Goal: Task Accomplishment & Management: Manage account settings

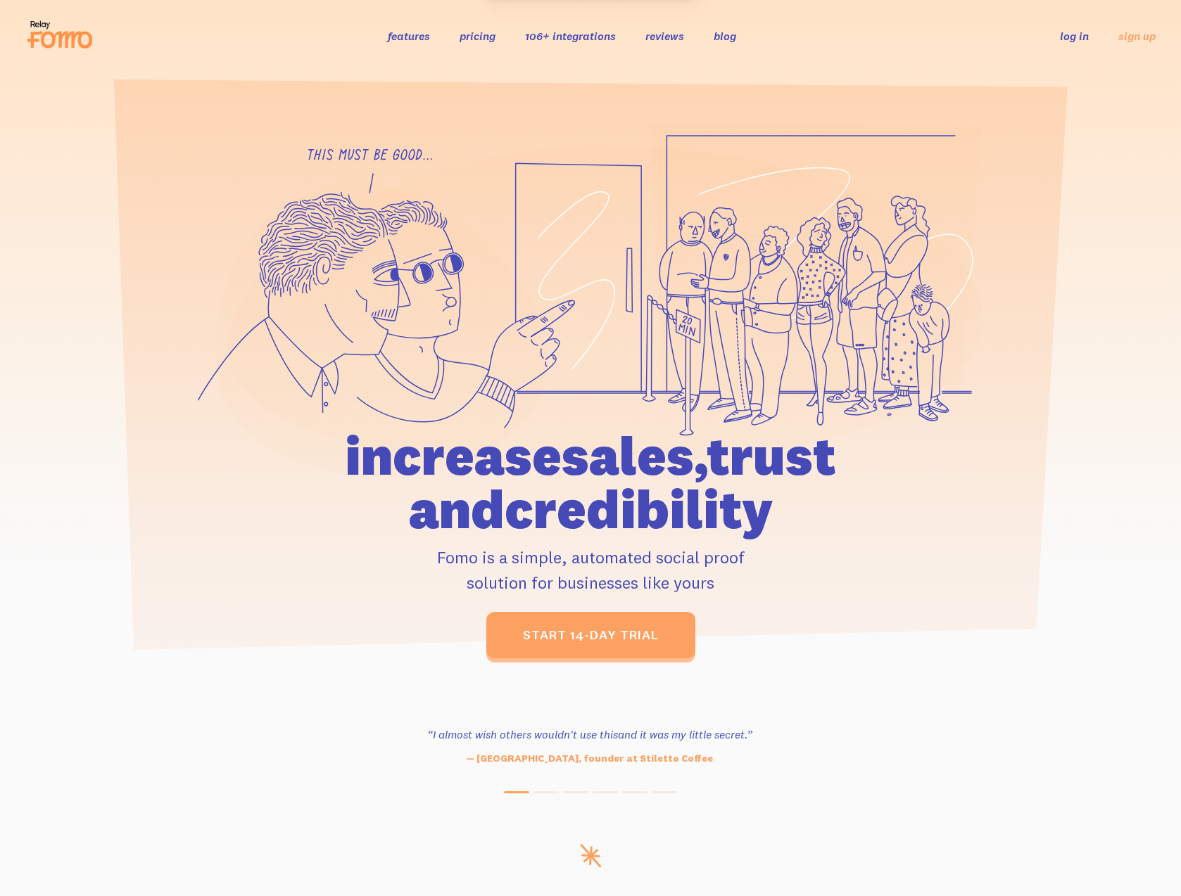
click at [1086, 36] on link "log in" at bounding box center [1074, 36] width 29 height 14
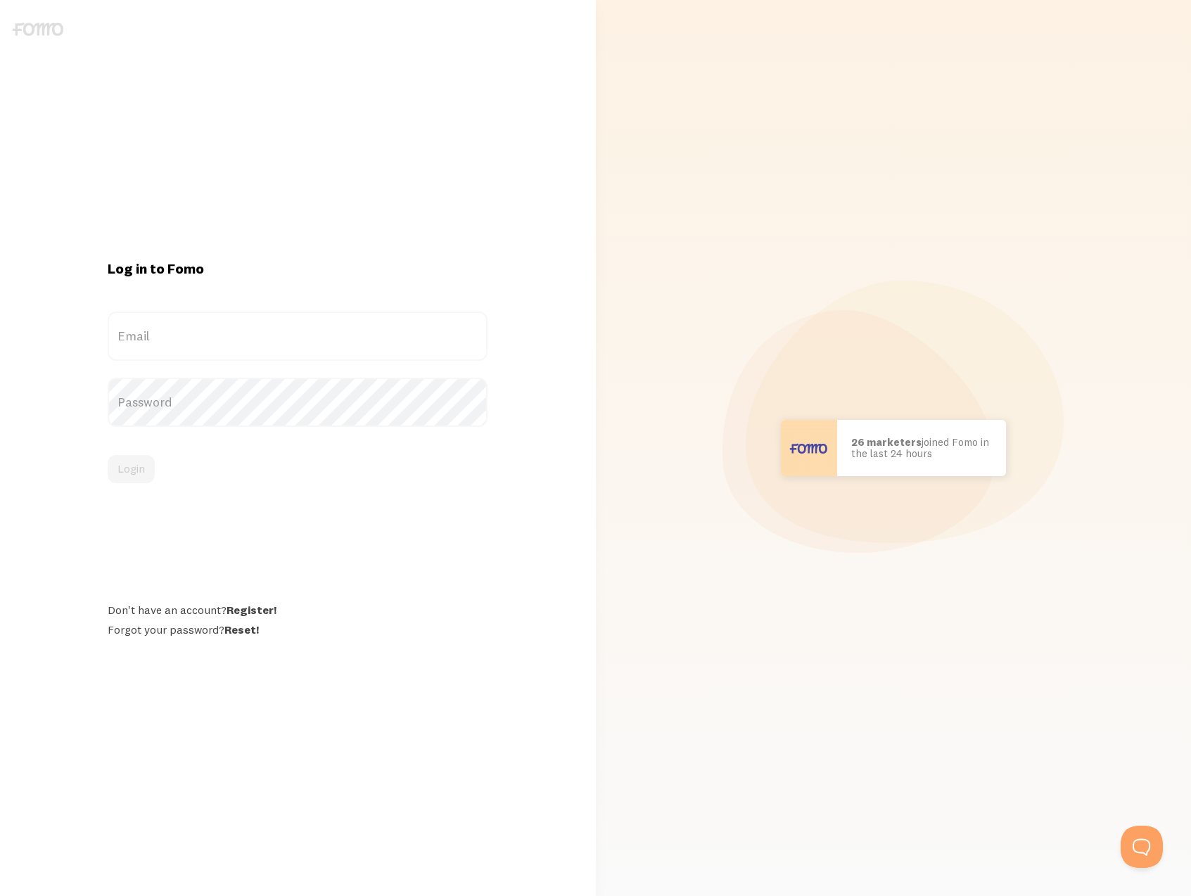
click at [292, 352] on label "Email" at bounding box center [298, 336] width 380 height 49
click at [292, 352] on input "Email" at bounding box center [298, 336] width 380 height 49
click at [301, 340] on label "Email" at bounding box center [298, 336] width 380 height 49
click at [301, 340] on input "Email" at bounding box center [298, 336] width 380 height 49
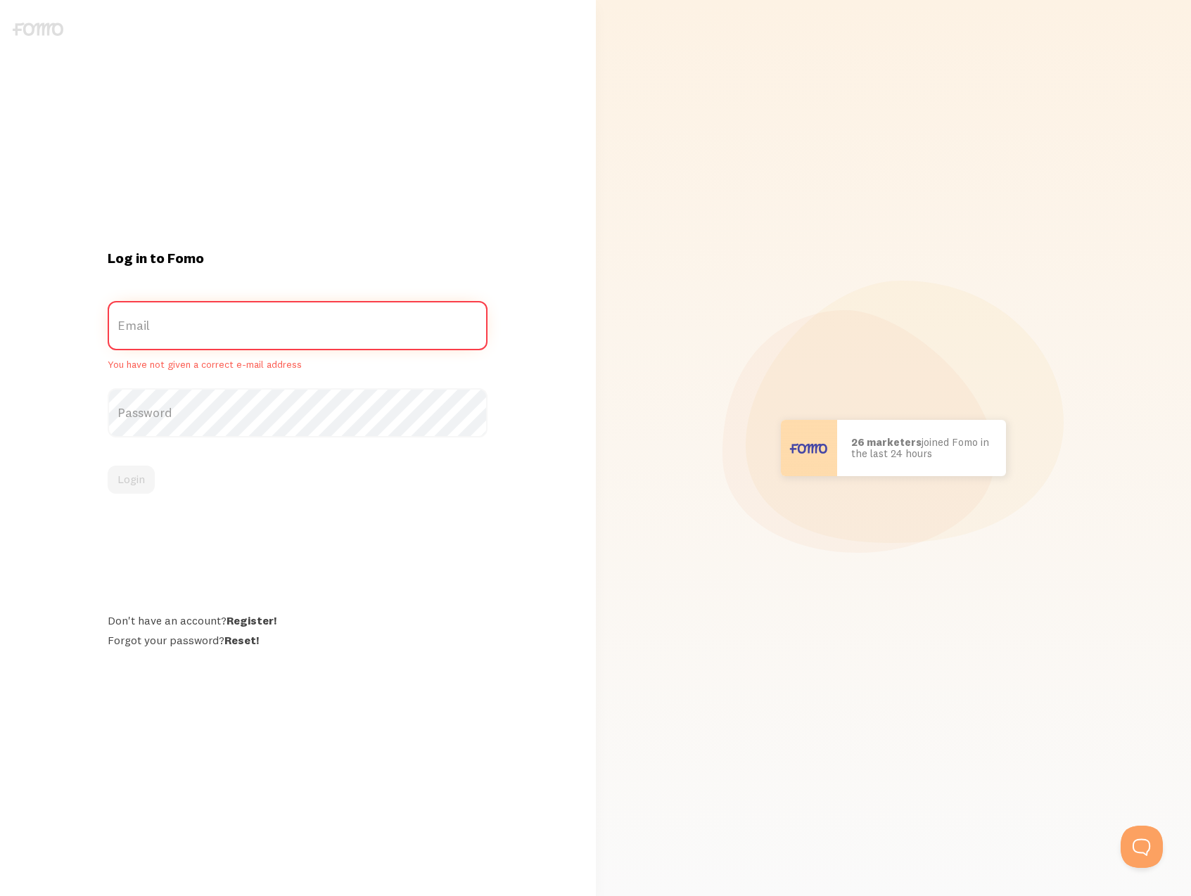
type input "[EMAIL_ADDRESS][DOMAIN_NAME]"
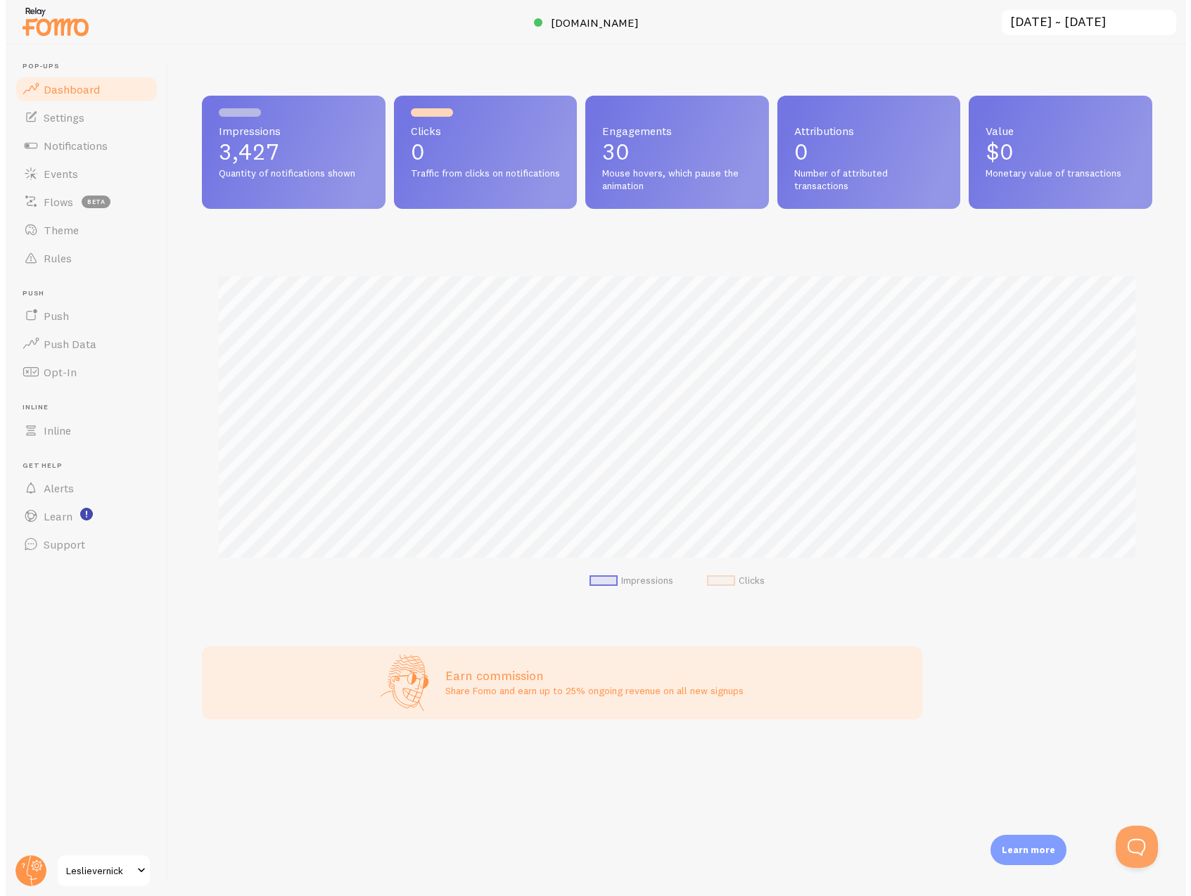
scroll to position [369, 961]
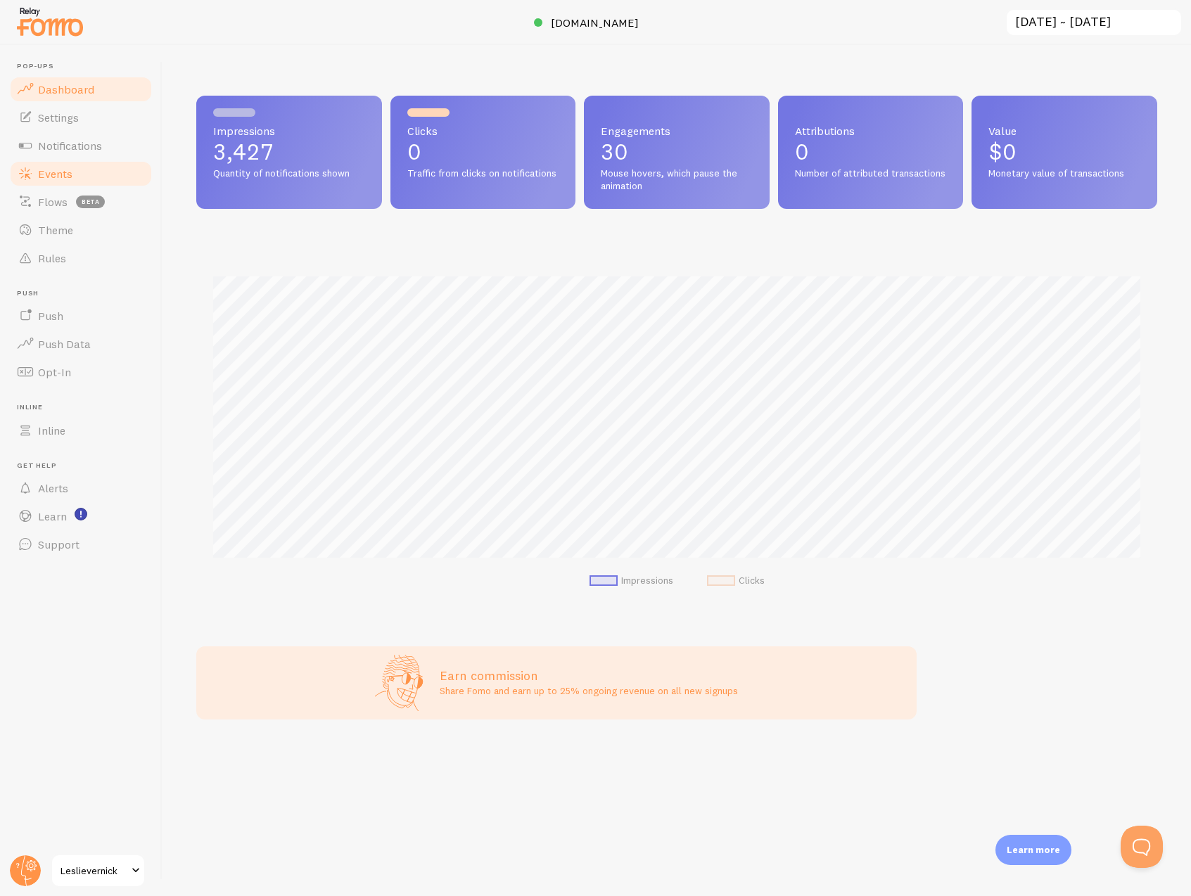
click at [61, 165] on link "Events" at bounding box center [80, 174] width 145 height 28
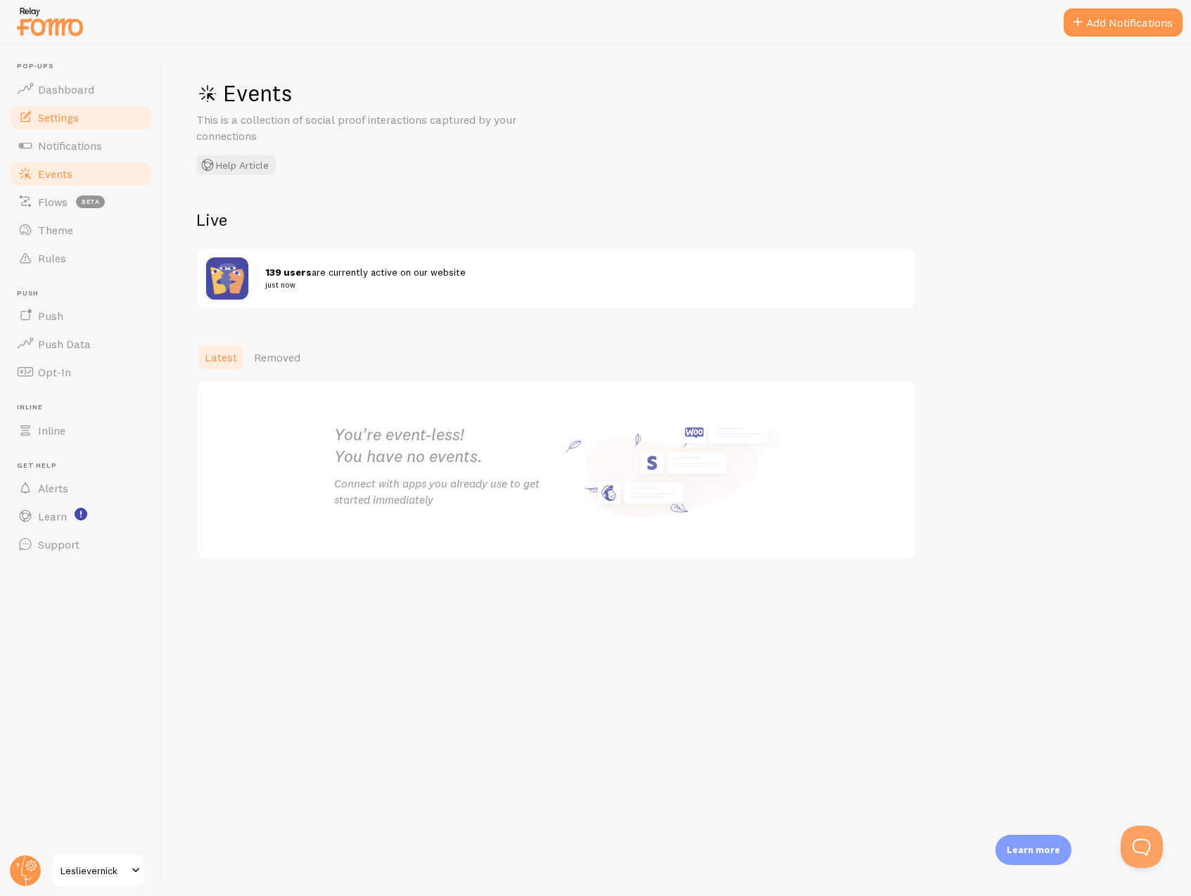
click at [64, 125] on link "Settings" at bounding box center [80, 117] width 145 height 28
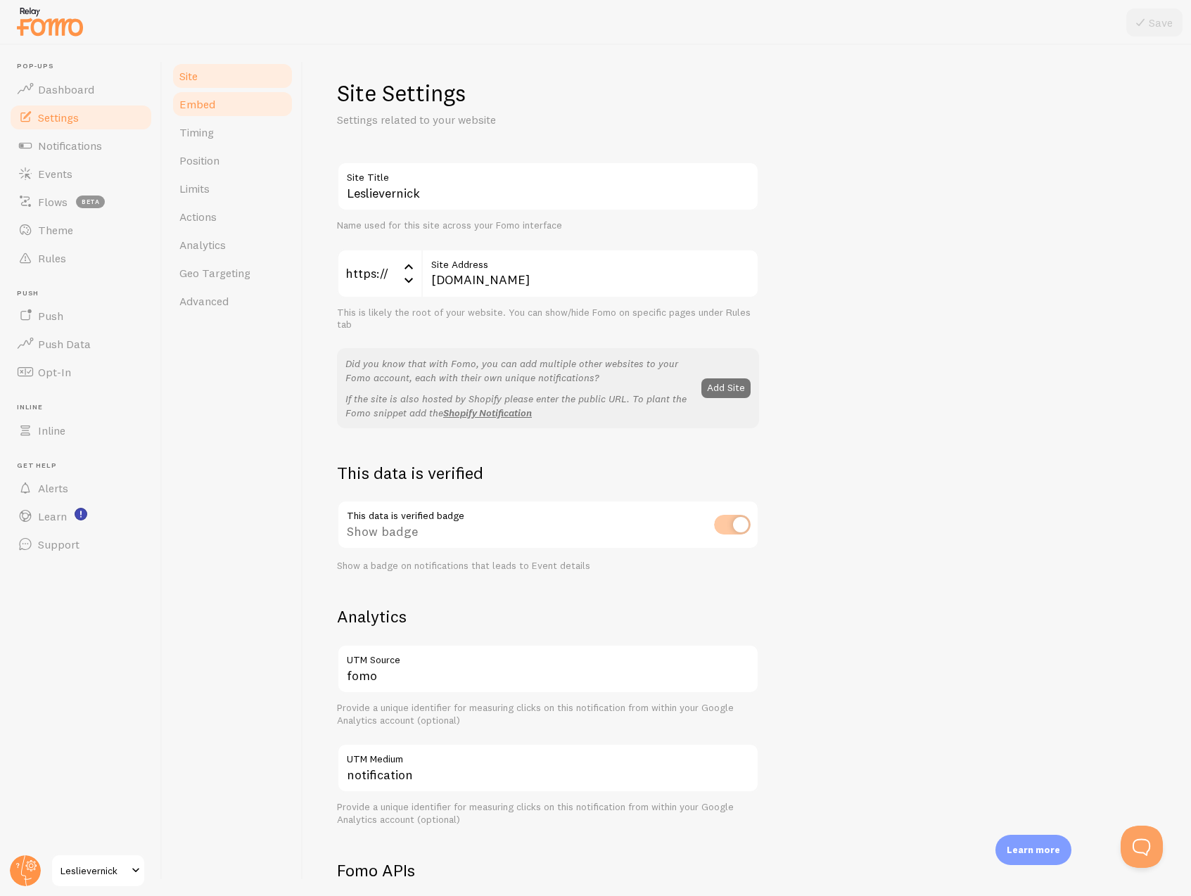
click at [250, 101] on link "Embed" at bounding box center [232, 104] width 123 height 28
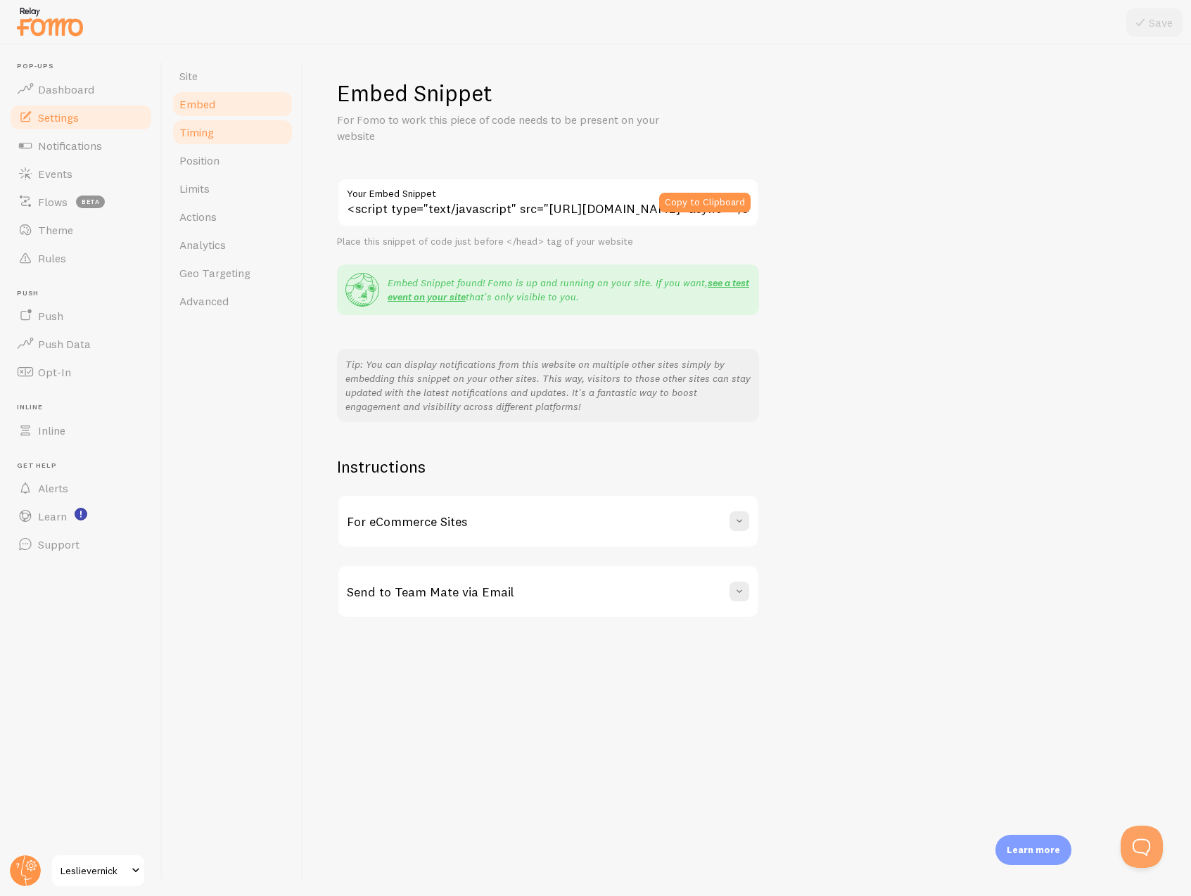
click at [236, 125] on link "Timing" at bounding box center [232, 132] width 123 height 28
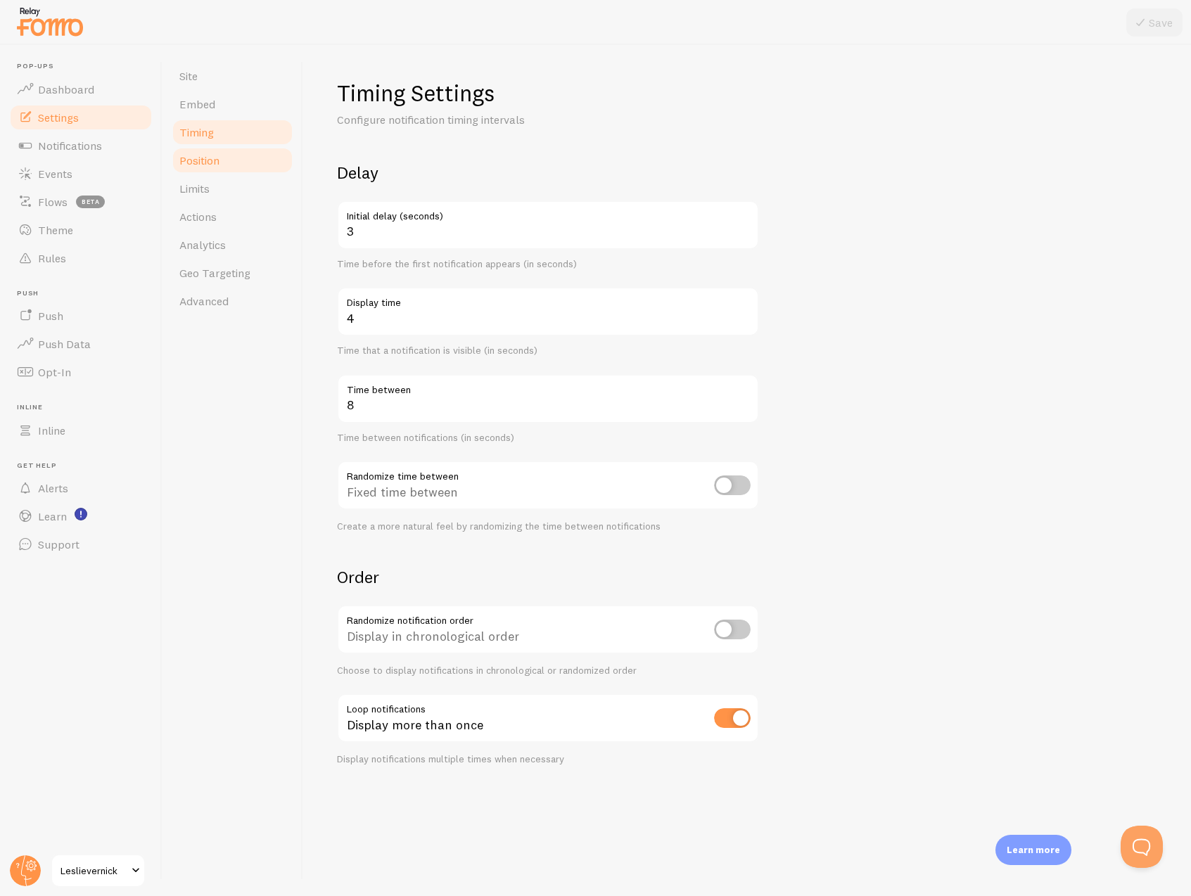
click at [255, 152] on link "Position" at bounding box center [232, 160] width 123 height 28
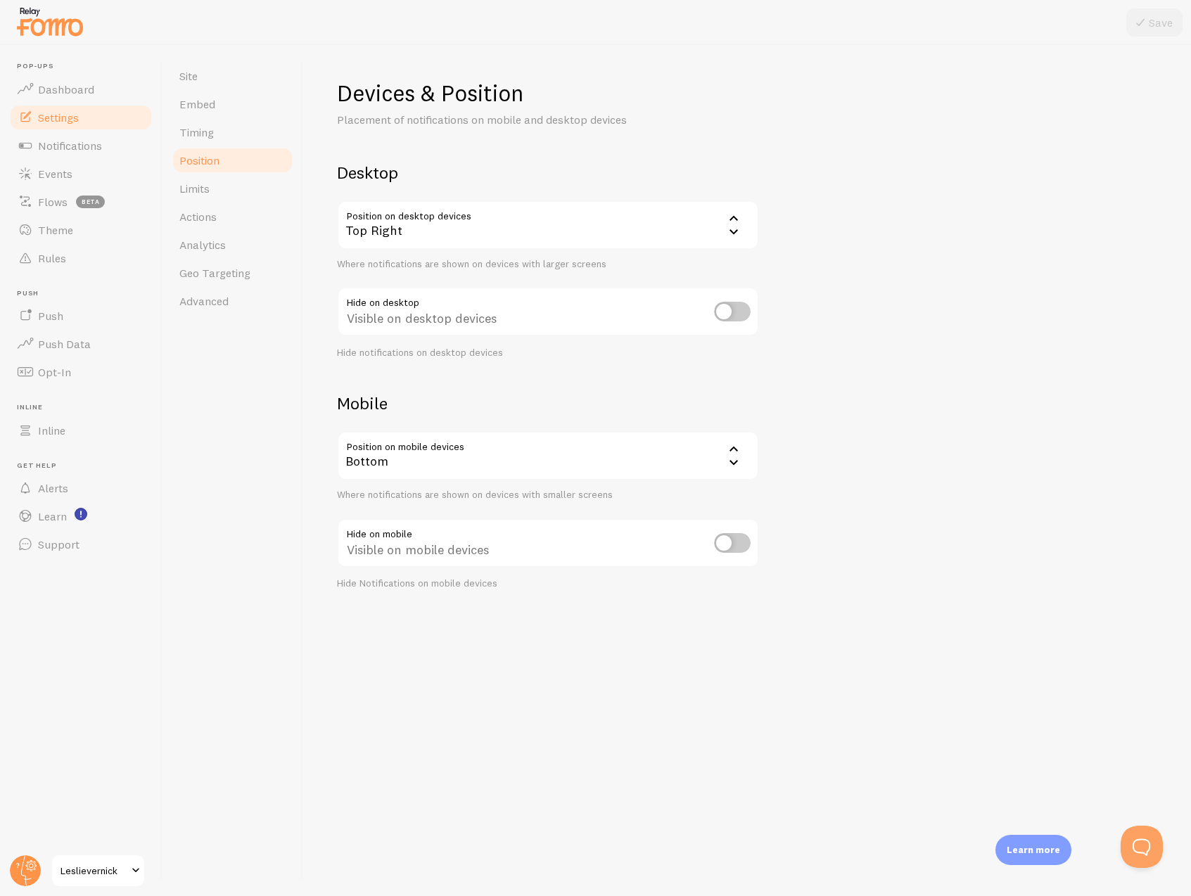
click at [422, 231] on div "Top Right" at bounding box center [548, 225] width 422 height 49
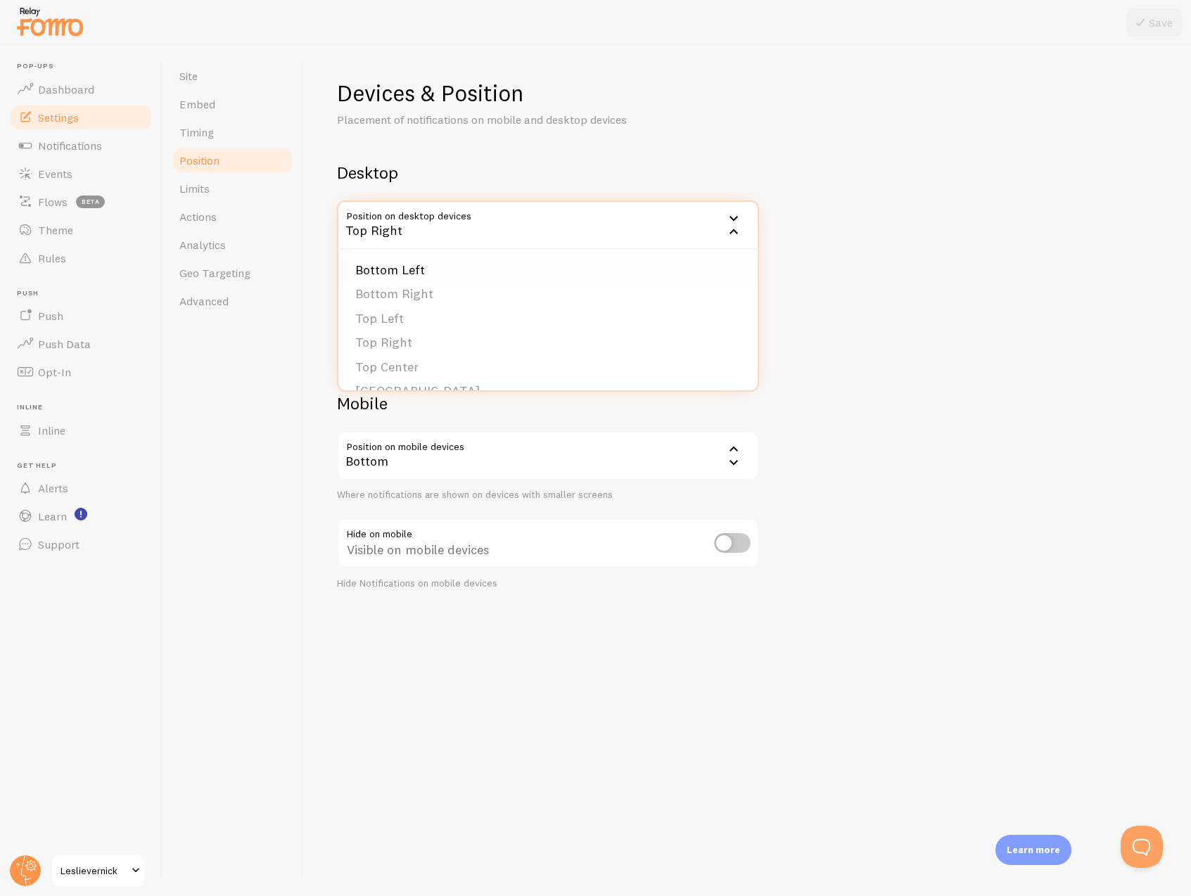
click at [402, 267] on li "Bottom Left" at bounding box center [547, 270] width 419 height 25
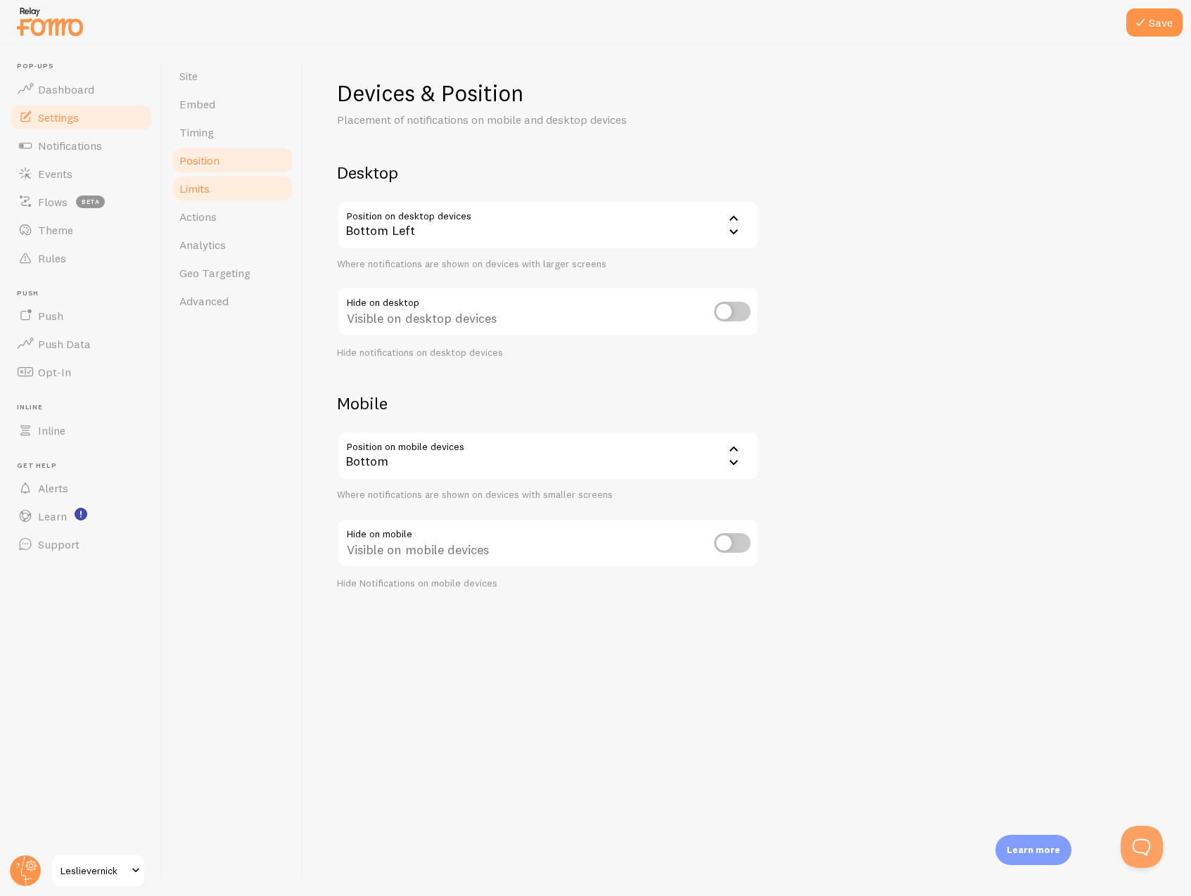
click at [256, 190] on link "Limits" at bounding box center [232, 188] width 123 height 28
click at [1164, 29] on button "Save" at bounding box center [1154, 22] width 56 height 28
click at [233, 189] on link "Limits" at bounding box center [232, 188] width 123 height 28
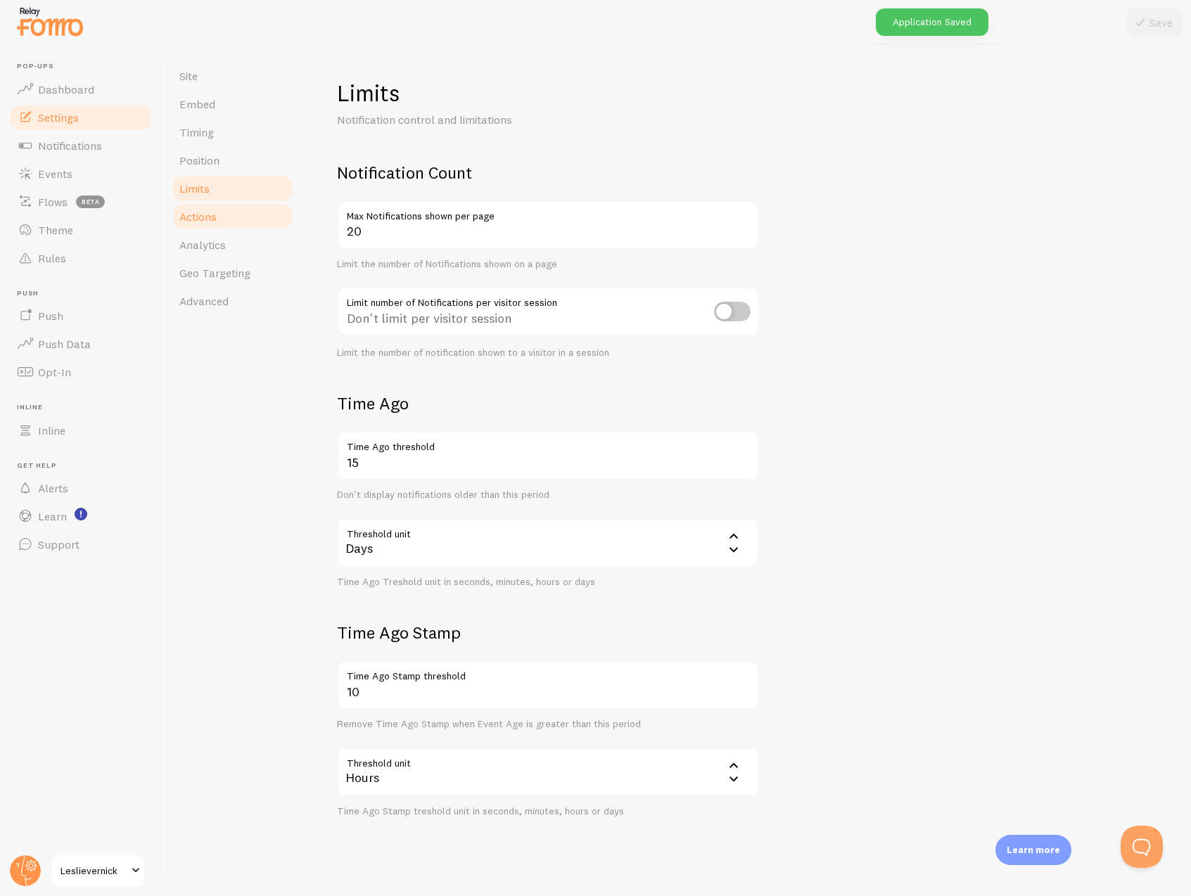
click at [225, 210] on link "Actions" at bounding box center [232, 217] width 123 height 28
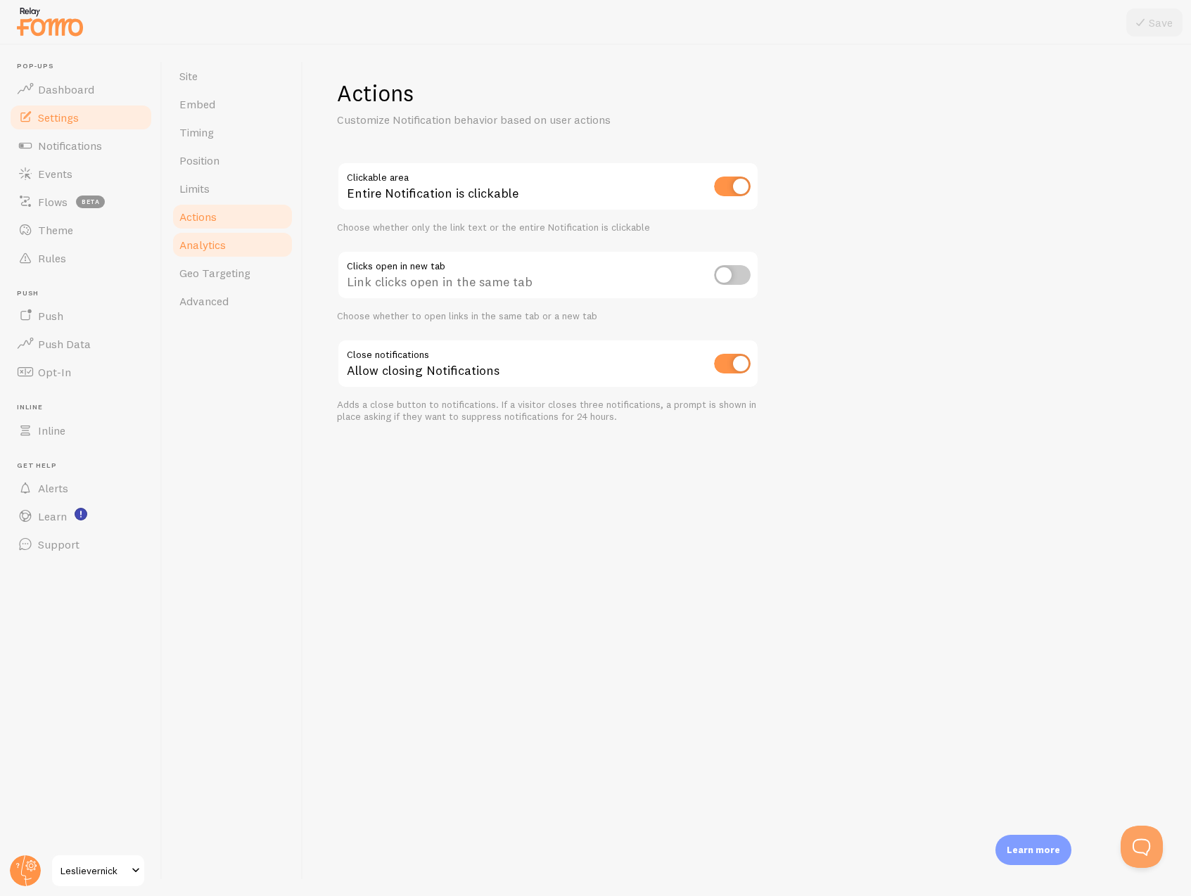
click at [212, 231] on link "Analytics" at bounding box center [232, 245] width 123 height 28
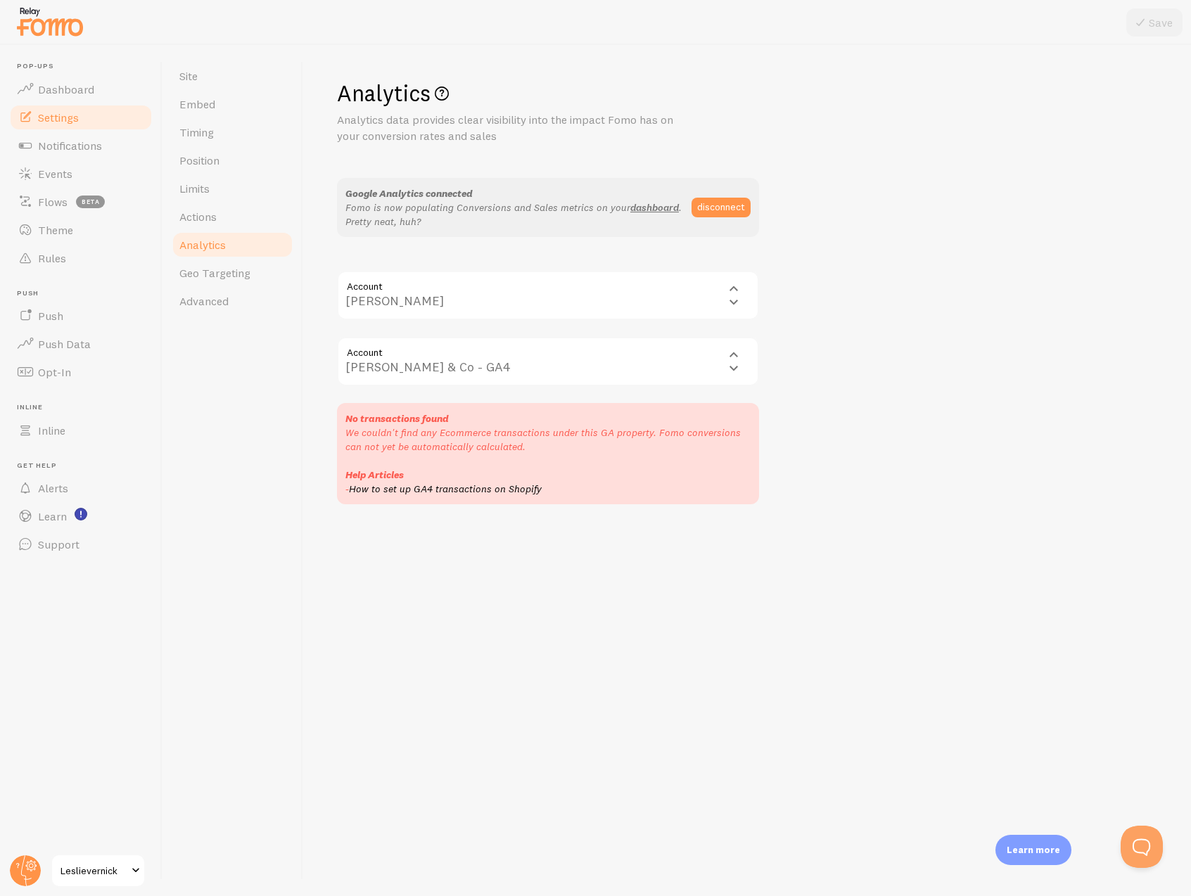
click at [489, 492] on link "How to set up GA4 transactions on Shopify" at bounding box center [445, 489] width 193 height 13
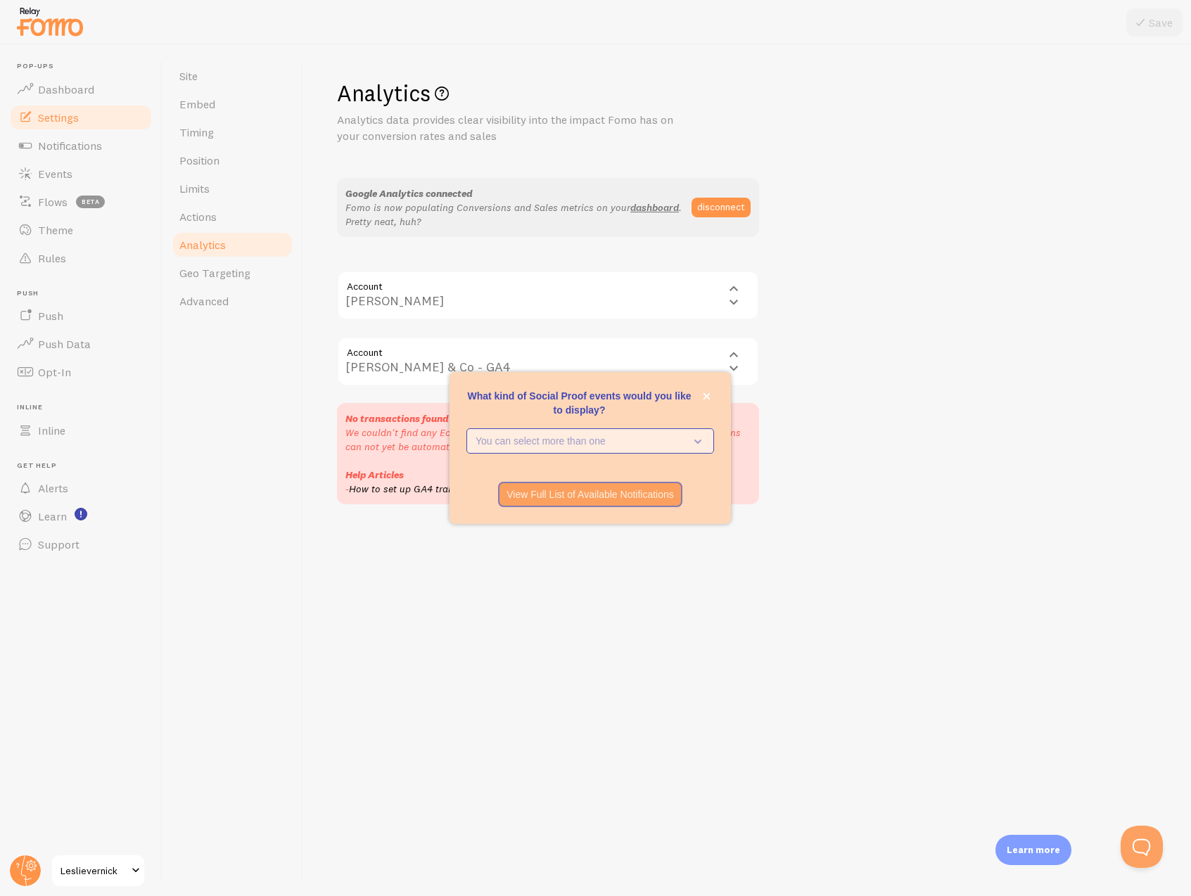
click at [552, 440] on p "You can select more than one" at bounding box center [581, 441] width 210 height 14
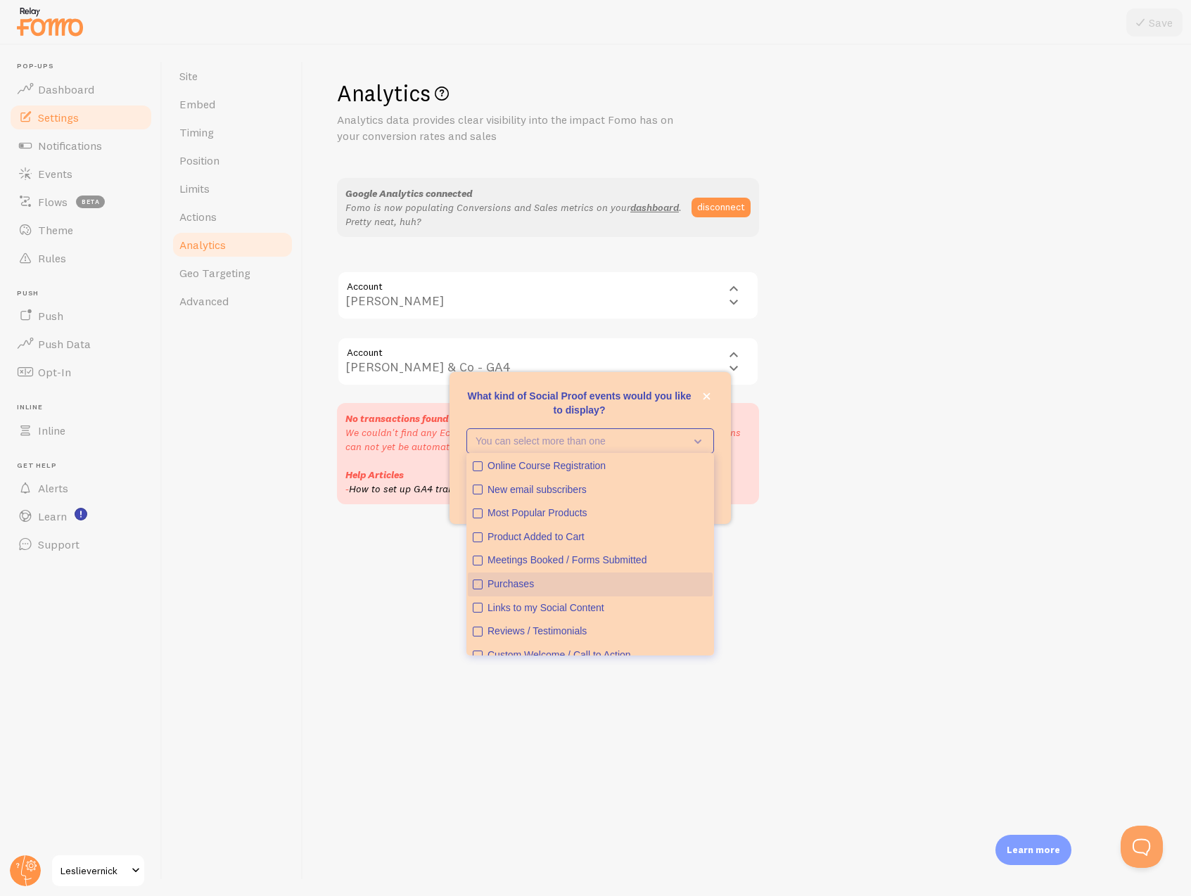
click at [508, 589] on div "Purchases" at bounding box center [598, 585] width 220 height 14
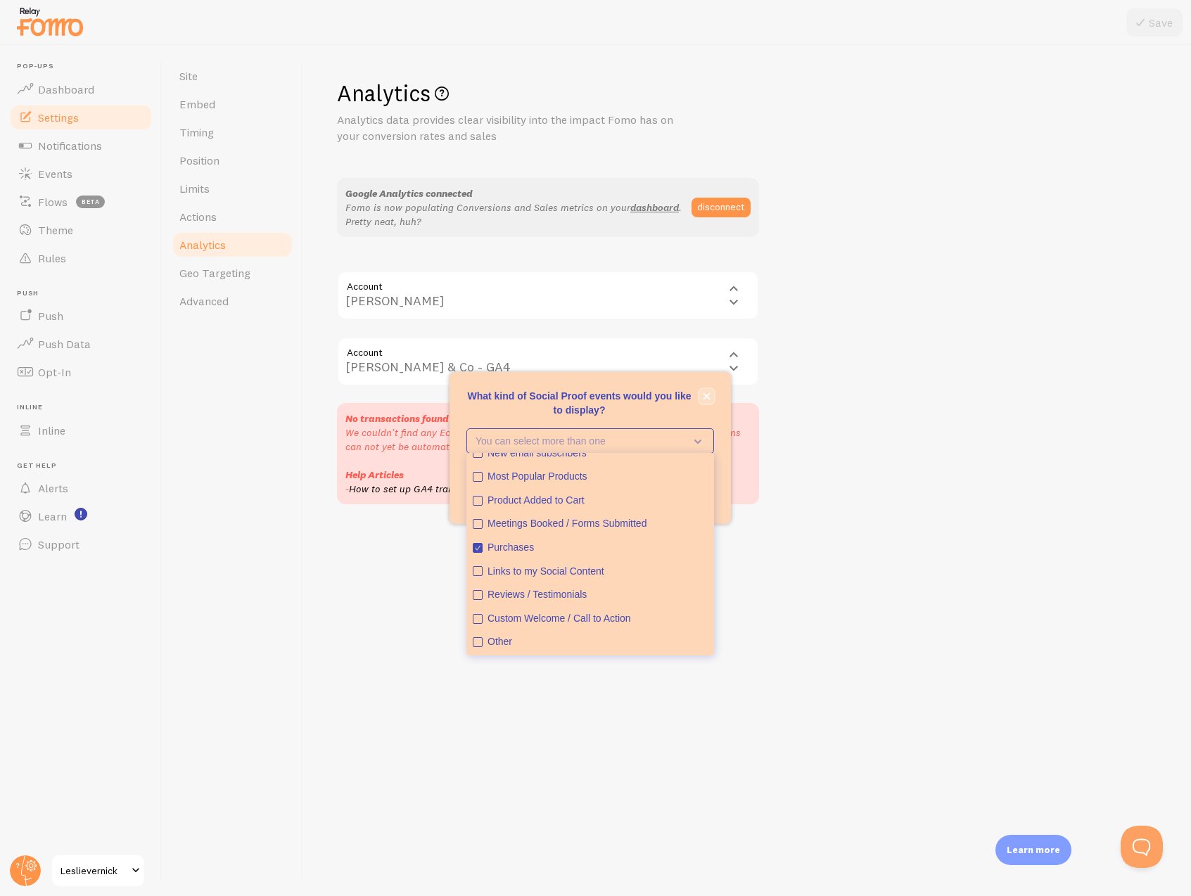
click at [711, 397] on button "close," at bounding box center [706, 396] width 15 height 15
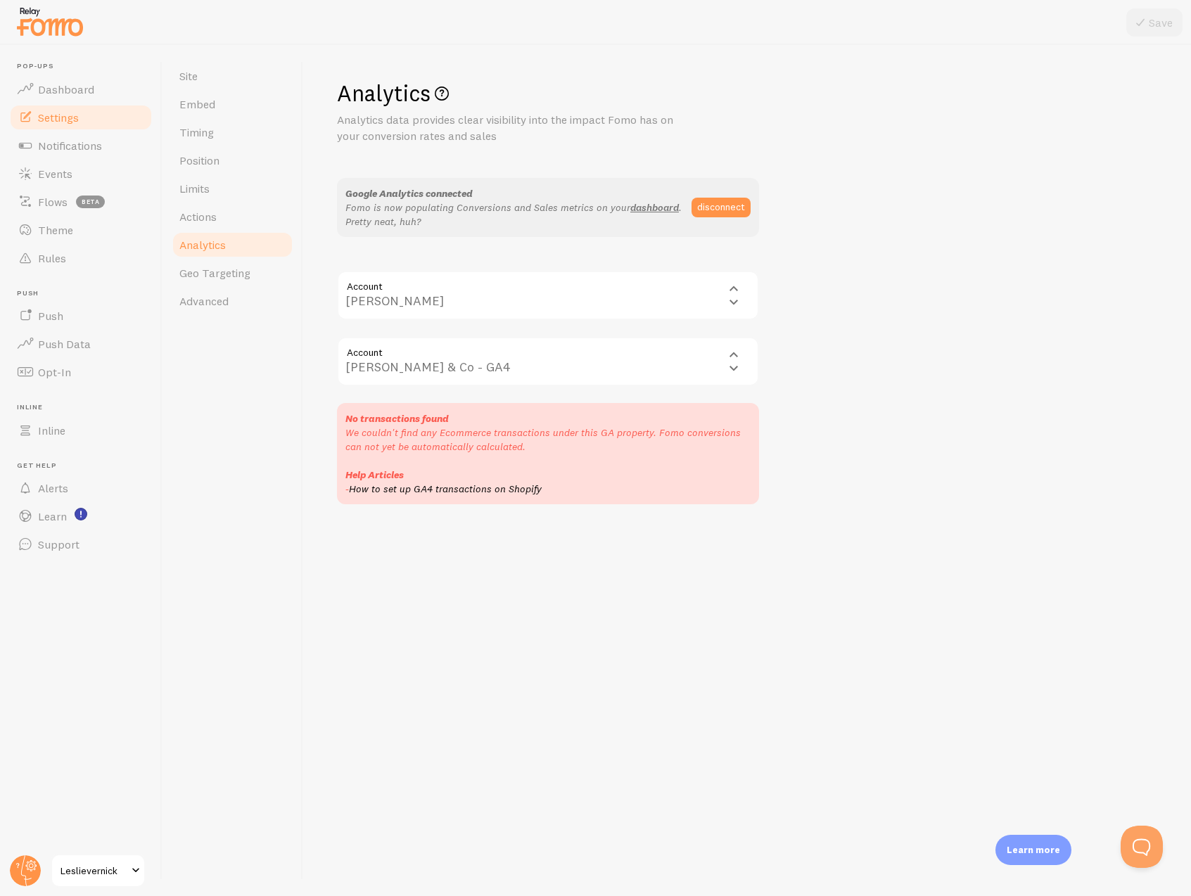
click at [462, 428] on div "No transactions found We couldn't find any Ecommerce transactions under this GA…" at bounding box center [548, 453] width 422 height 101
click at [87, 94] on span "Dashboard" at bounding box center [66, 89] width 56 height 14
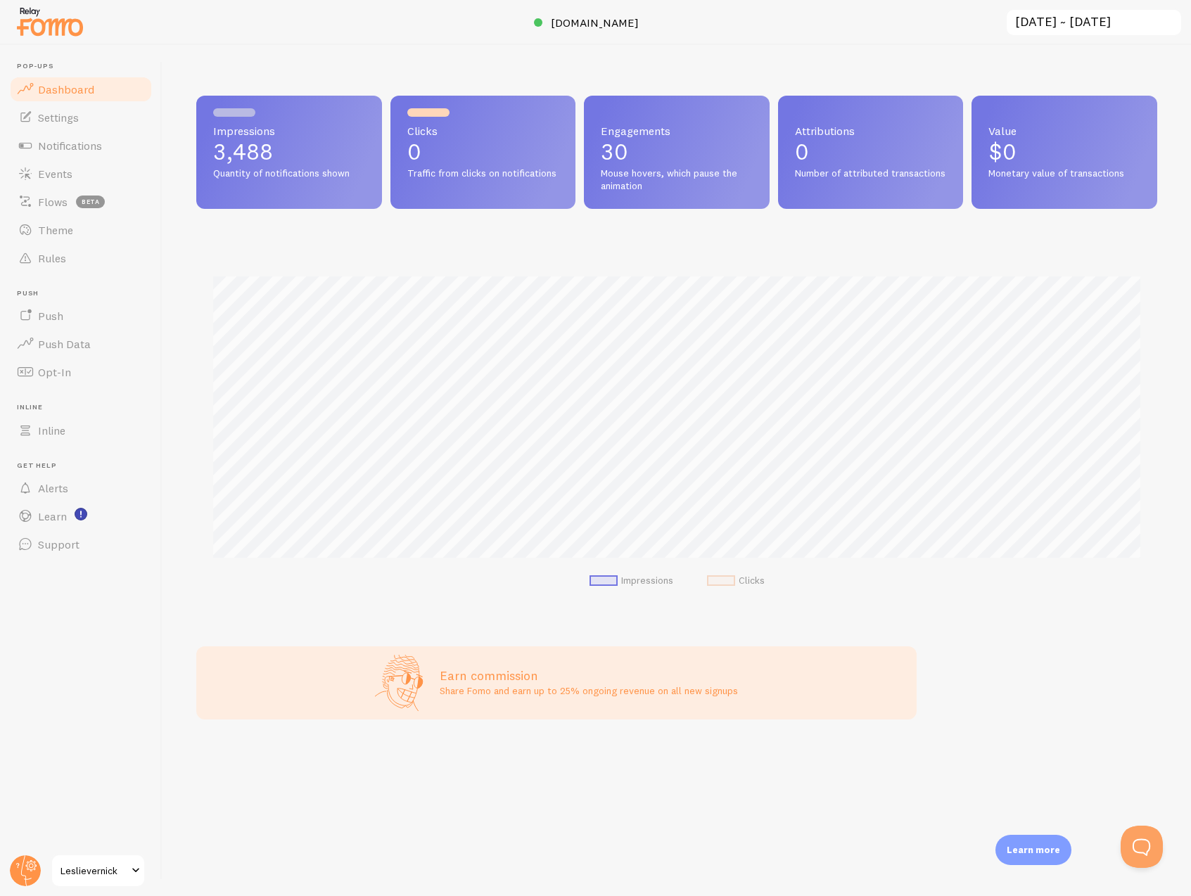
scroll to position [369, 961]
click at [70, 115] on span "Settings" at bounding box center [58, 117] width 41 height 14
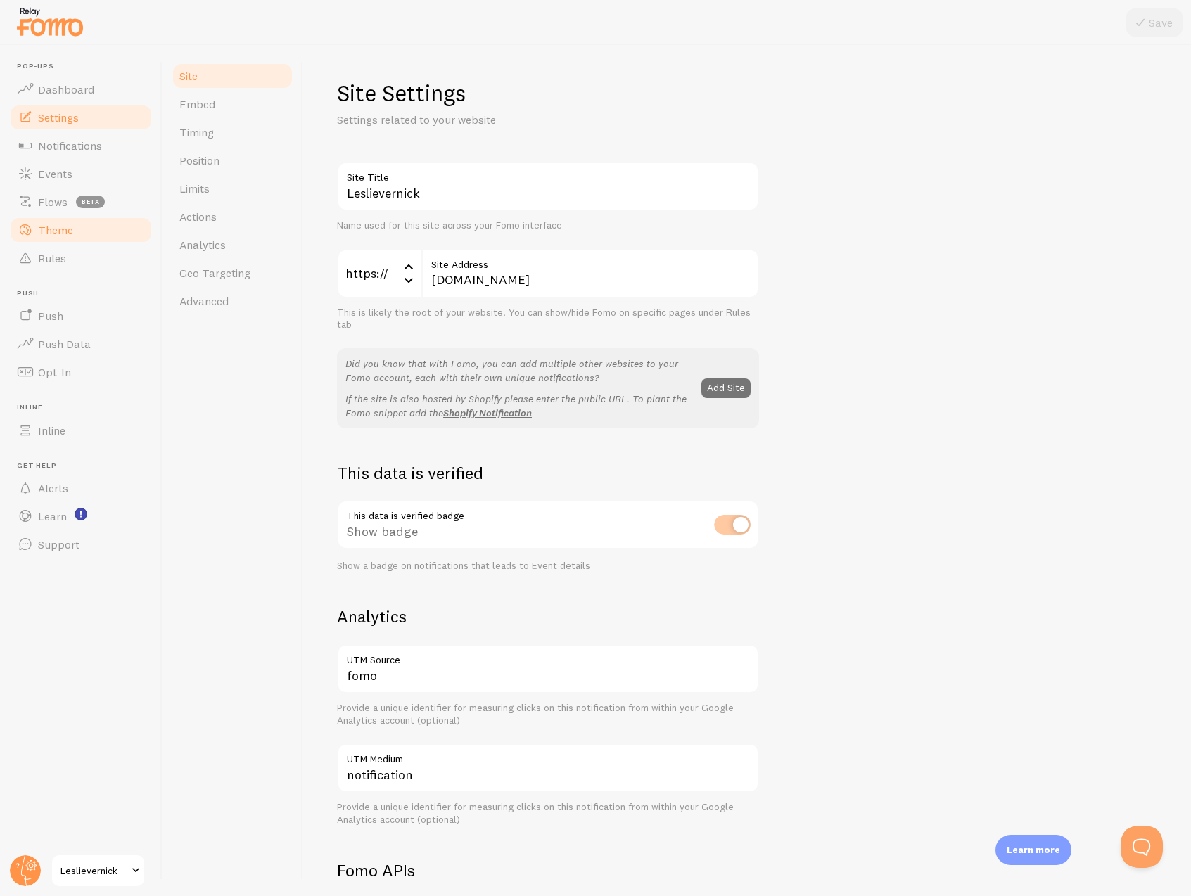
click at [93, 231] on link "Theme" at bounding box center [80, 230] width 145 height 28
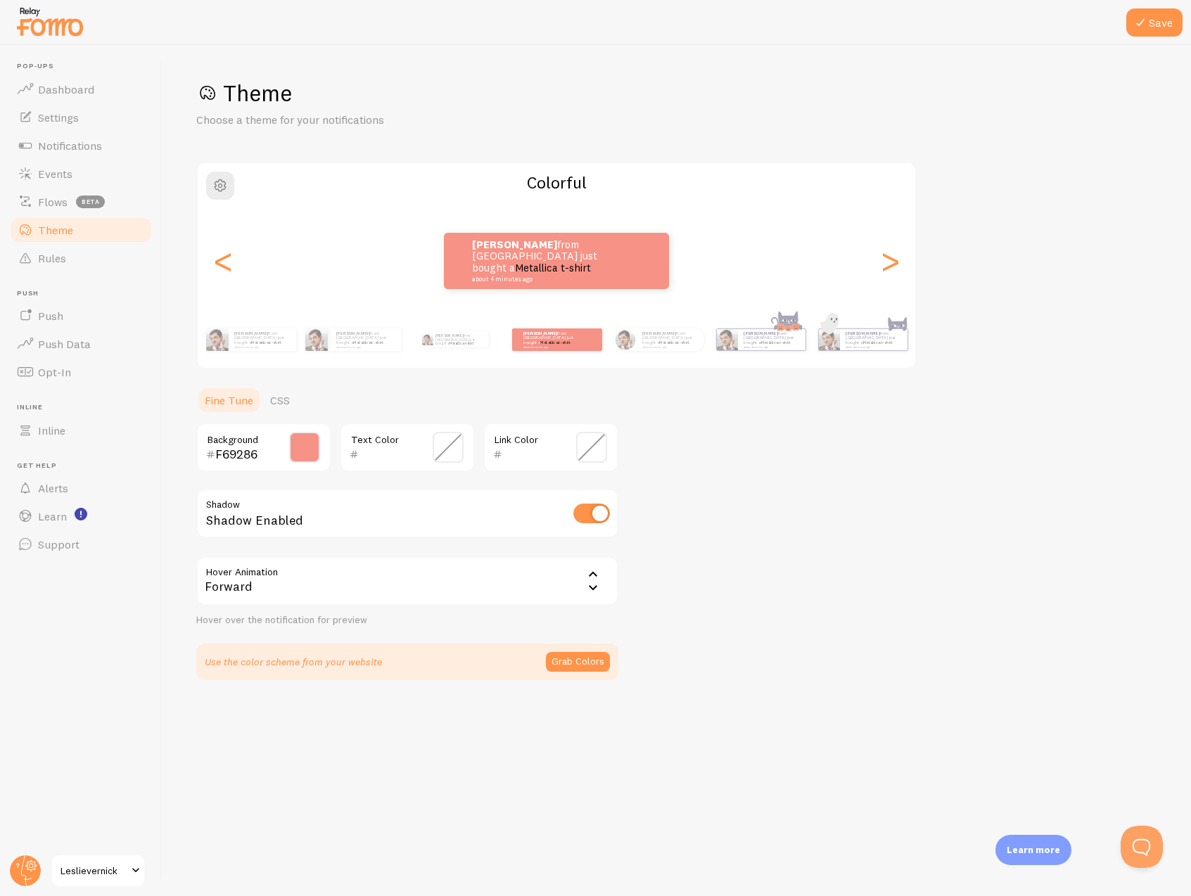
click at [299, 461] on span at bounding box center [304, 447] width 31 height 31
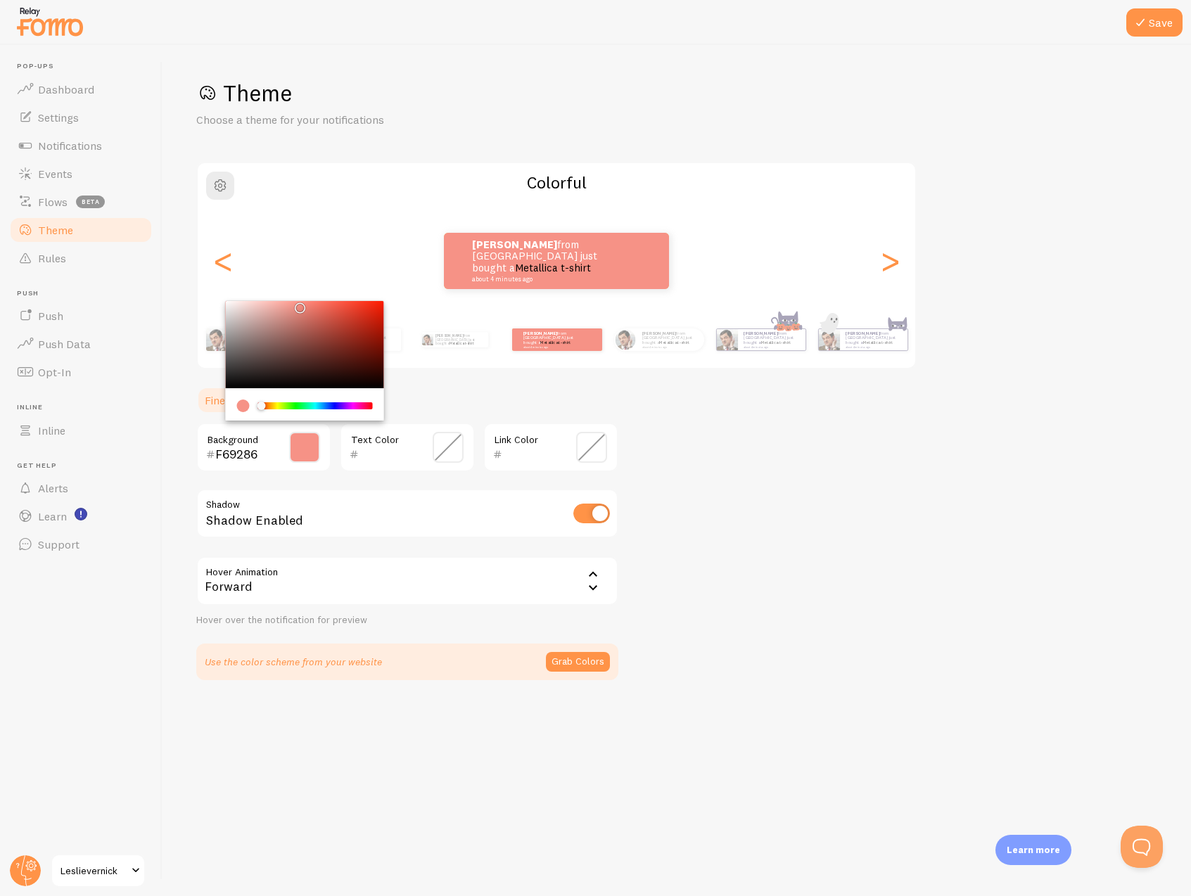
click at [240, 450] on input "F69286" at bounding box center [243, 454] width 57 height 17
paste input "d6d1ca"
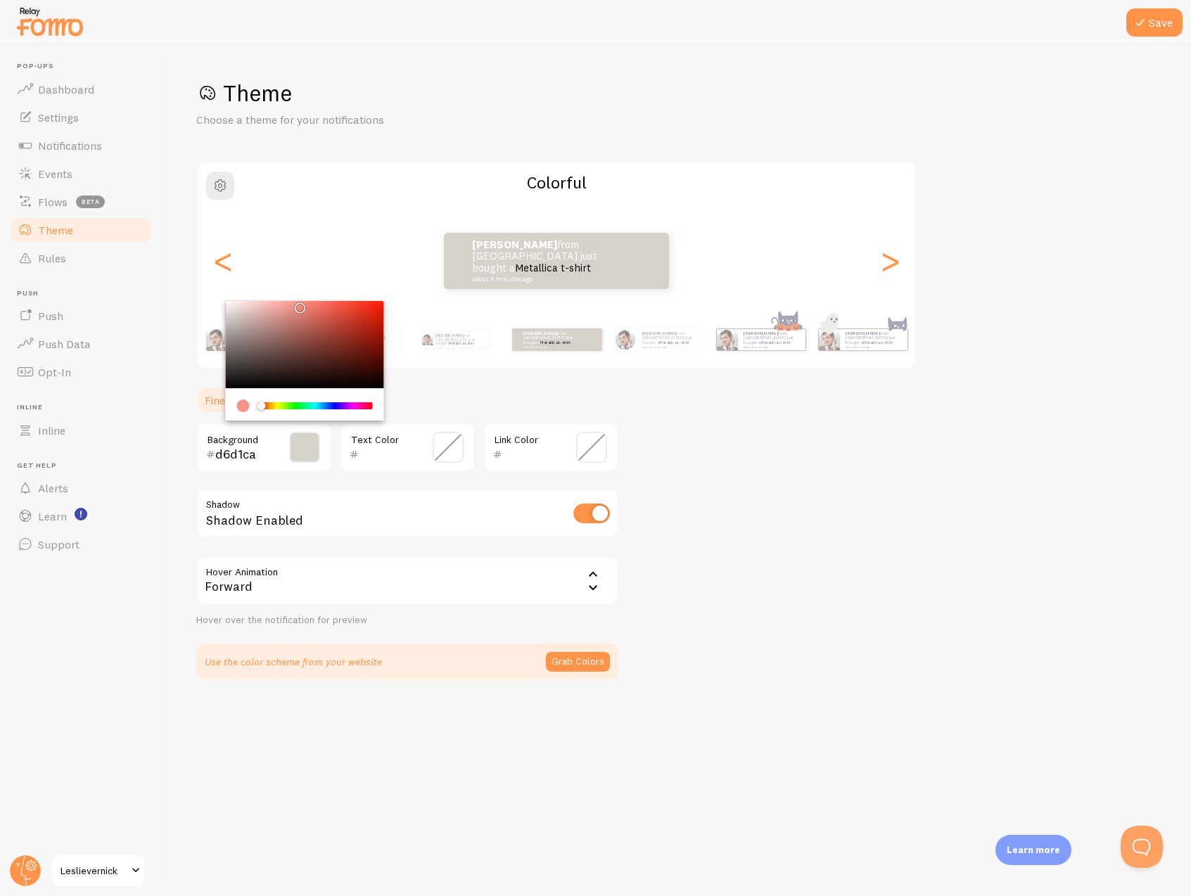
type input "d6d1ca"
click at [452, 441] on span at bounding box center [448, 447] width 31 height 31
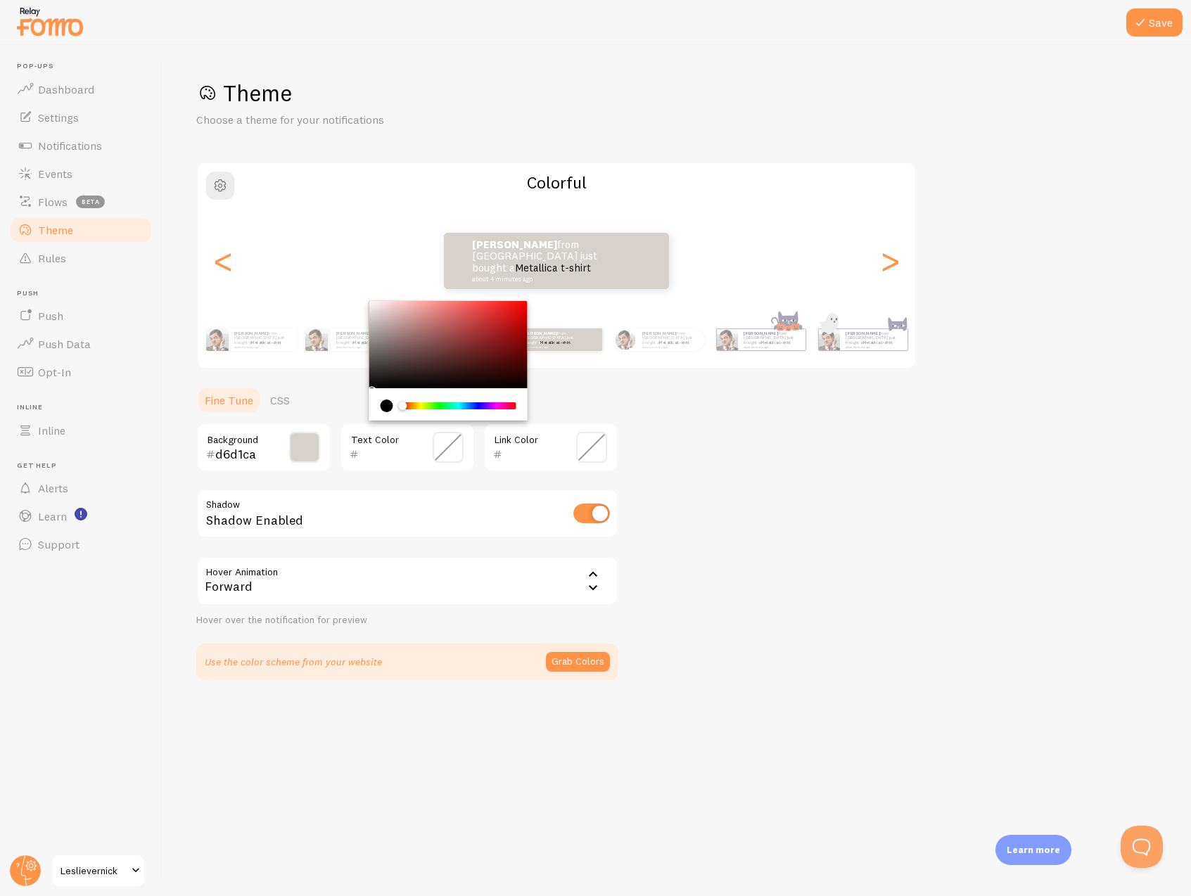
click at [440, 444] on span at bounding box center [448, 447] width 31 height 31
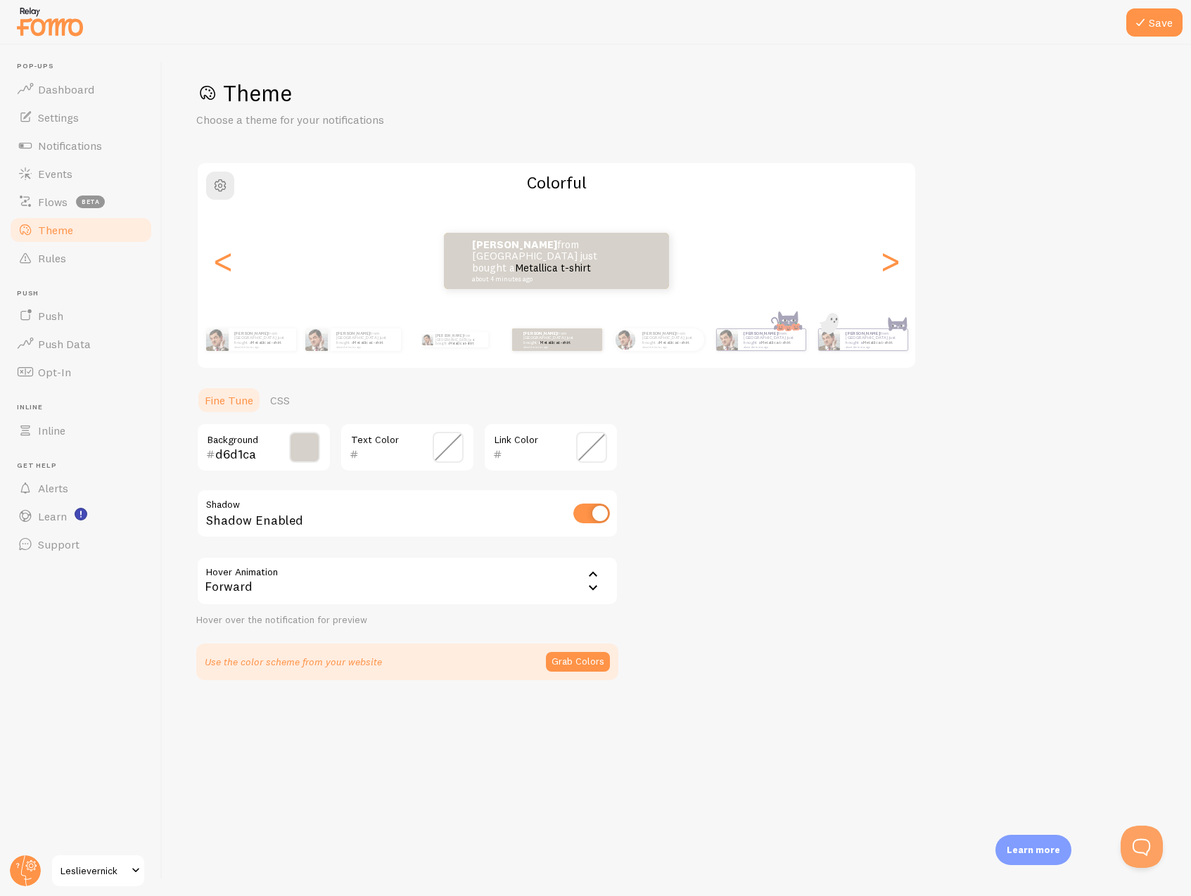
click at [440, 444] on span at bounding box center [448, 447] width 31 height 31
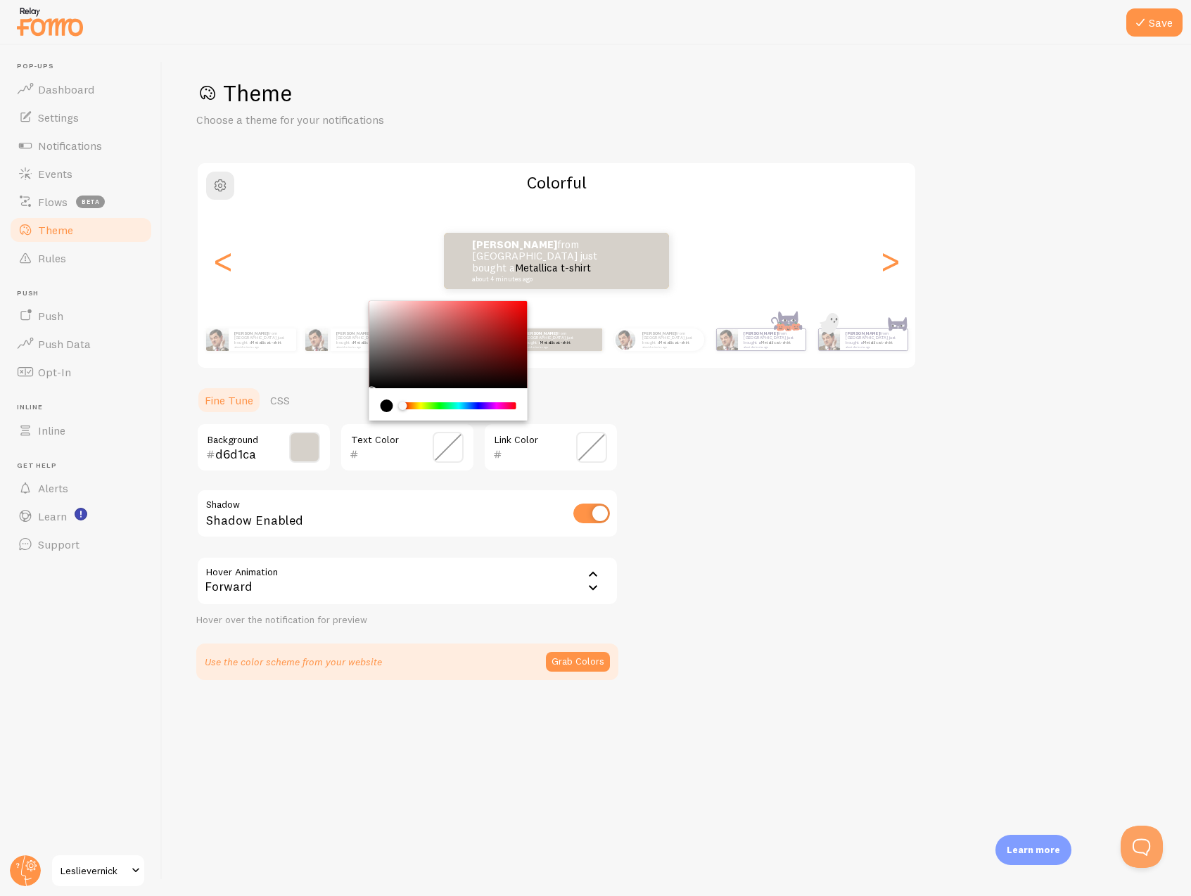
click at [395, 448] on input "text" at bounding box center [387, 454] width 57 height 17
paste input "007da5"
type input "007da5"
click at [511, 459] on input "text" at bounding box center [530, 454] width 57 height 17
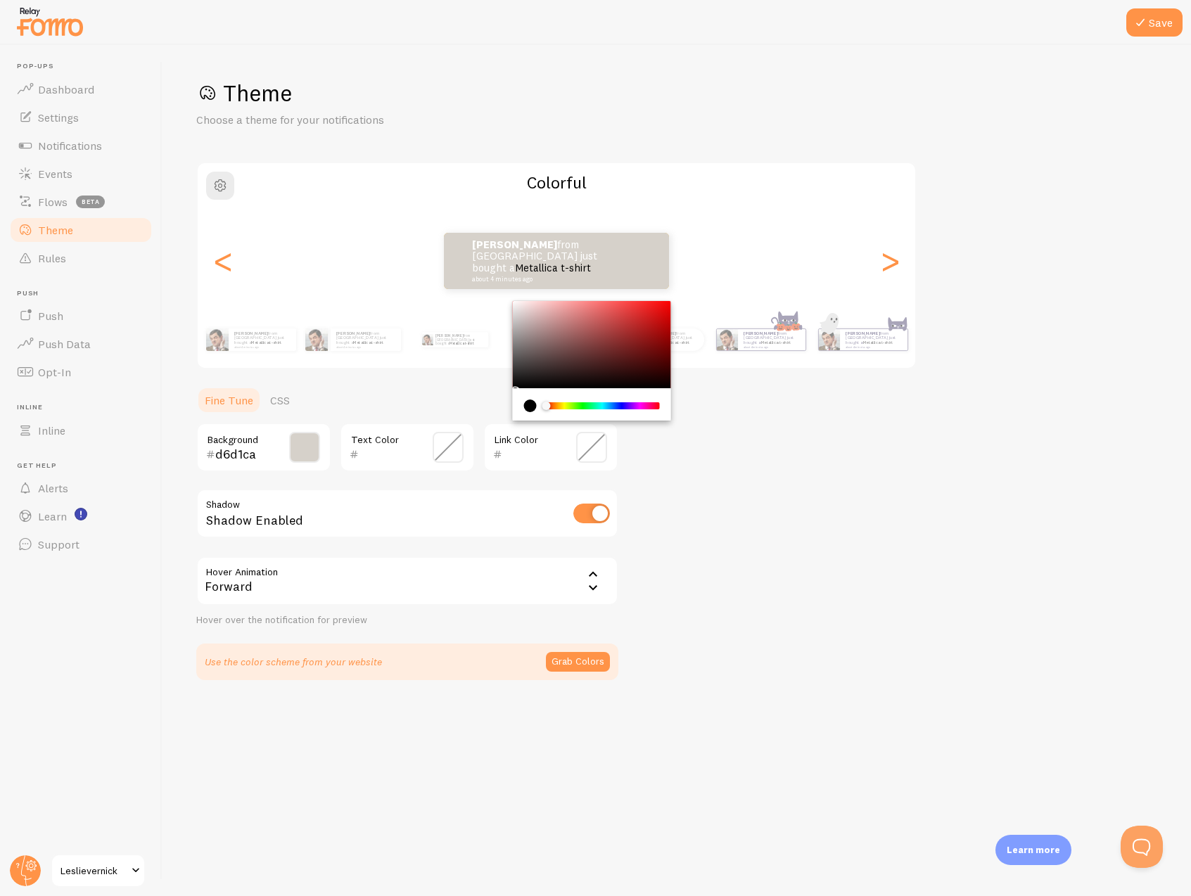
paste input "007da5"
click at [528, 457] on input "007da5" at bounding box center [530, 454] width 57 height 17
paste input "f69287"
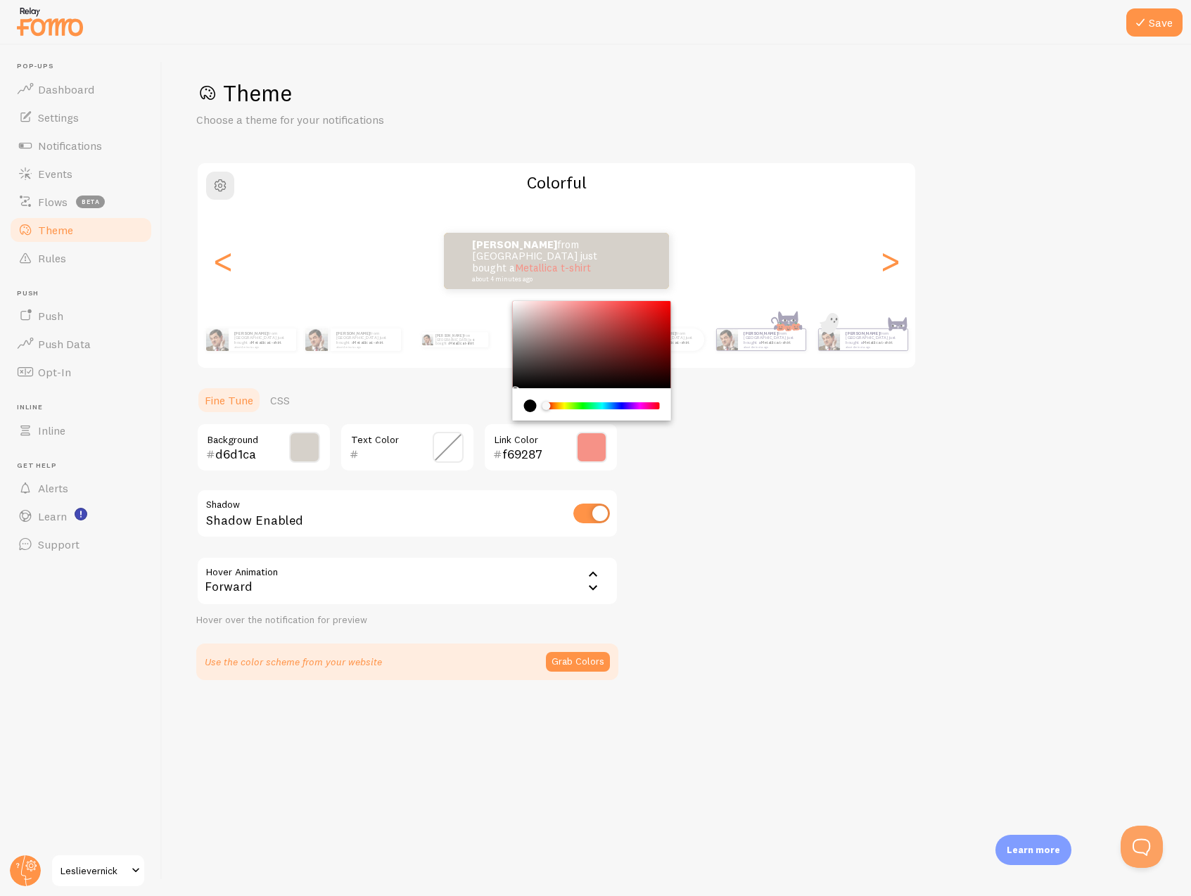
paste input "007da5"
type input "007da5"
click at [430, 526] on div "Shadow Enabled" at bounding box center [407, 514] width 422 height 51
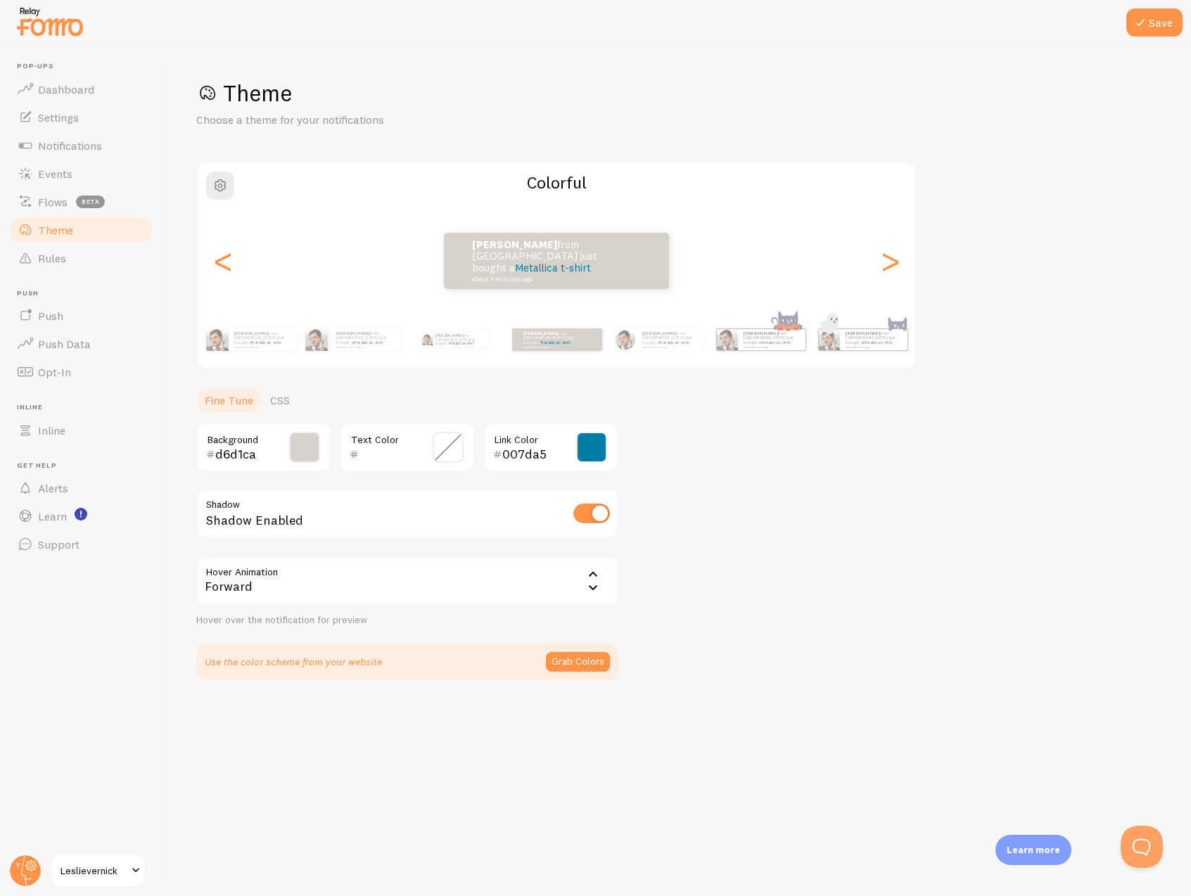
click at [581, 509] on input "checkbox" at bounding box center [591, 514] width 37 height 20
checkbox input "true"
click at [581, 590] on div "Forward" at bounding box center [407, 580] width 422 height 49
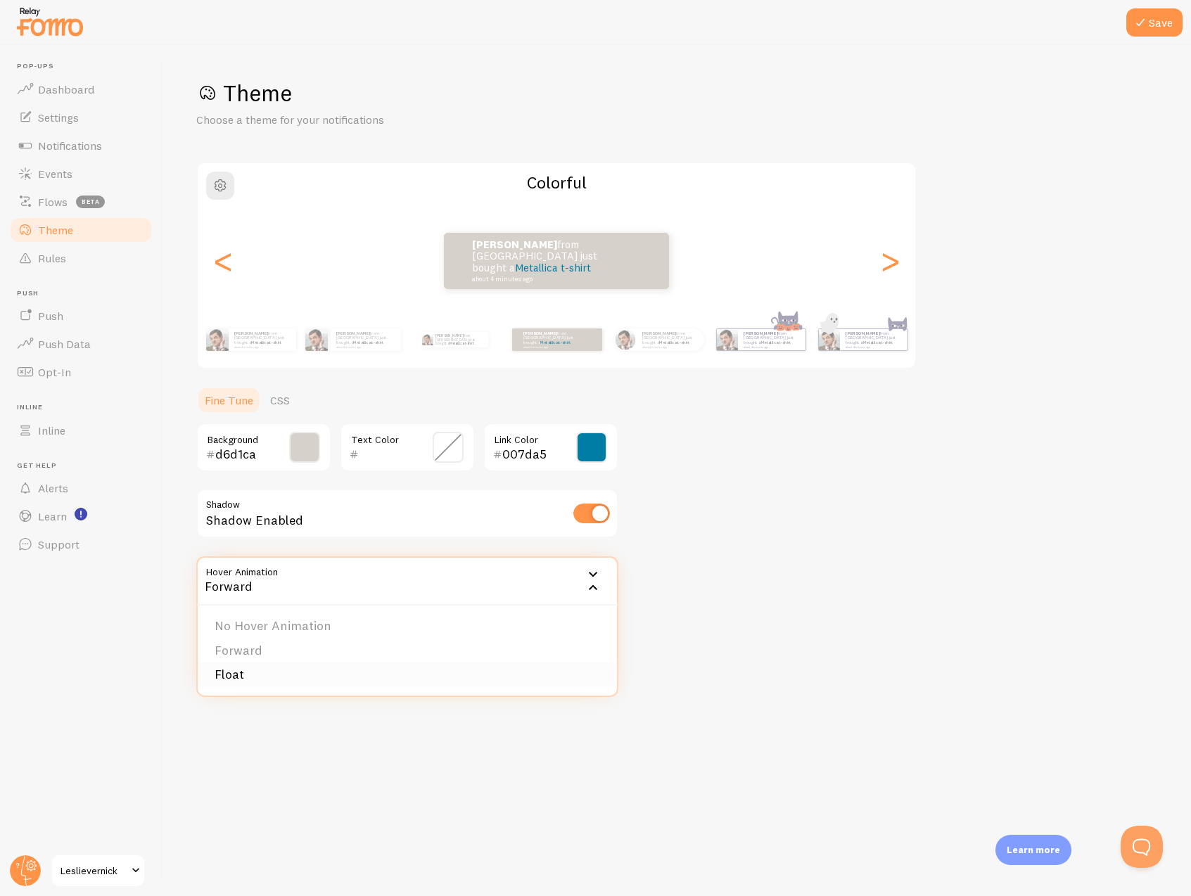
click at [361, 673] on li "Float" at bounding box center [407, 675] width 419 height 25
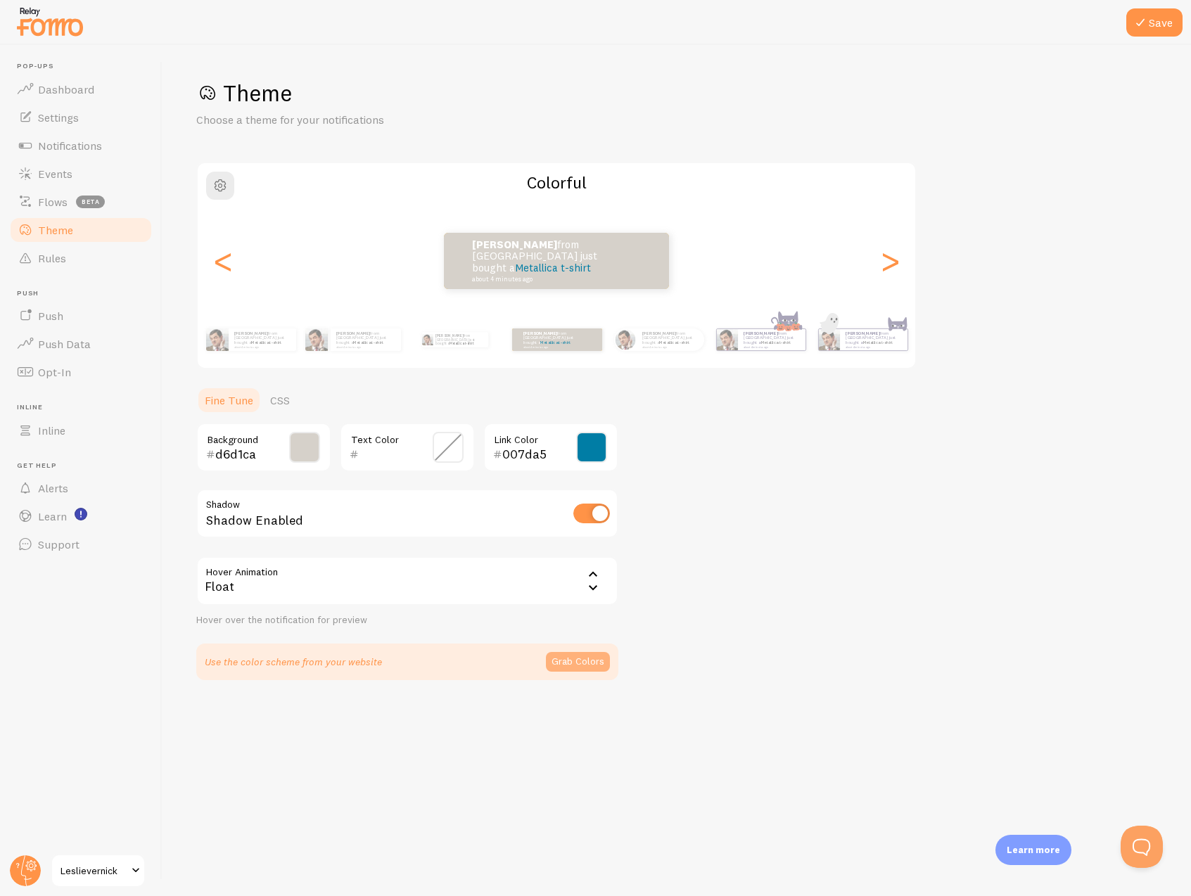
click at [549, 661] on button "Grab Colors" at bounding box center [578, 662] width 64 height 20
click at [764, 564] on div "Theme Choose a theme for your notifications Colorful Leslie from United States …" at bounding box center [676, 377] width 961 height 596
click at [693, 345] on small "about 4 minutes ago" at bounding box center [669, 346] width 55 height 3
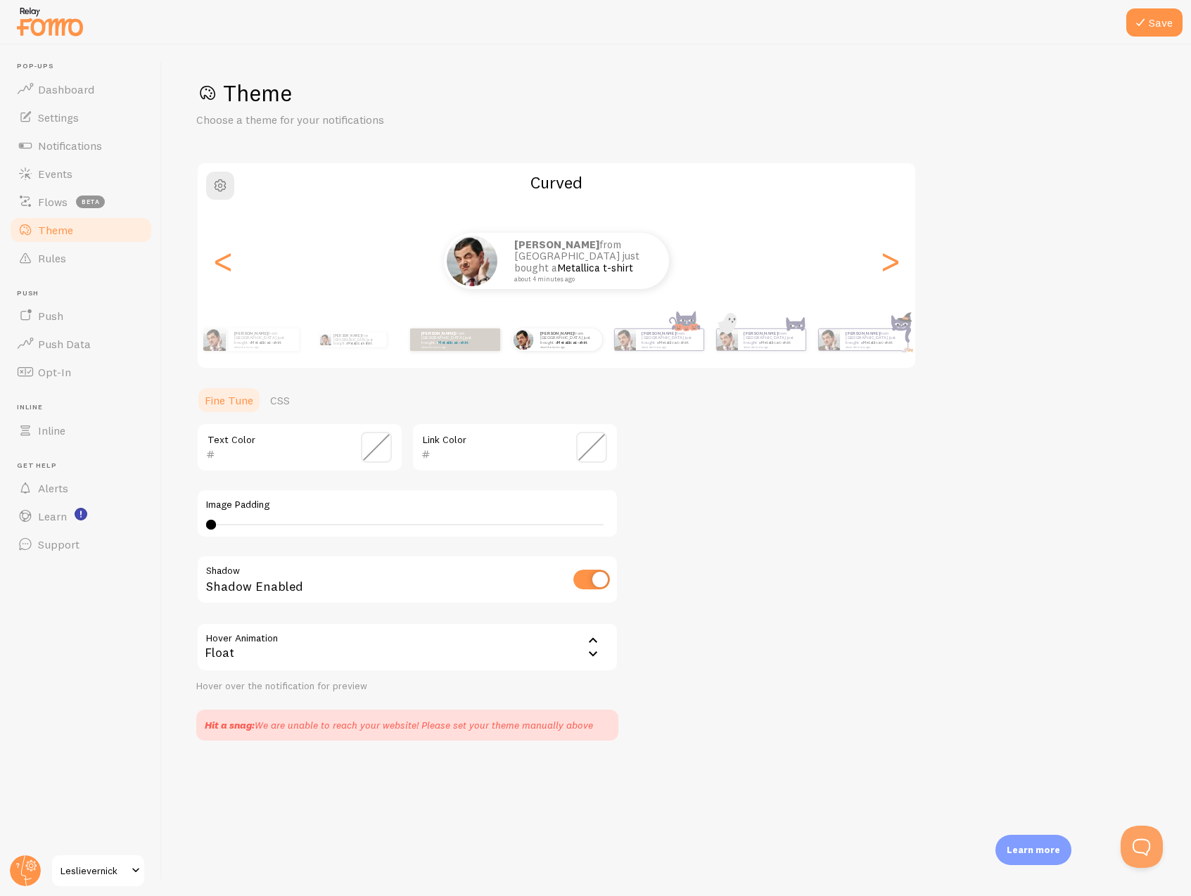
click at [466, 355] on div "Leslie from United States just bought a Metallica t-shirt about 4 minutes ago" at bounding box center [454, 339] width 91 height 39
type input "007da5"
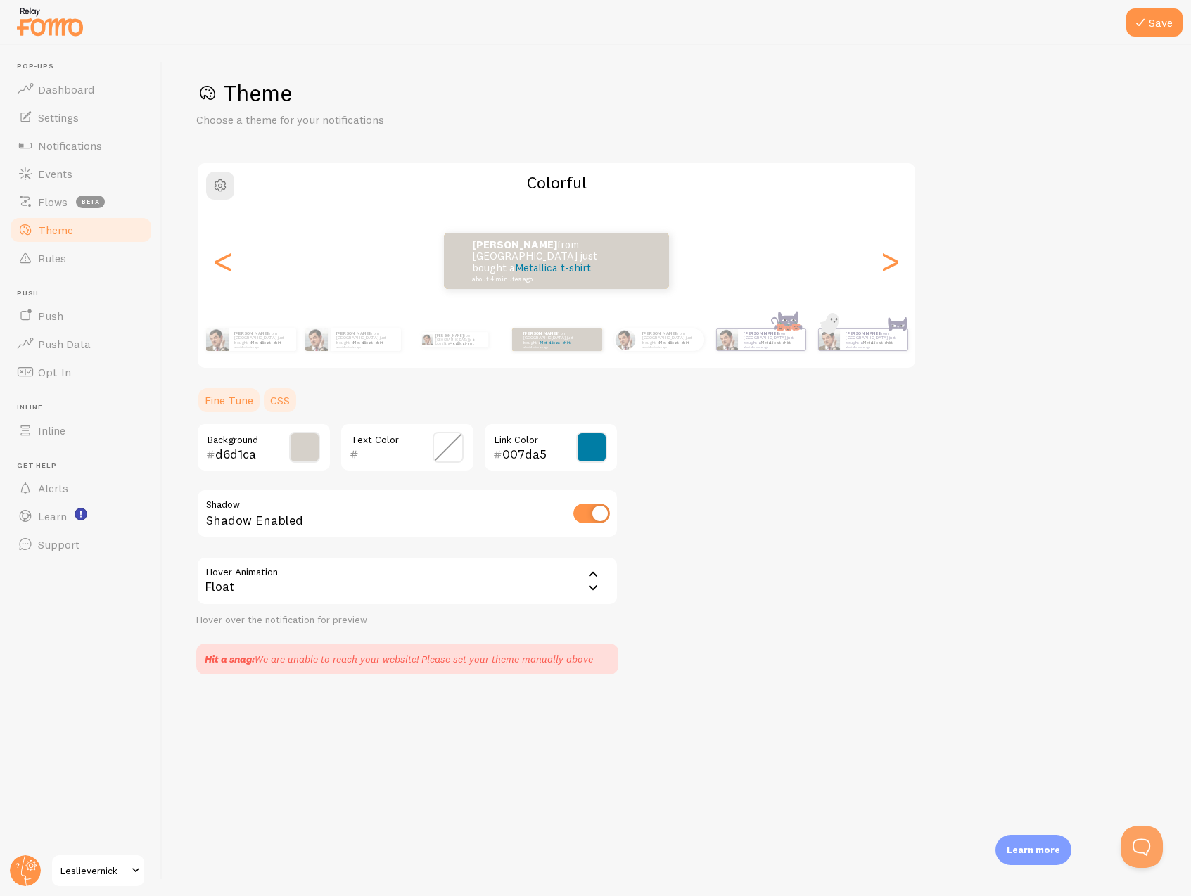
click at [283, 394] on link "CSS" at bounding box center [280, 400] width 37 height 28
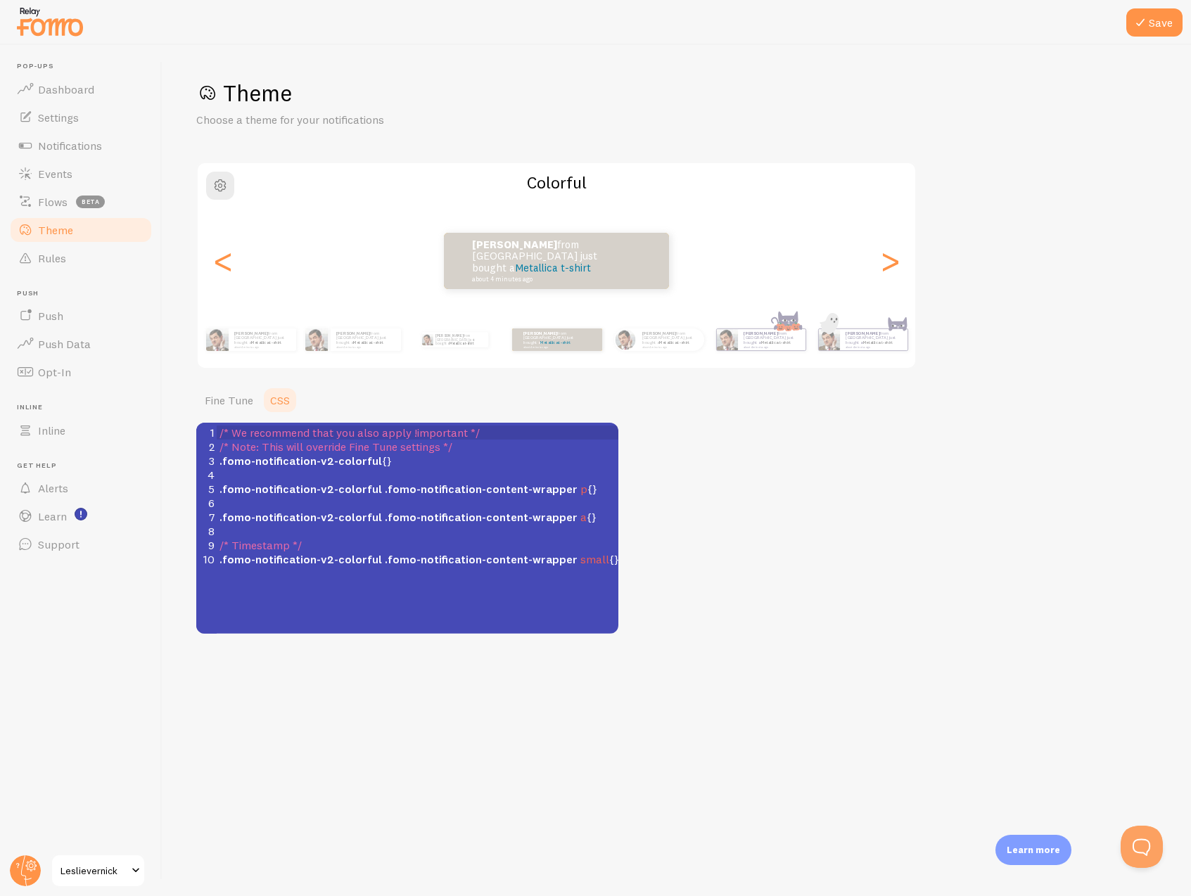
click at [694, 457] on div "Theme Choose a theme for your notifications Colorful Leslie from United States …" at bounding box center [676, 356] width 961 height 555
click at [215, 183] on span "button" at bounding box center [220, 185] width 17 height 17
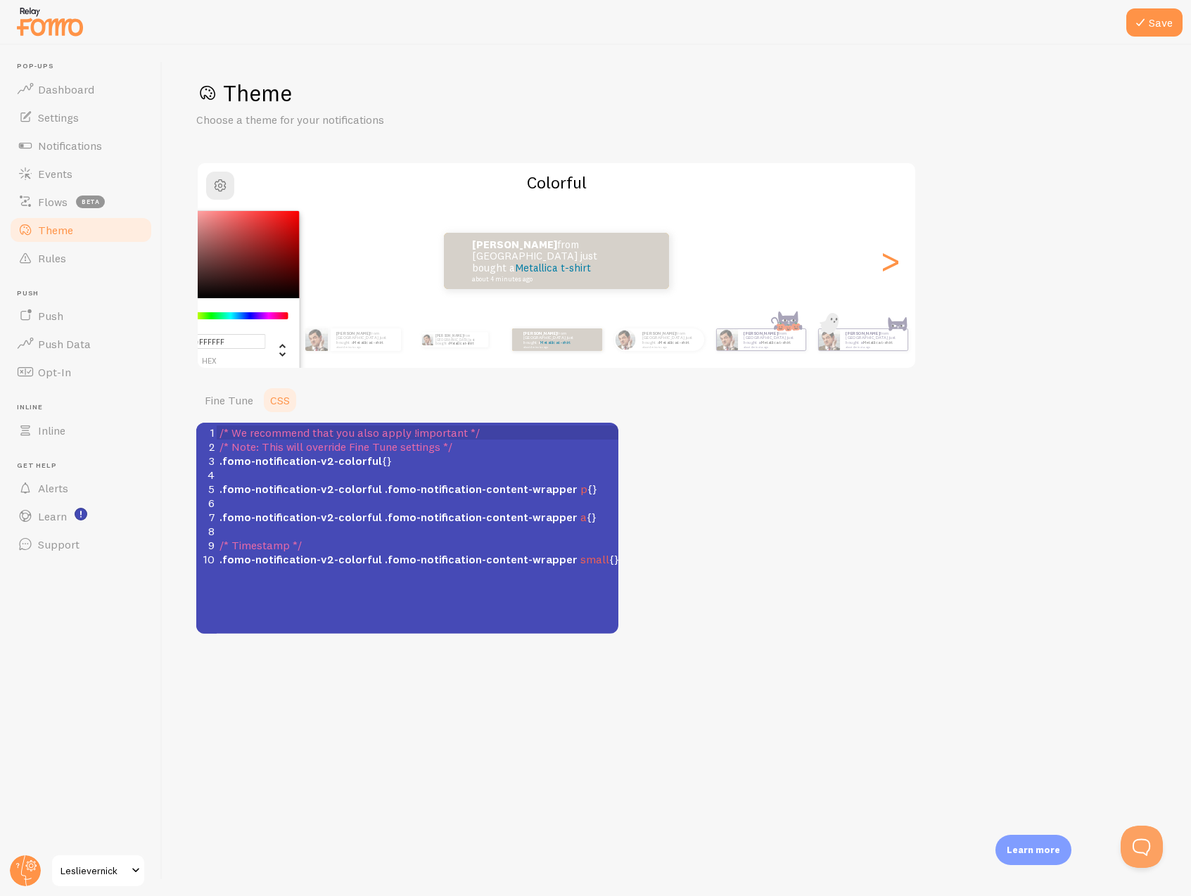
click at [505, 137] on div "Theme Choose a theme for your notifications #FFFFFF hex 255 r 255 g 255 b 0 h 0…" at bounding box center [676, 356] width 961 height 555
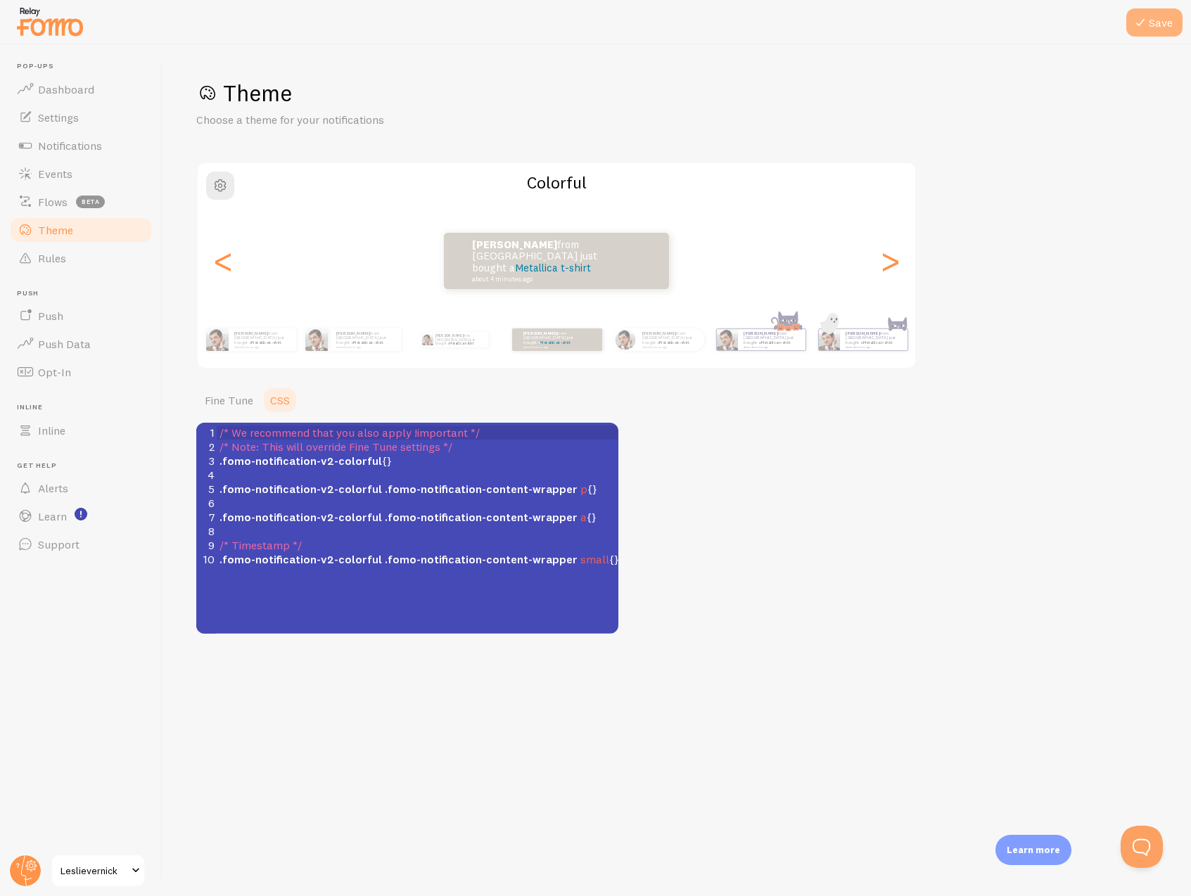
click at [1166, 15] on button "Save" at bounding box center [1154, 22] width 56 height 28
click at [37, 251] on link "Rules" at bounding box center [80, 258] width 145 height 28
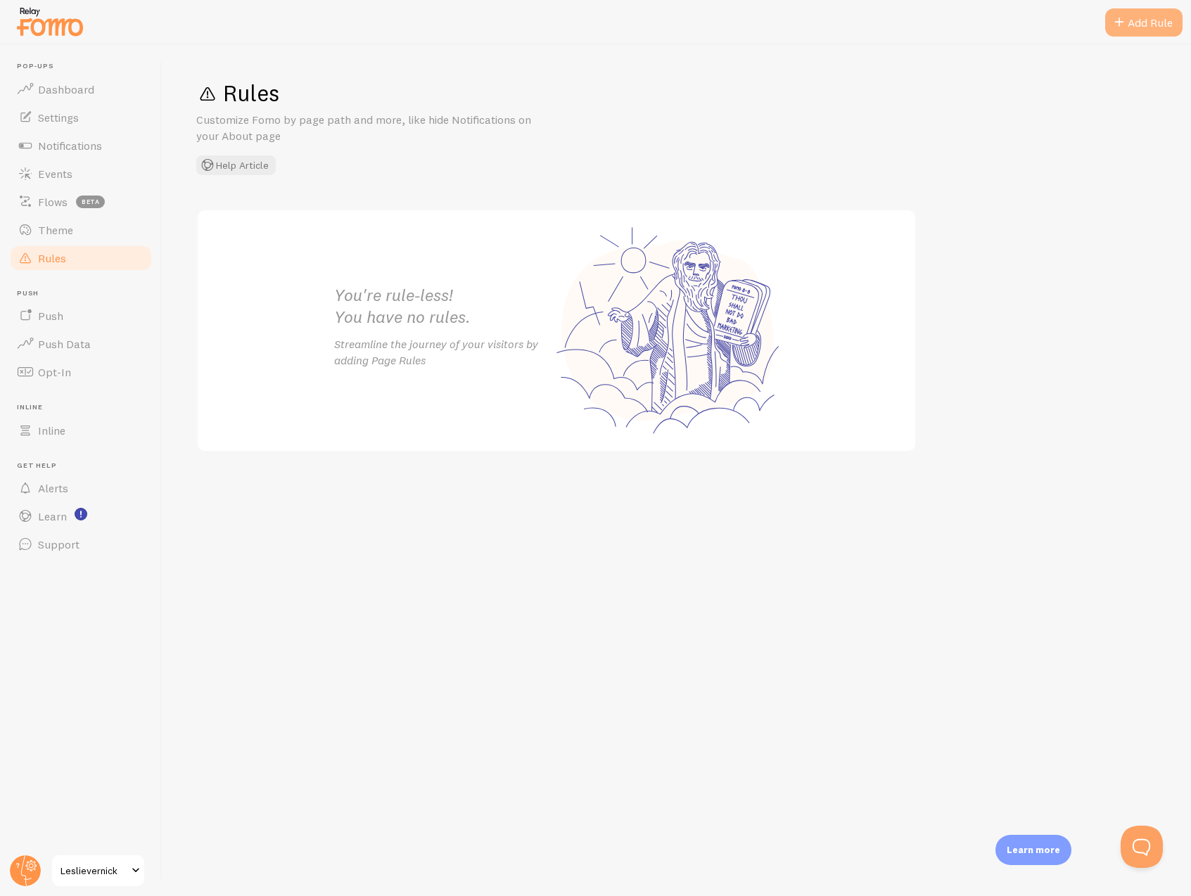
click at [1178, 27] on div "Add Rule" at bounding box center [1143, 22] width 77 height 28
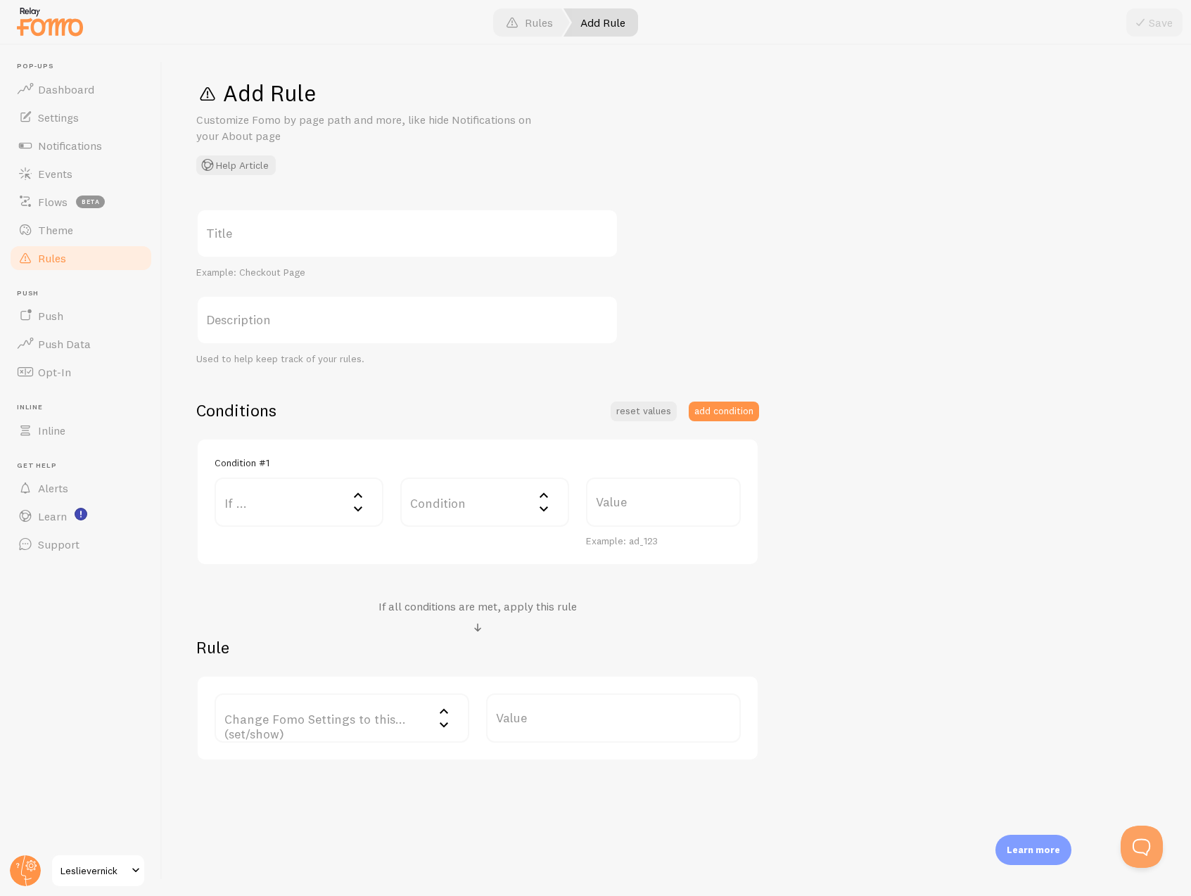
click at [333, 515] on label "If ..." at bounding box center [299, 502] width 169 height 49
click at [652, 308] on div "Title Example: Checkout Page Description Used to help keep track of your rules.…" at bounding box center [676, 485] width 961 height 552
click at [65, 143] on span "Notifications" at bounding box center [70, 146] width 64 height 14
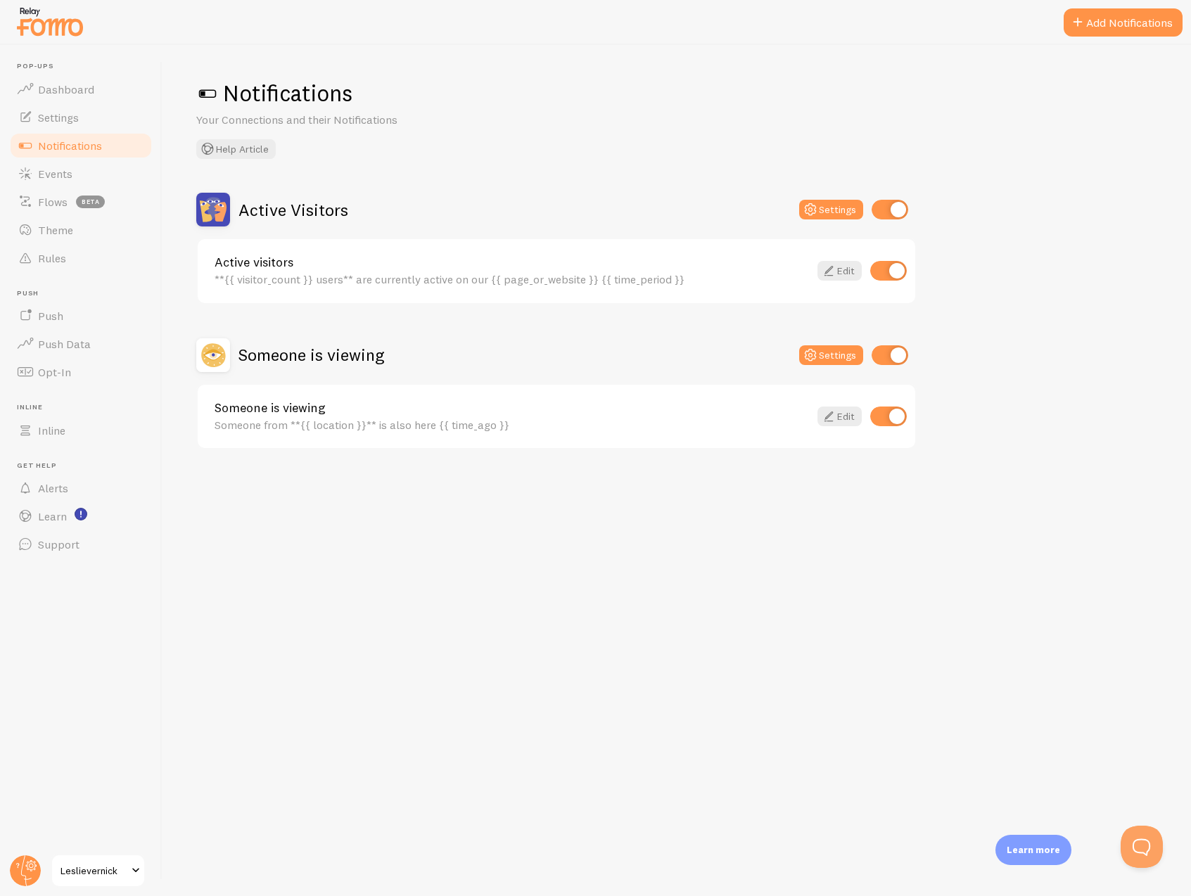
click at [877, 272] on input "checkbox" at bounding box center [888, 271] width 37 height 20
checkbox input "false"
click at [845, 343] on div "Someone is viewing Settings" at bounding box center [556, 355] width 720 height 34
click at [841, 353] on button "Settings" at bounding box center [831, 355] width 64 height 20
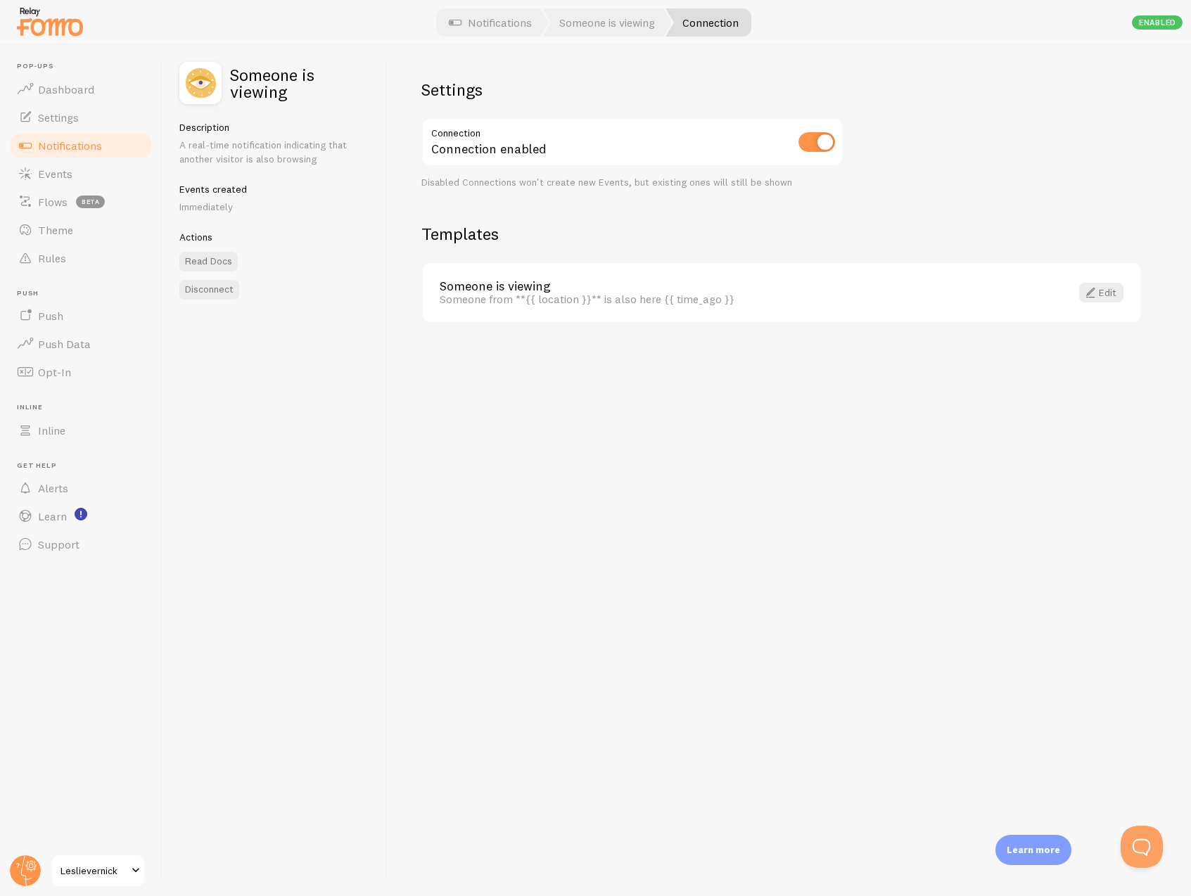
click at [668, 307] on div "Someone is viewing Someone from **{{ location }}** is also here {{ time_ago }} …" at bounding box center [782, 293] width 718 height 60
click at [1098, 290] on span at bounding box center [1090, 292] width 17 height 17
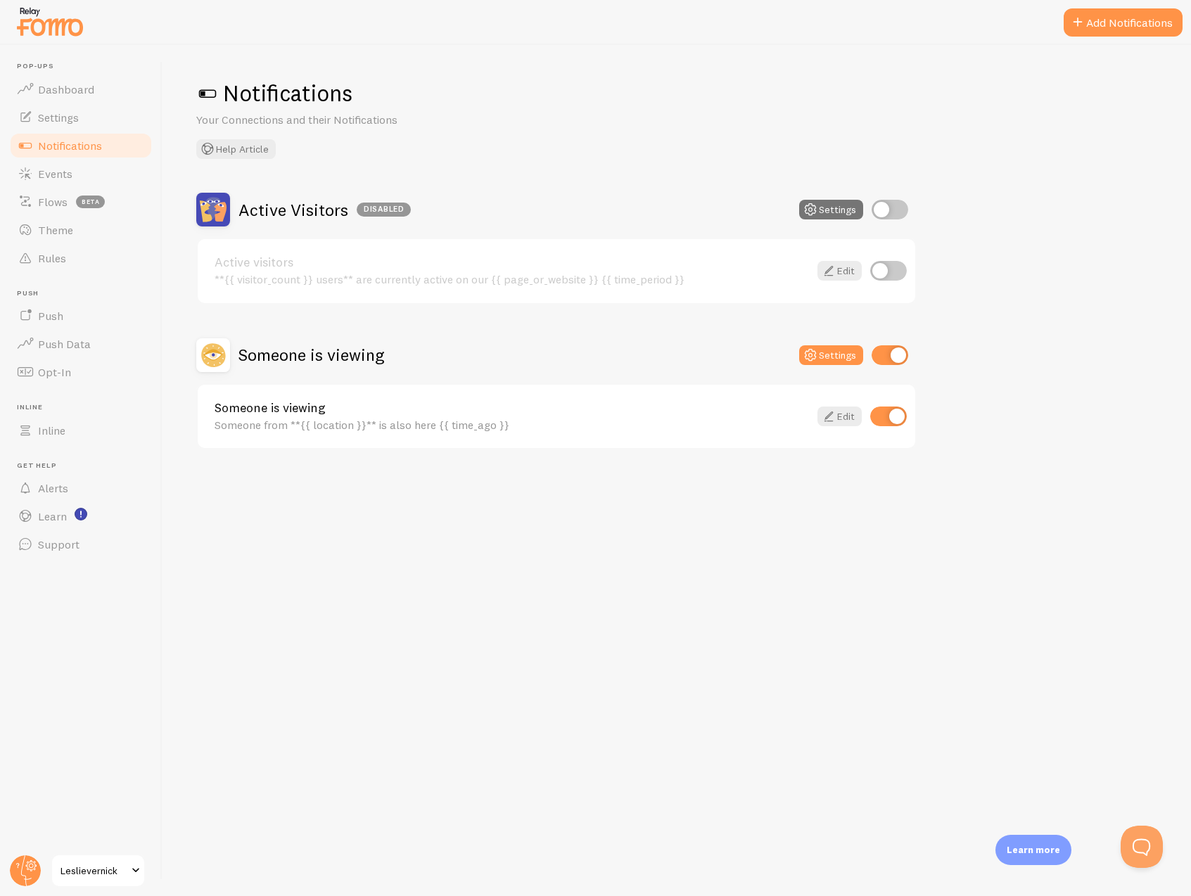
click at [889, 275] on input "checkbox" at bounding box center [888, 271] width 37 height 20
checkbox input "true"
click at [900, 208] on input "checkbox" at bounding box center [890, 210] width 37 height 20
checkbox input "true"
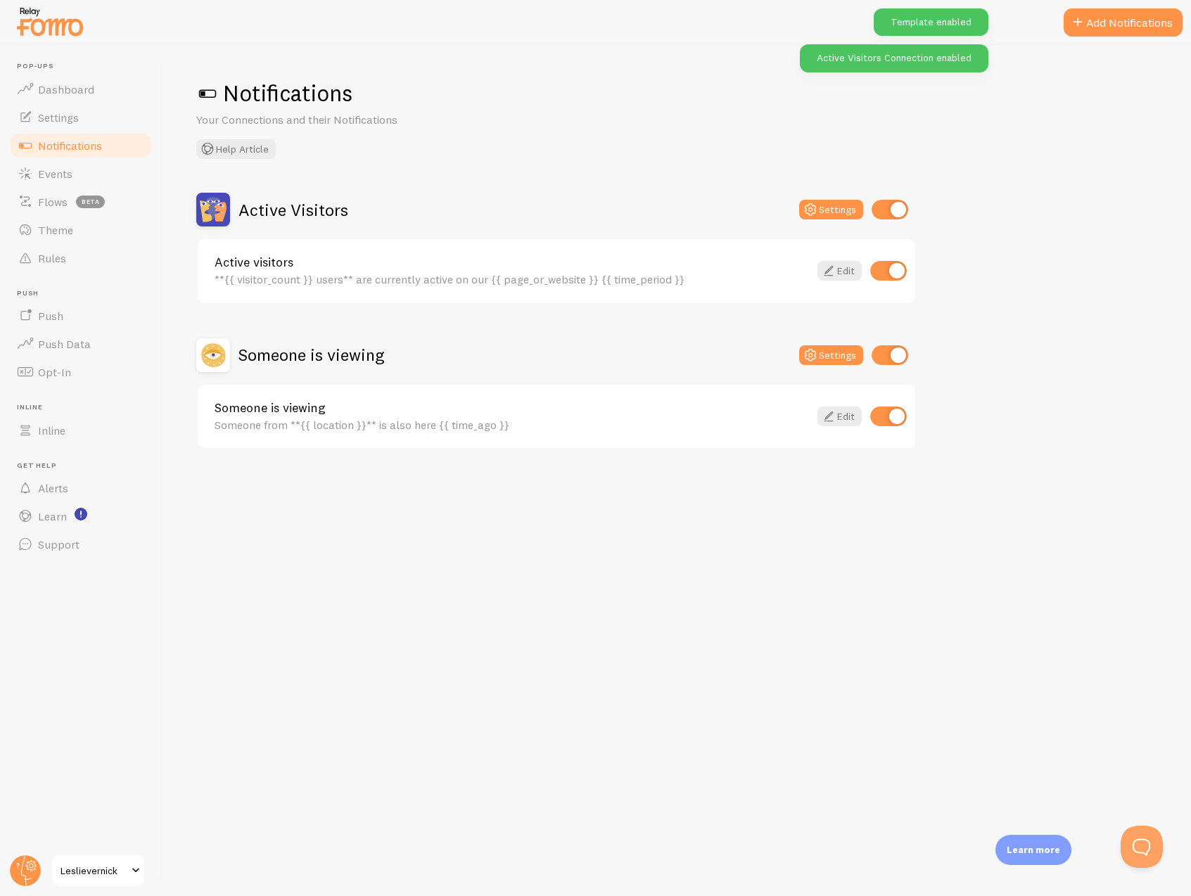
click at [962, 234] on div "Active Visitors Settings Active visitors **{{ visitor_count }} users** are curr…" at bounding box center [676, 321] width 961 height 257
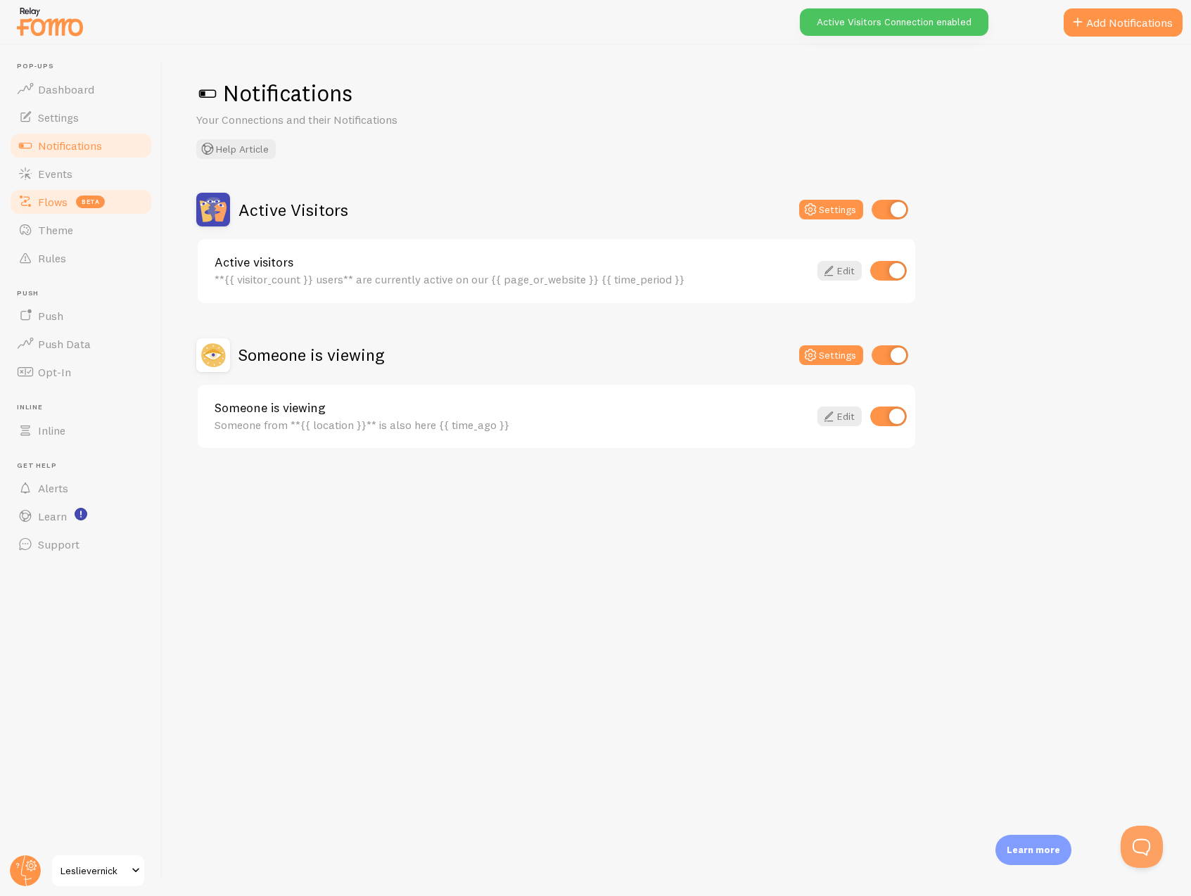
click at [46, 188] on link "Flows beta" at bounding box center [80, 202] width 145 height 28
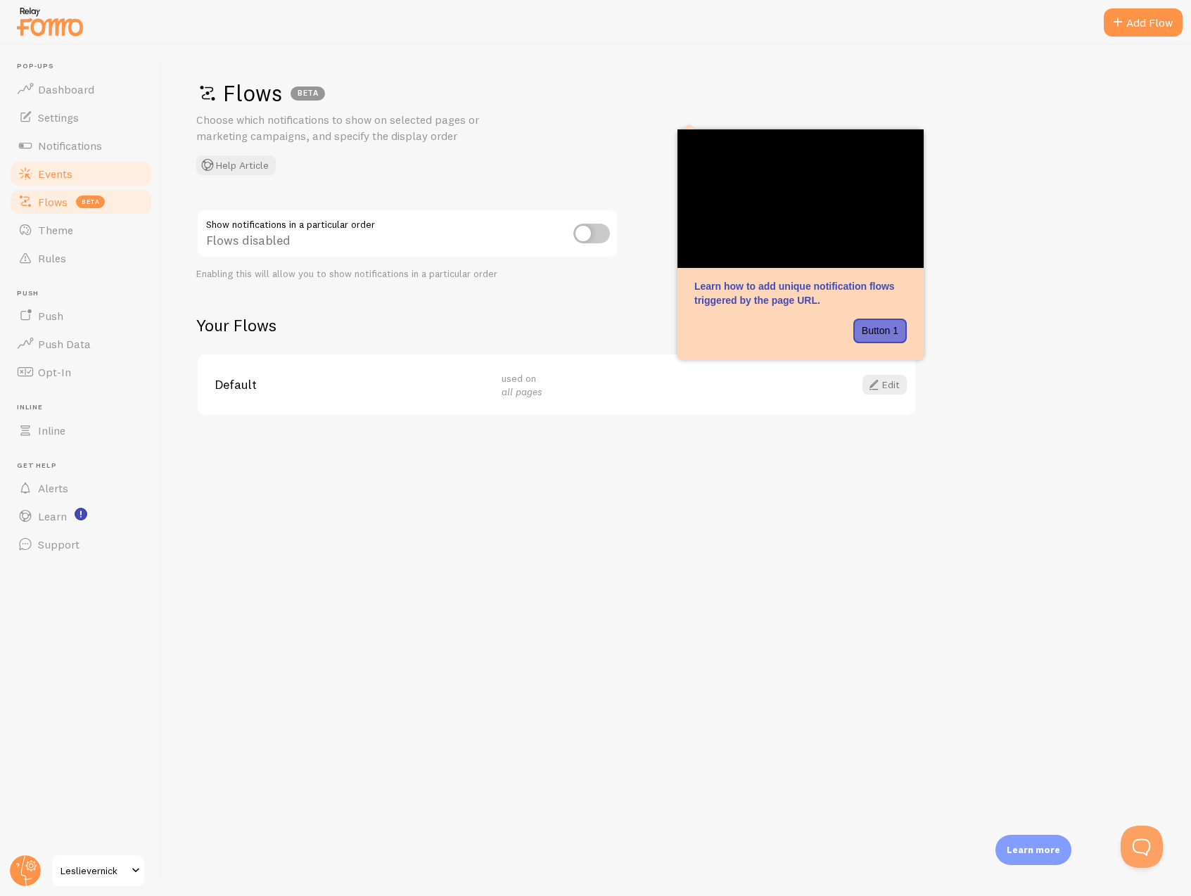
click at [56, 182] on link "Events" at bounding box center [80, 174] width 145 height 28
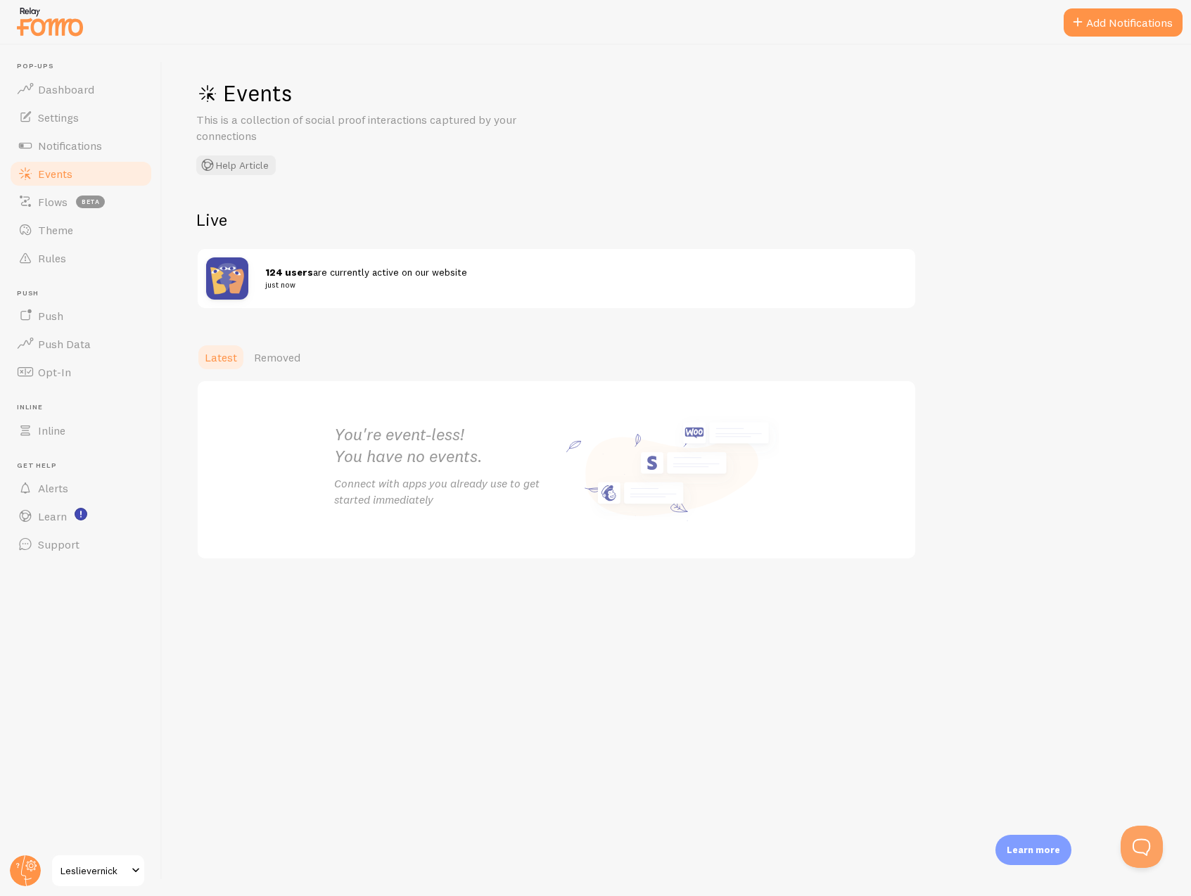
click at [400, 357] on div "Latest Removed" at bounding box center [676, 357] width 961 height 28
click at [82, 207] on span "beta" at bounding box center [90, 202] width 29 height 13
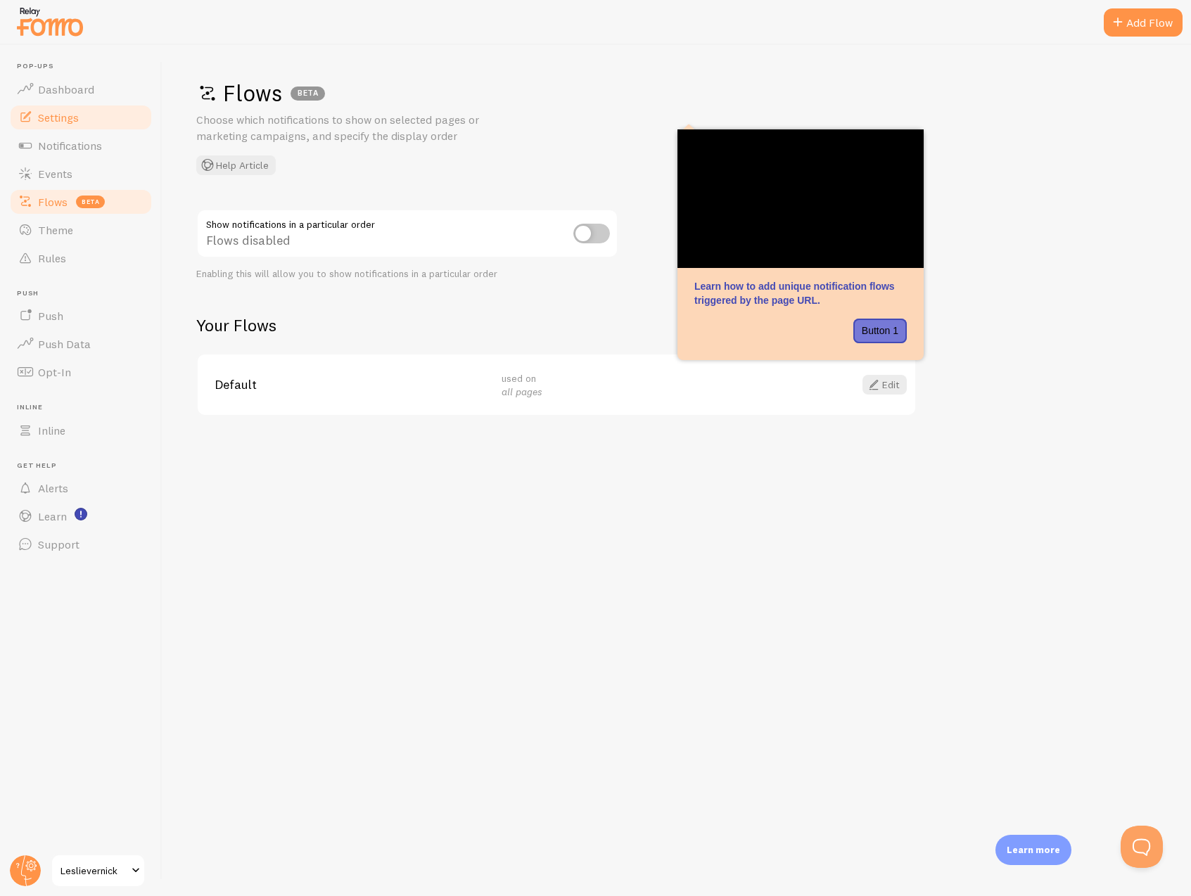
click at [84, 122] on link "Settings" at bounding box center [80, 117] width 145 height 28
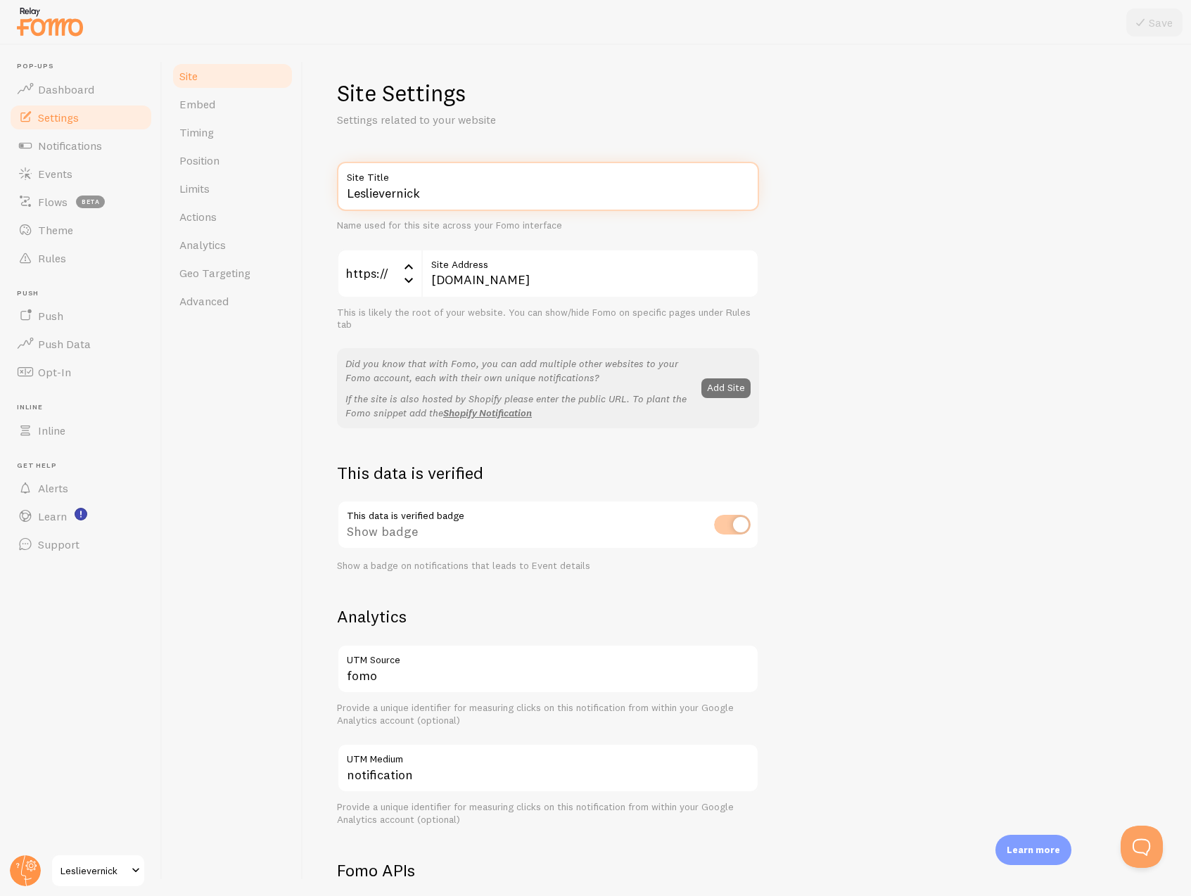
click at [428, 193] on input "Leslievernick" at bounding box center [548, 186] width 422 height 49
type input "LV & Co"
click at [591, 281] on input "leslievernick.com" at bounding box center [590, 273] width 338 height 49
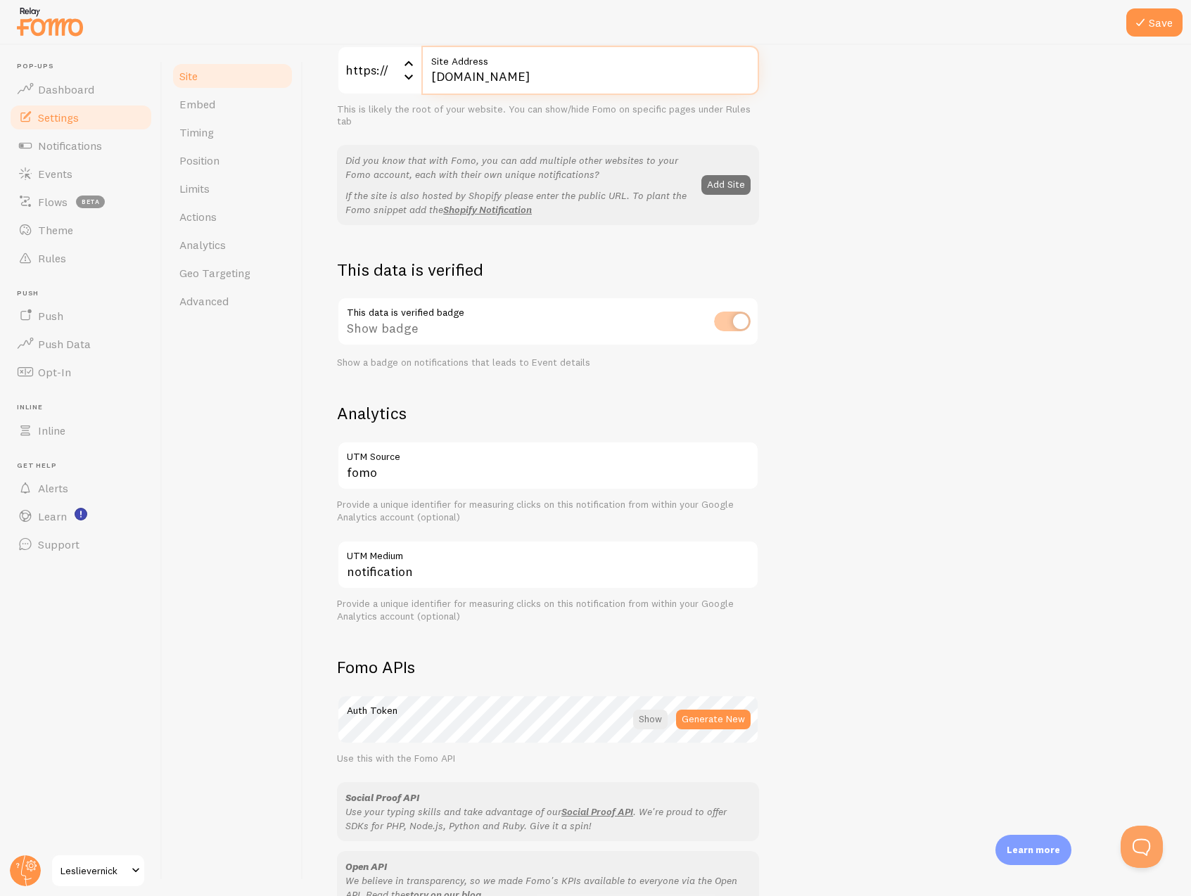
scroll to position [64, 0]
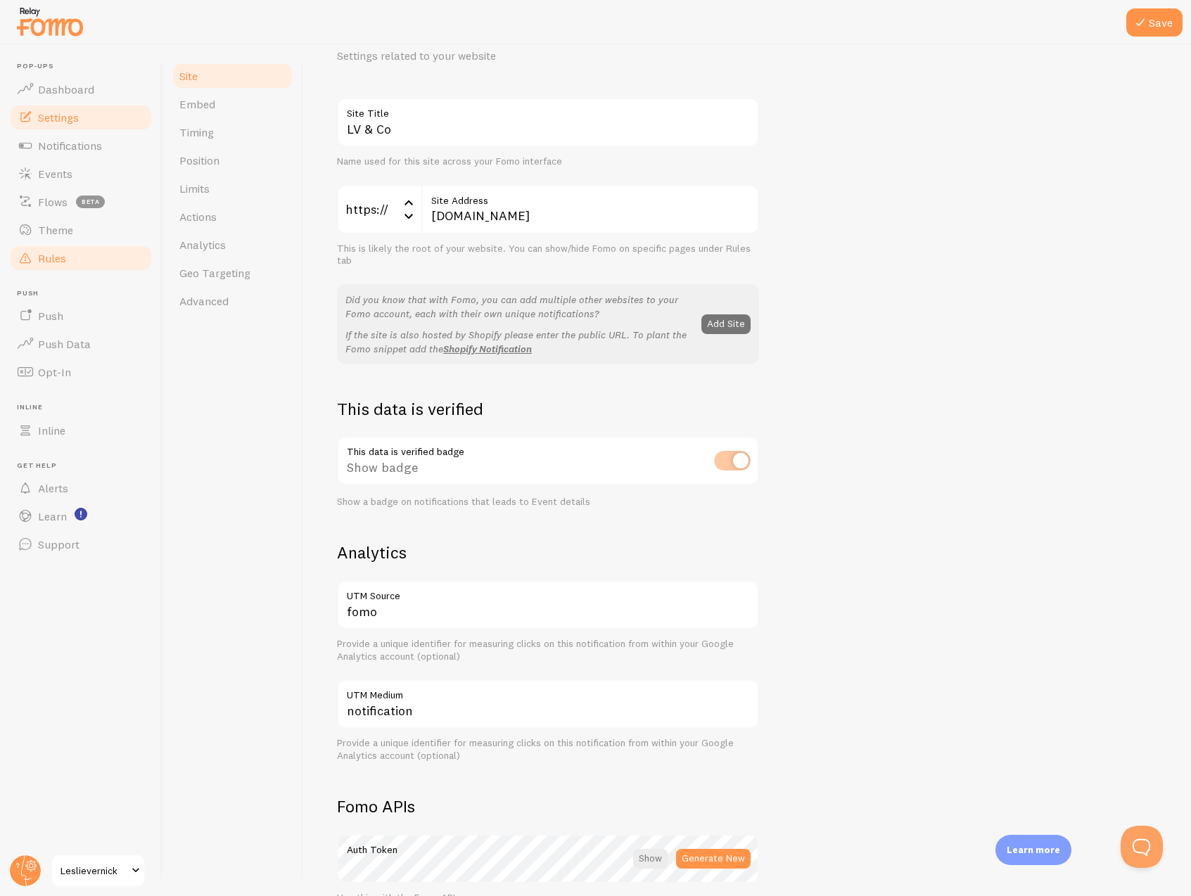
click at [75, 254] on link "Rules" at bounding box center [80, 258] width 145 height 28
click at [1137, 27] on icon at bounding box center [1140, 22] width 17 height 17
click at [45, 251] on span "Rules" at bounding box center [52, 258] width 28 height 14
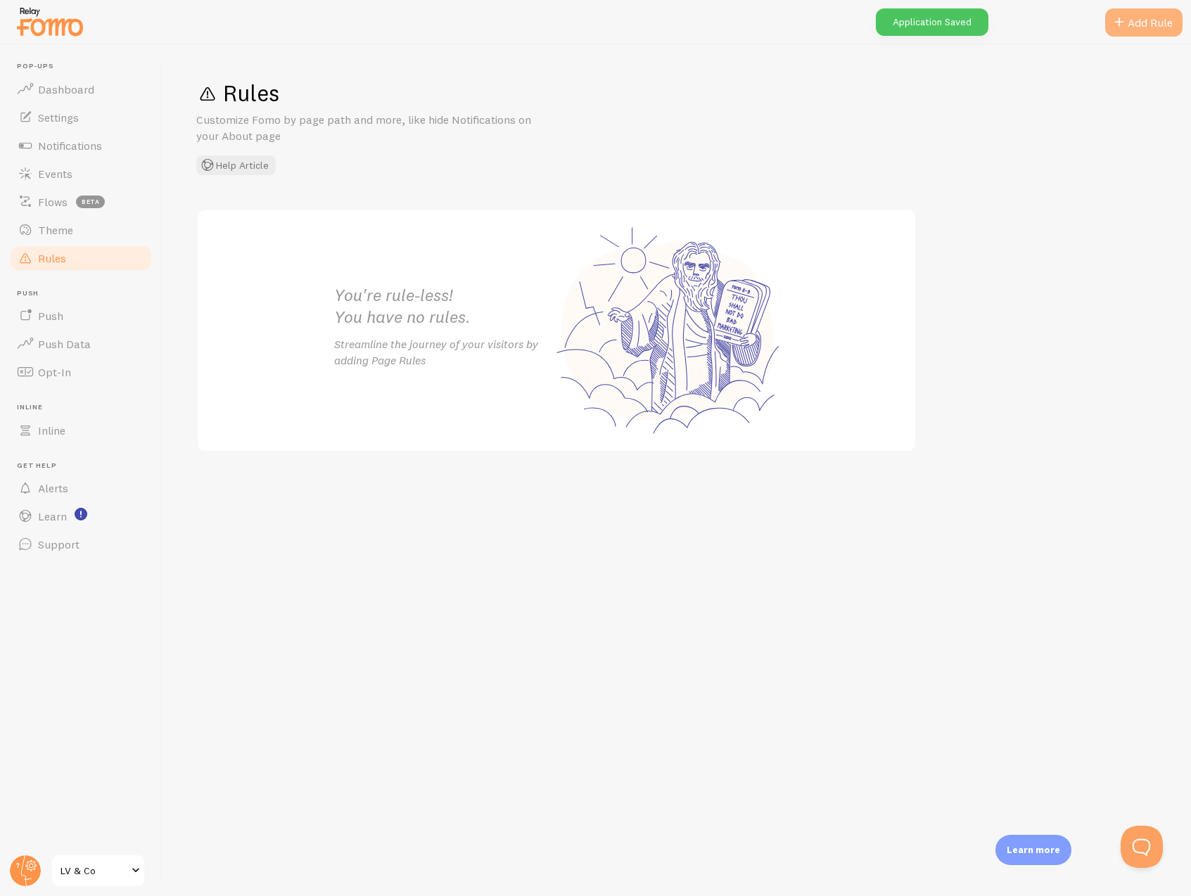
click at [1114, 18] on span at bounding box center [1119, 22] width 17 height 17
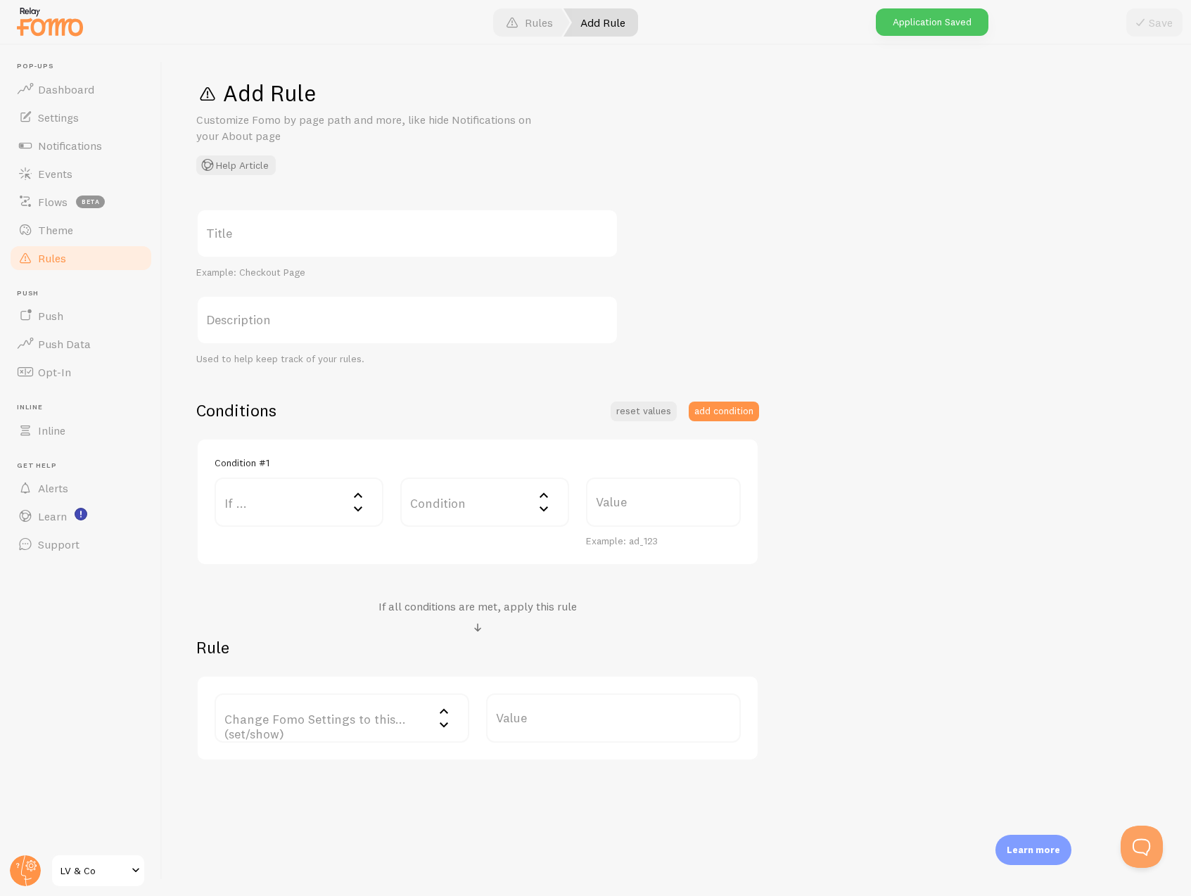
click at [282, 238] on label "Title" at bounding box center [407, 233] width 422 height 49
click at [282, 238] on input "Title" at bounding box center [407, 233] width 422 height 49
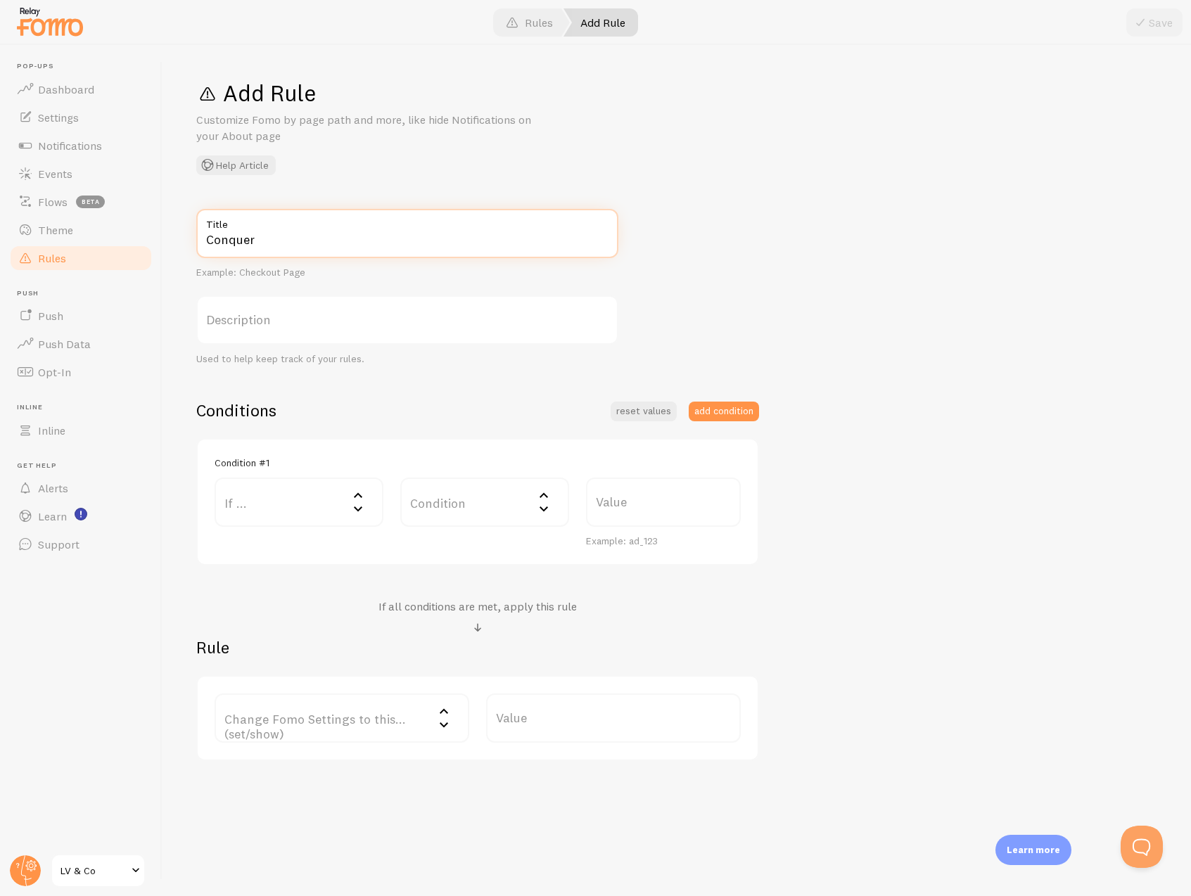
click at [284, 236] on input "Conquer" at bounding box center [407, 233] width 422 height 49
type input "Conquer"
click at [317, 515] on label "If ..." at bounding box center [299, 502] width 169 height 49
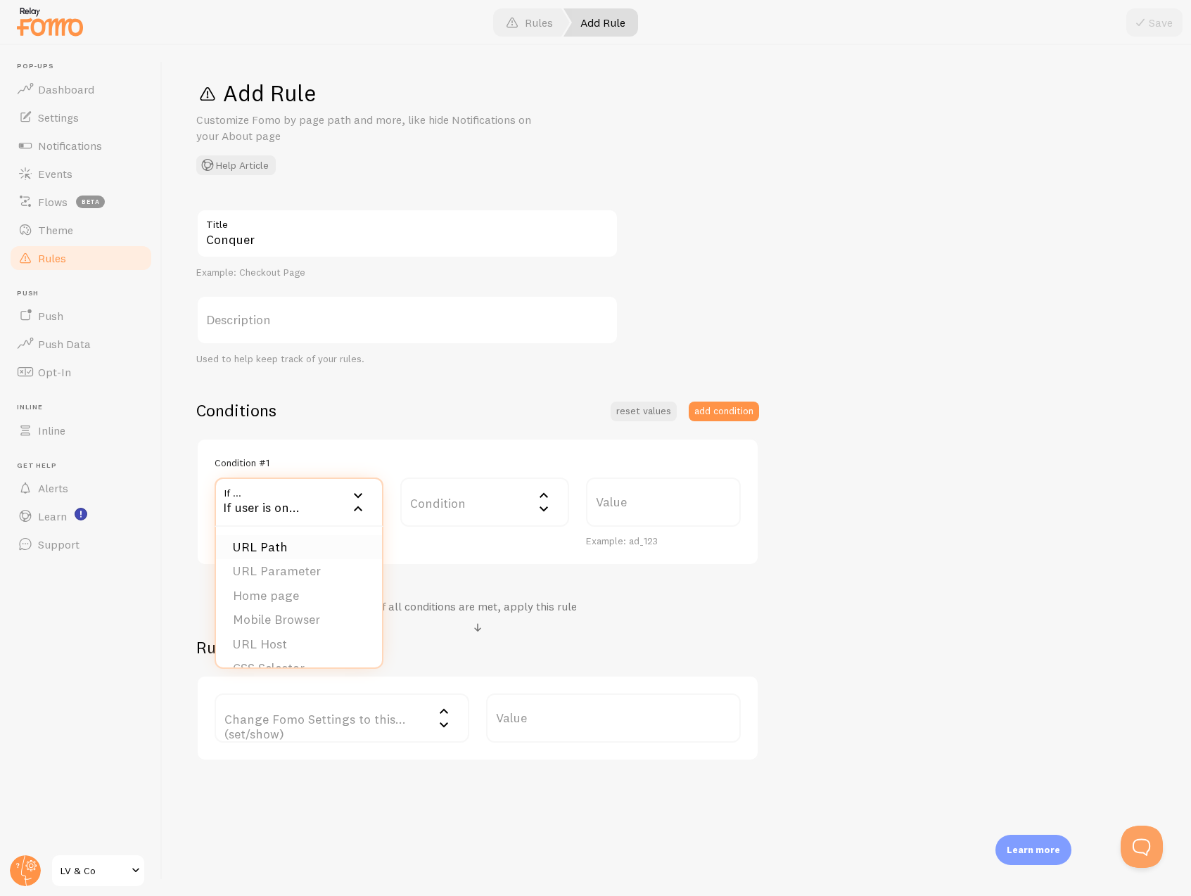
click at [305, 542] on li "URL Path" at bounding box center [299, 547] width 166 height 25
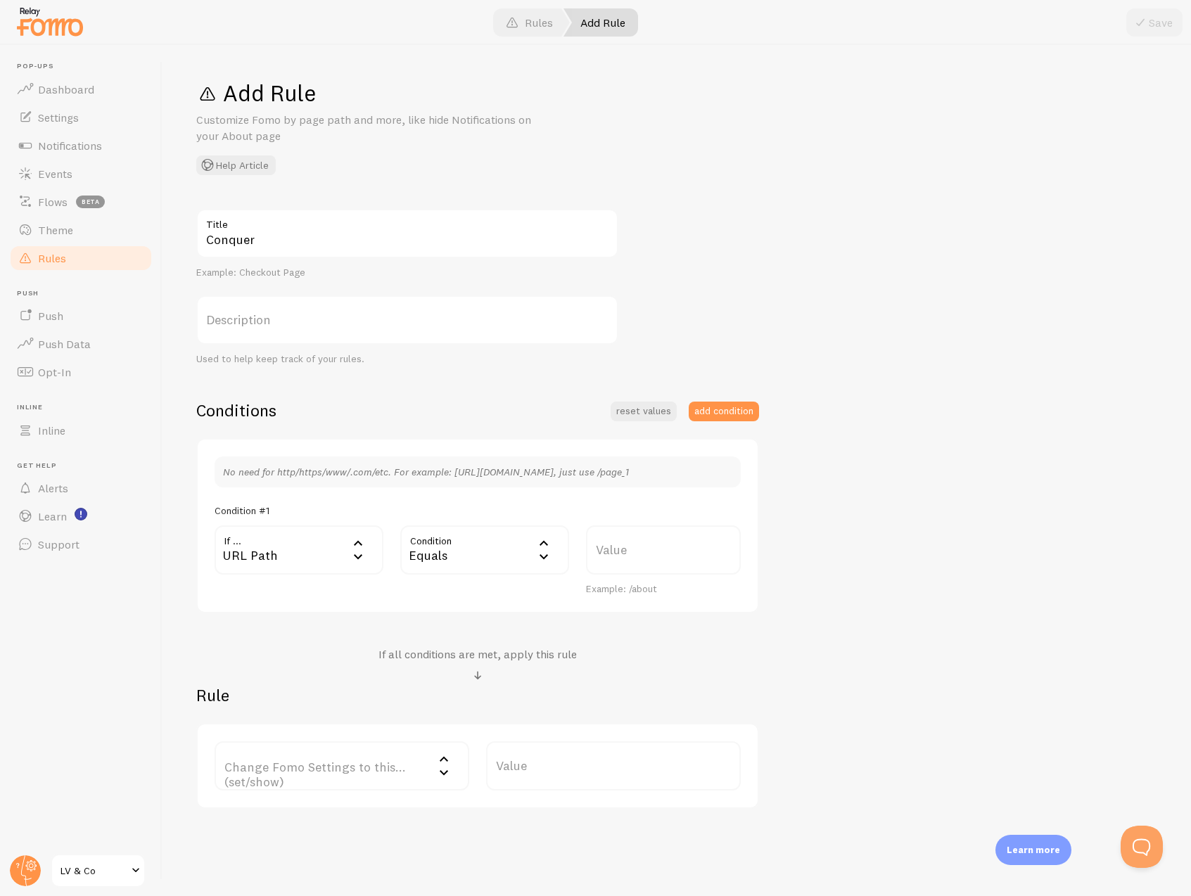
click at [636, 555] on label "Value" at bounding box center [663, 550] width 155 height 49
click at [636, 555] on input "Value" at bounding box center [663, 550] width 155 height 49
click at [433, 553] on div "Equals" at bounding box center [484, 550] width 169 height 49
click at [478, 661] on li "Contains" at bounding box center [485, 668] width 166 height 25
click at [697, 554] on label "Value" at bounding box center [663, 550] width 155 height 49
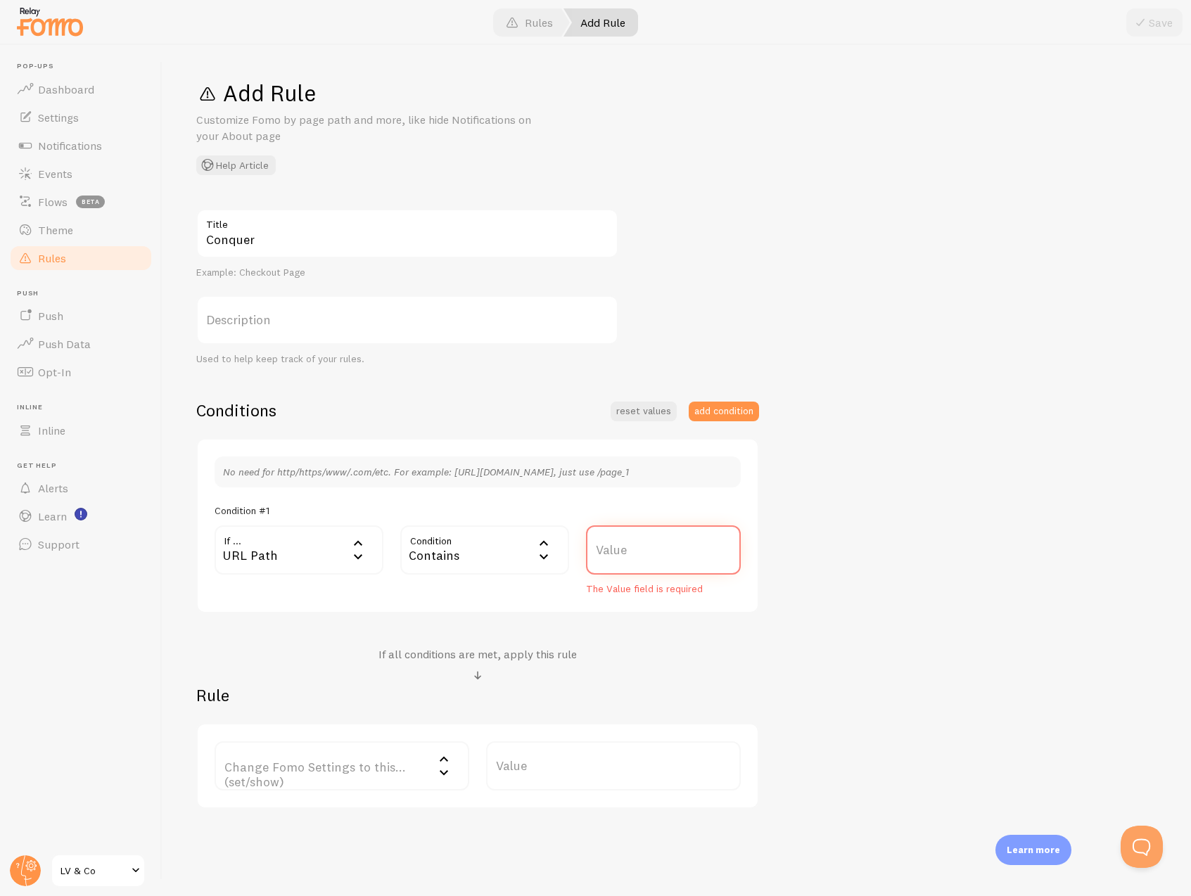
click at [697, 554] on input "Value" at bounding box center [663, 550] width 155 height 49
type input "/join-conquer-today"
click at [765, 623] on div "Conquer Title Example: Checkout Page Description Used to help keep track of you…" at bounding box center [676, 509] width 961 height 600
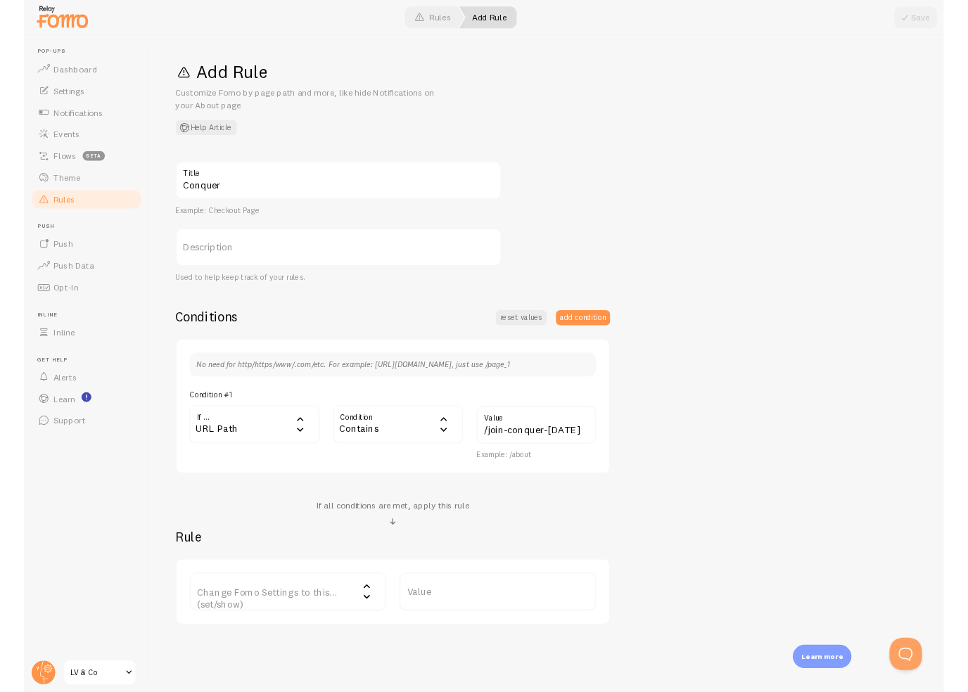
scroll to position [36, 0]
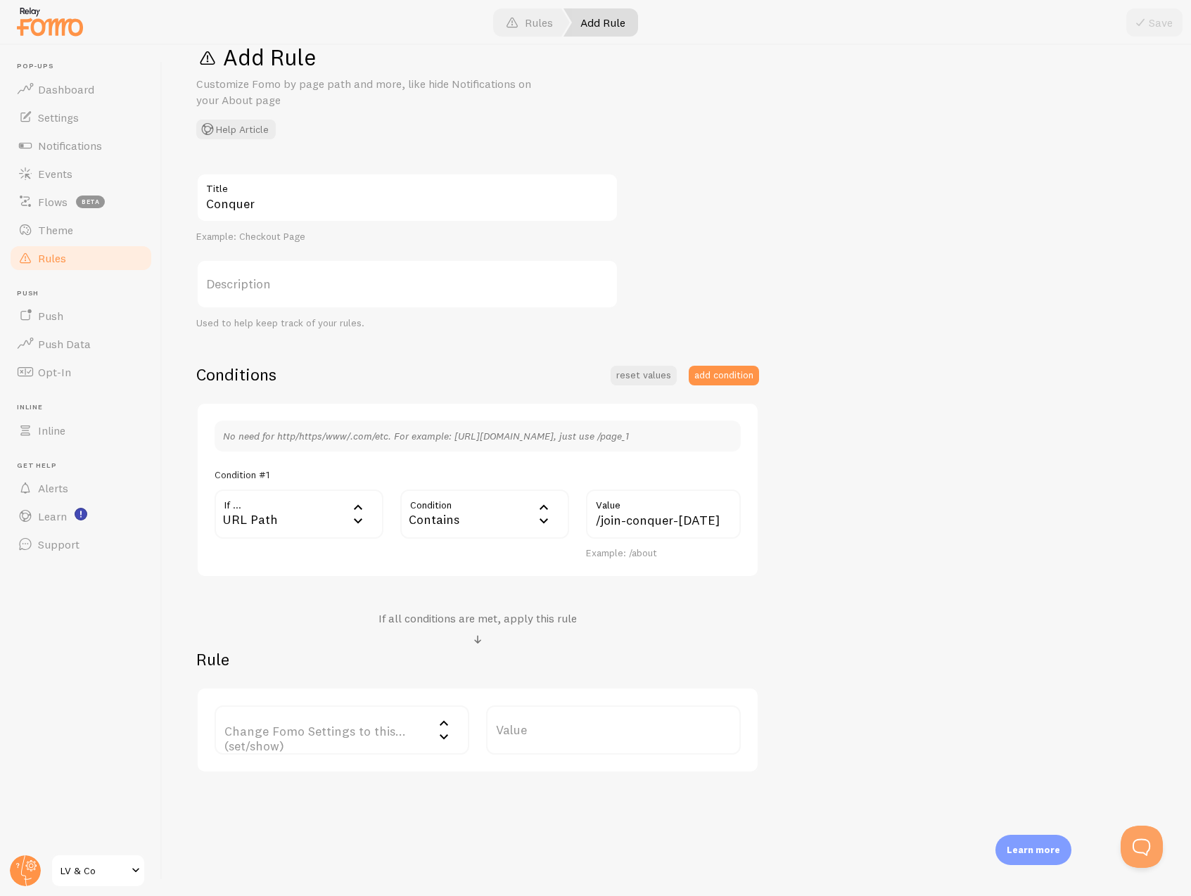
click at [357, 746] on label "Change Fomo Settings to this... (set/show)" at bounding box center [342, 730] width 255 height 49
click at [377, 782] on li "Notifications" at bounding box center [342, 775] width 252 height 25
click at [579, 751] on label "Options" at bounding box center [613, 730] width 255 height 49
click at [585, 809] on li "Only show Fomo if conditions met" at bounding box center [614, 799] width 252 height 25
click at [1169, 18] on button "Save" at bounding box center [1154, 22] width 56 height 28
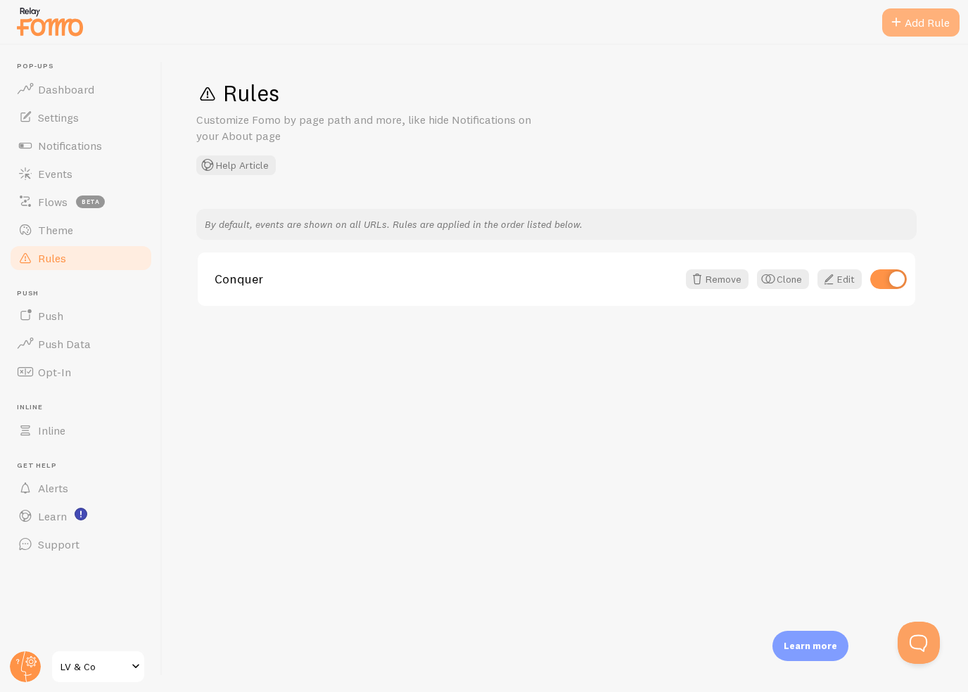
click at [915, 21] on div "Add Rule" at bounding box center [920, 22] width 77 height 28
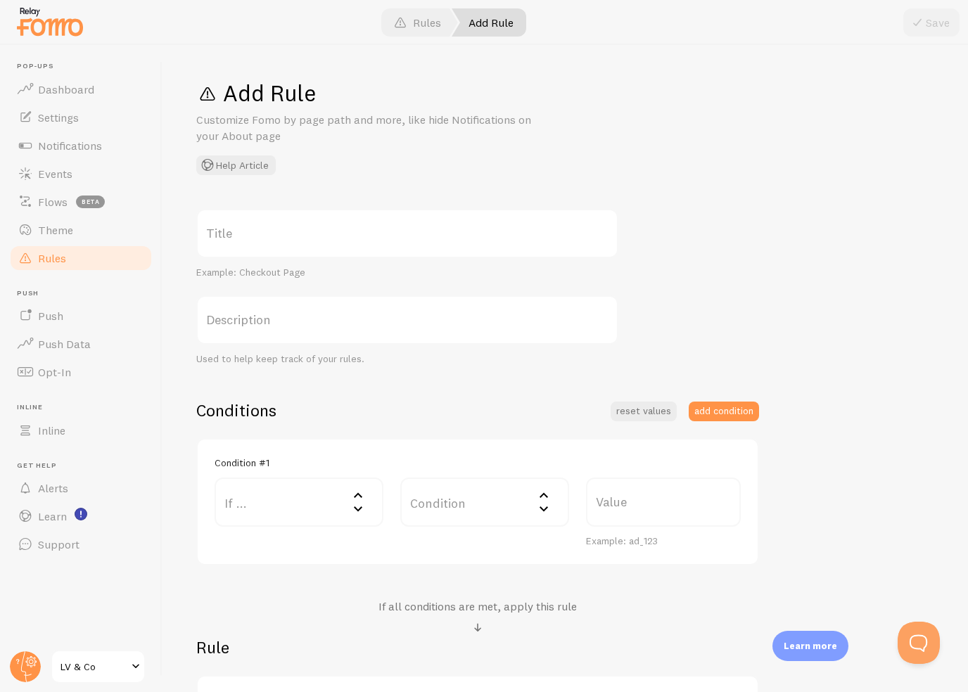
click at [332, 229] on label "Title" at bounding box center [407, 233] width 422 height 49
click at [332, 229] on input "Title" at bounding box center [407, 233] width 422 height 49
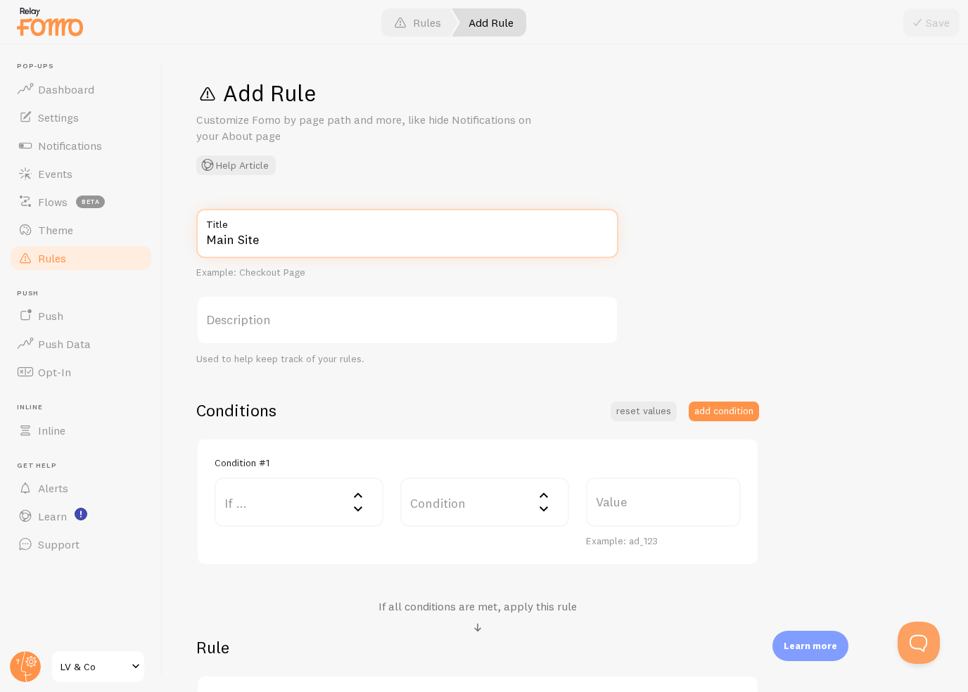
type input "Main Site"
click at [284, 317] on label "Description" at bounding box center [407, 319] width 422 height 49
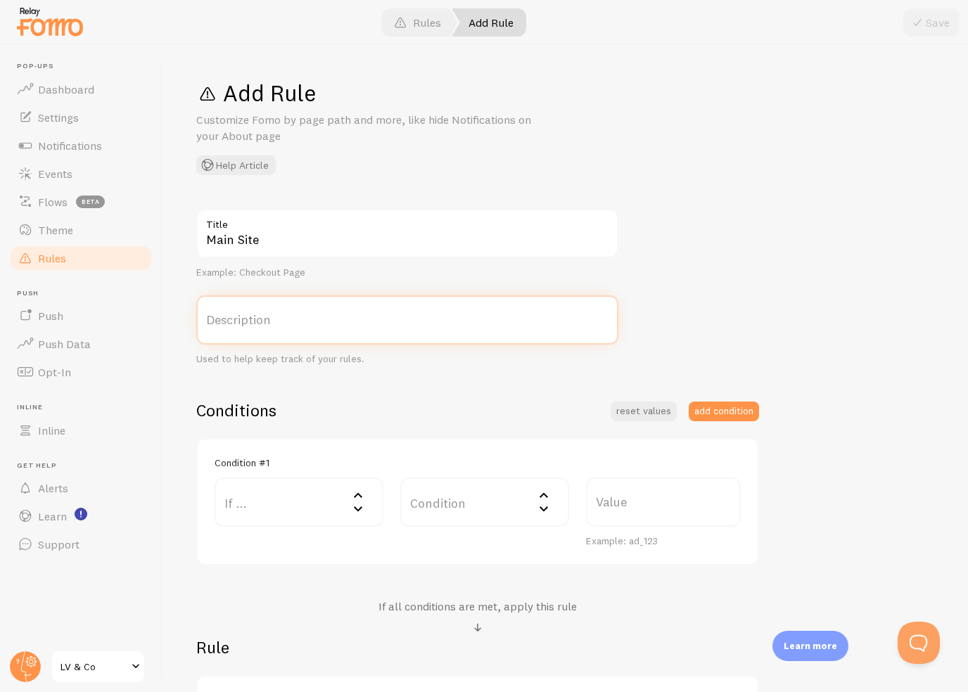
click at [284, 317] on input "Description" at bounding box center [407, 319] width 422 height 49
click at [255, 492] on label "If ..." at bounding box center [299, 502] width 169 height 49
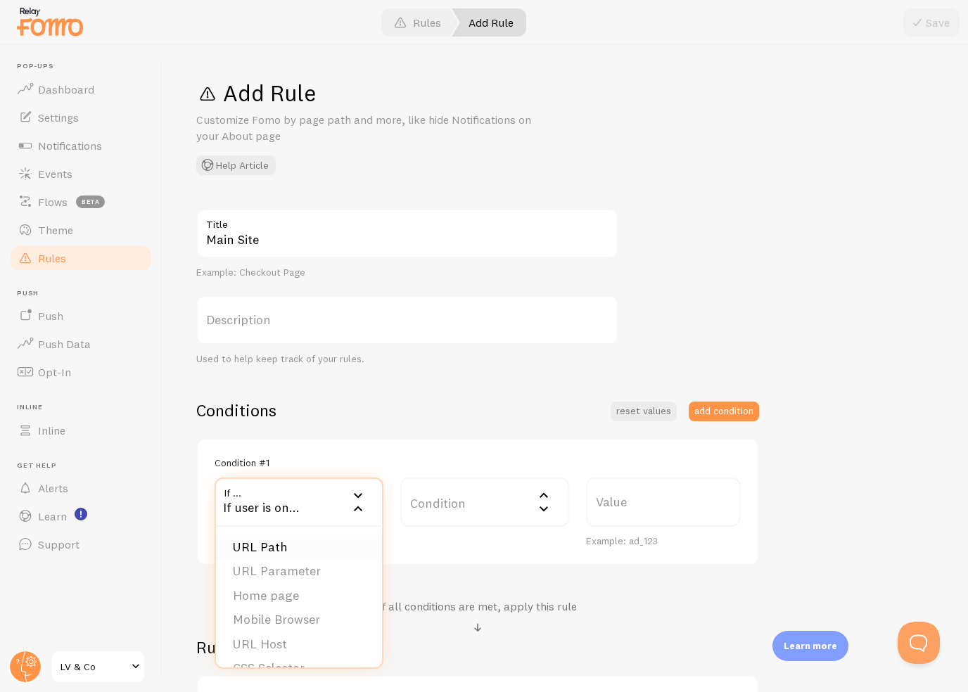
click at [292, 540] on li "URL Path" at bounding box center [299, 547] width 166 height 25
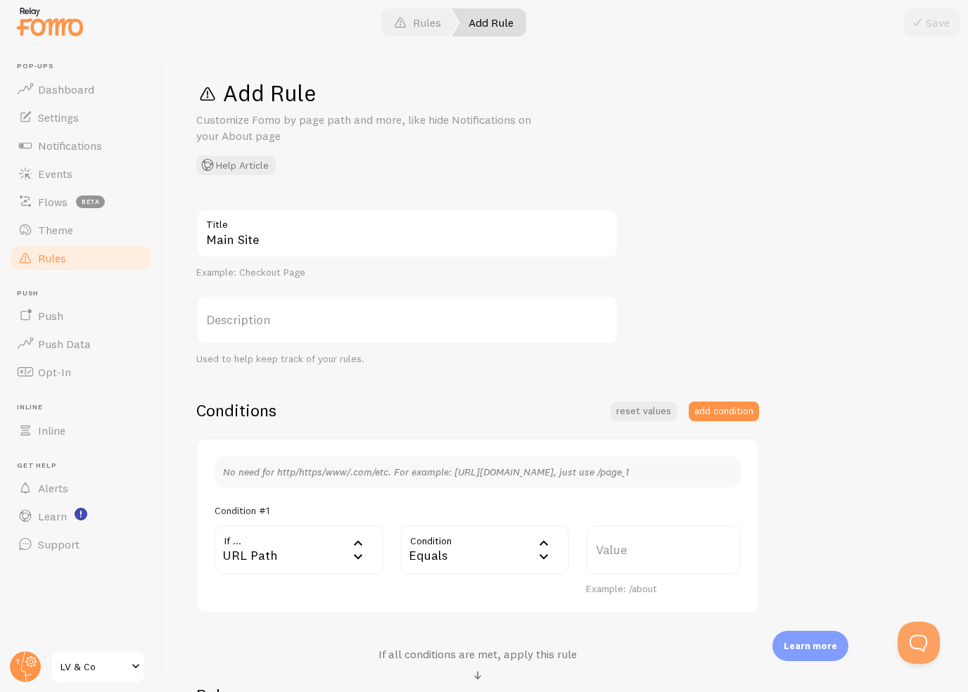
click at [465, 567] on div "Equals" at bounding box center [484, 550] width 169 height 49
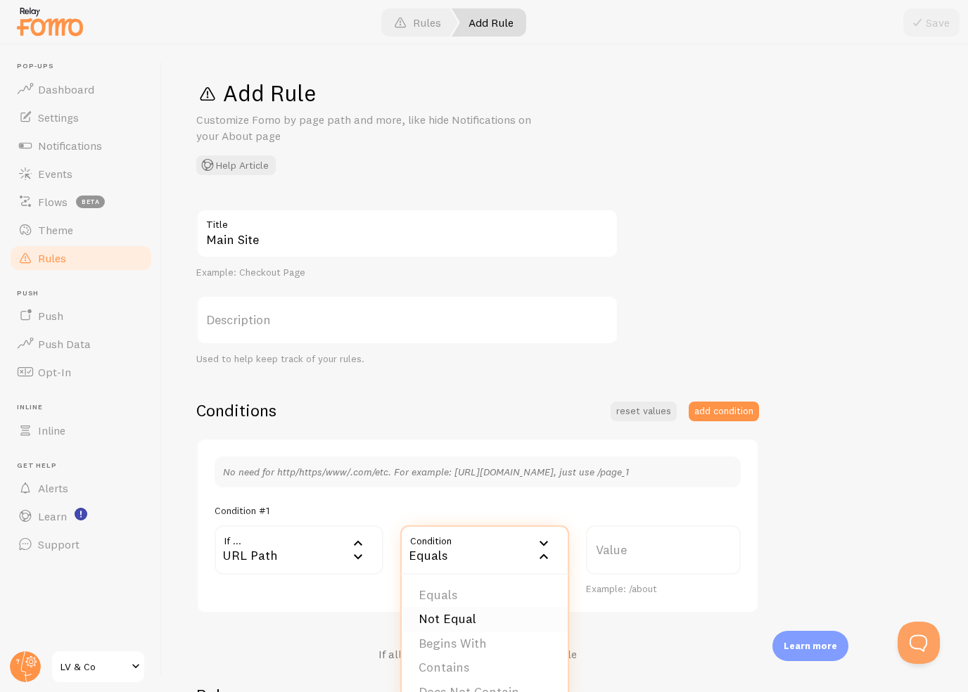
scroll to position [84, 0]
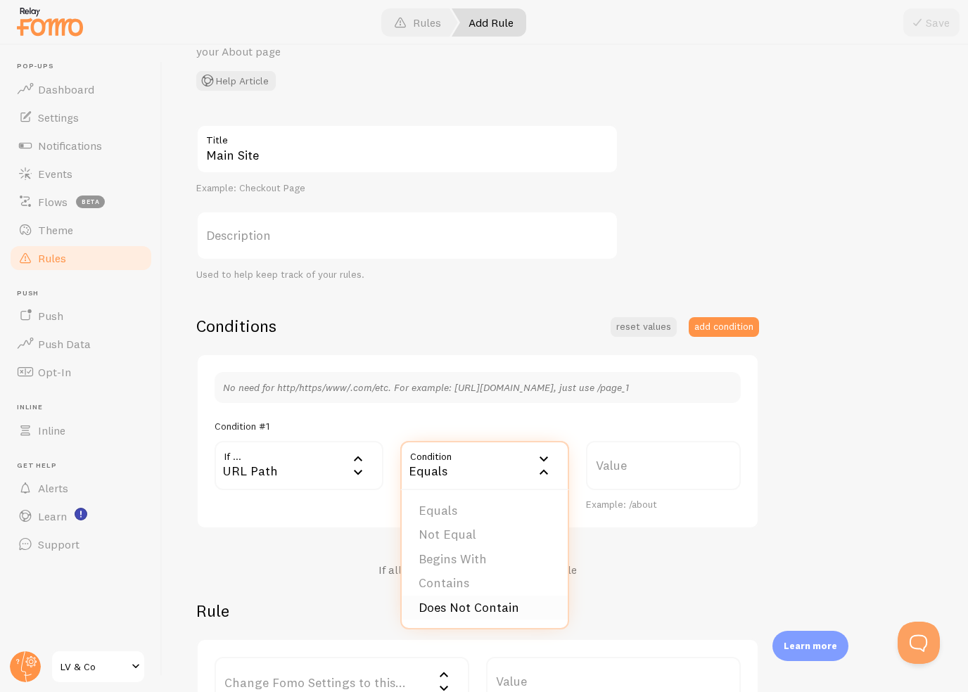
click at [473, 613] on li "Does Not Contain" at bounding box center [485, 608] width 166 height 25
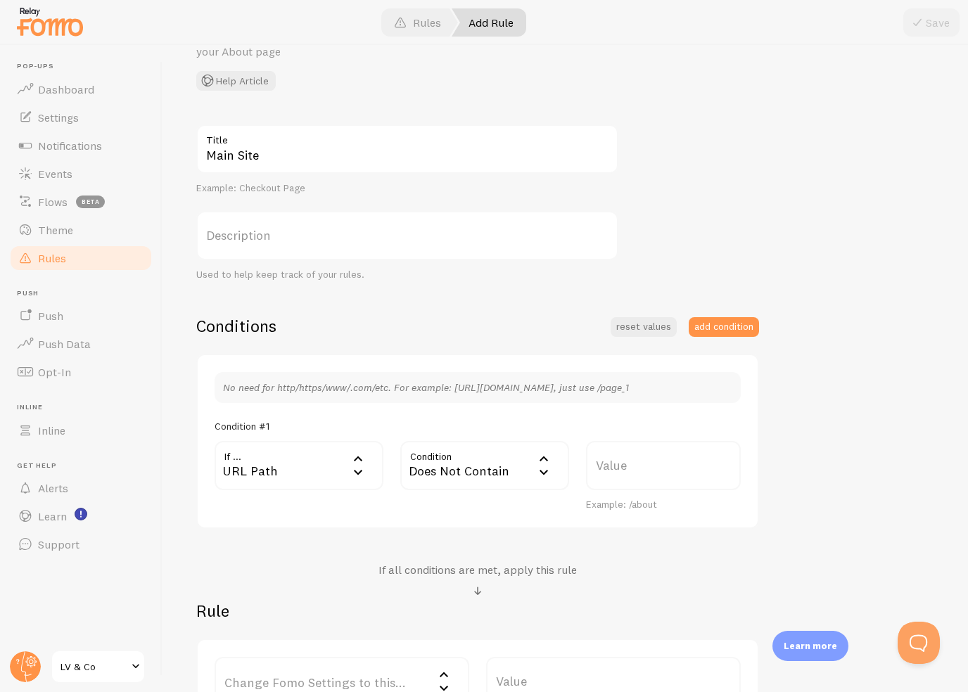
click at [629, 478] on label "Value" at bounding box center [663, 465] width 155 height 49
click at [629, 478] on input "Value" at bounding box center [663, 465] width 155 height 49
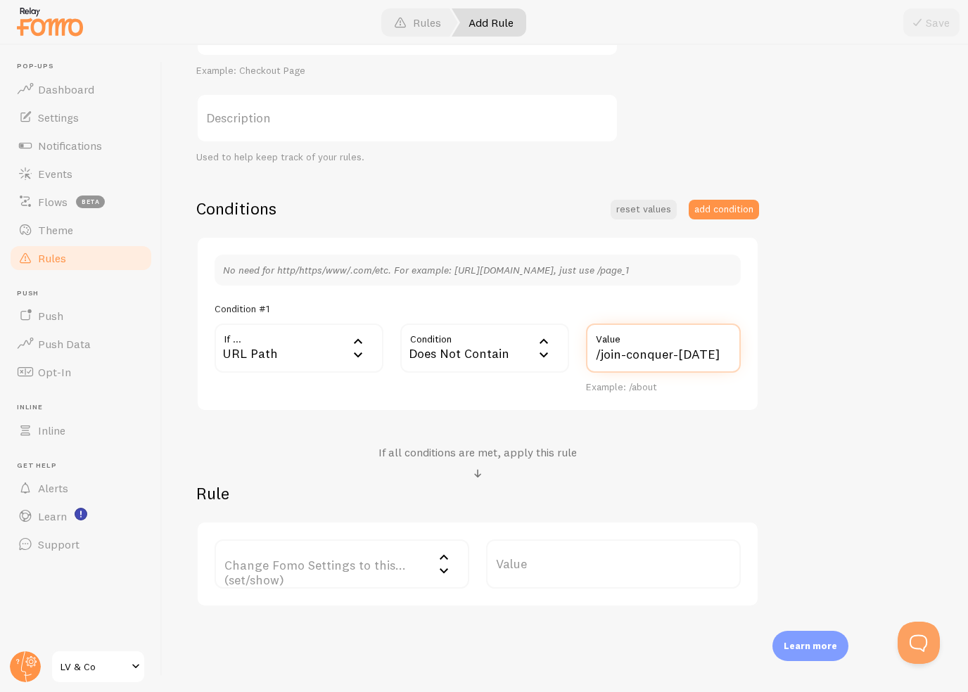
type input "/join-conquer-today"
click at [399, 560] on label "Change Fomo Settings to this... (set/show)" at bounding box center [342, 564] width 255 height 49
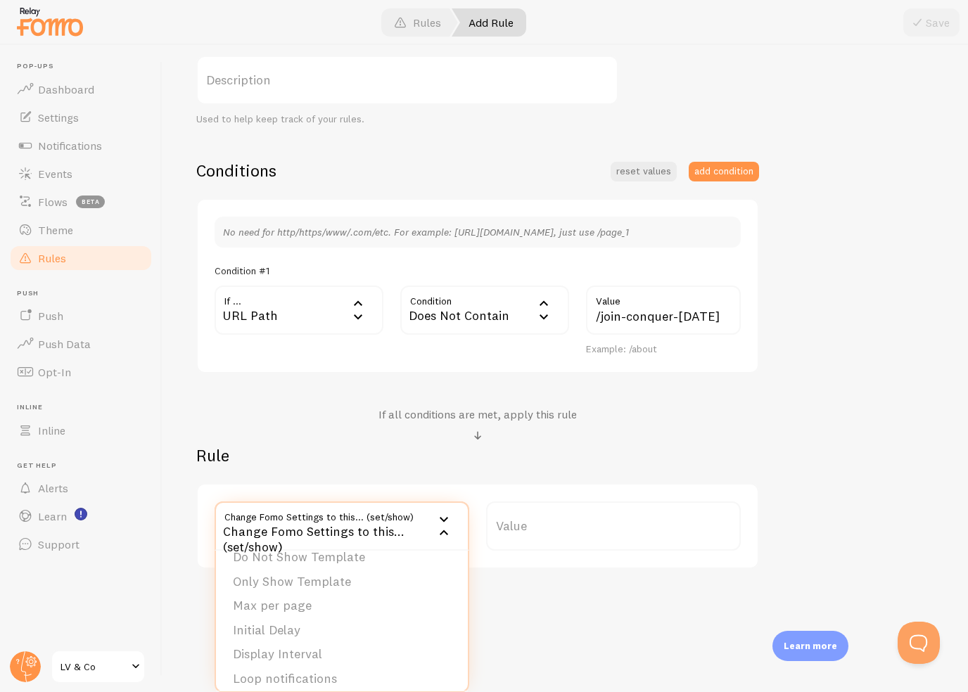
scroll to position [6, 0]
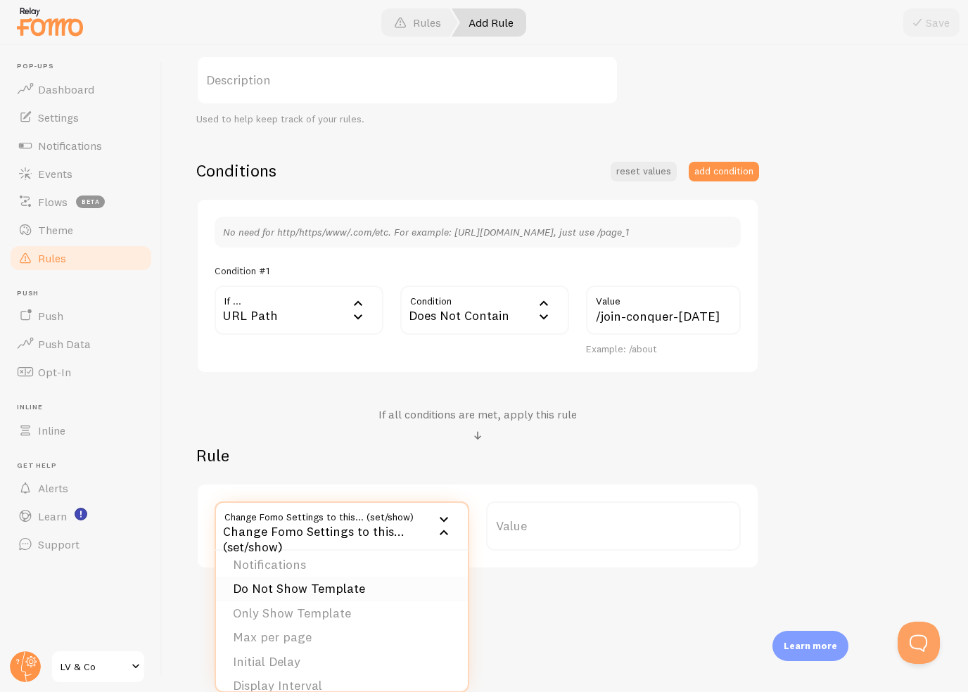
click at [371, 591] on li "Do Not Show Template" at bounding box center [342, 589] width 252 height 25
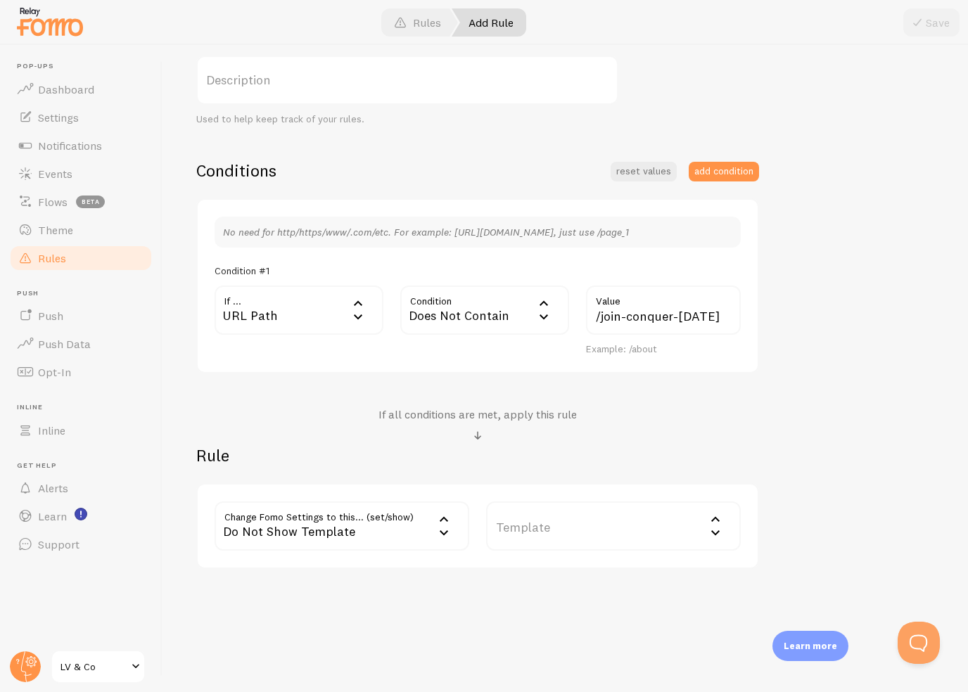
click at [562, 535] on label "Template" at bounding box center [613, 526] width 255 height 49
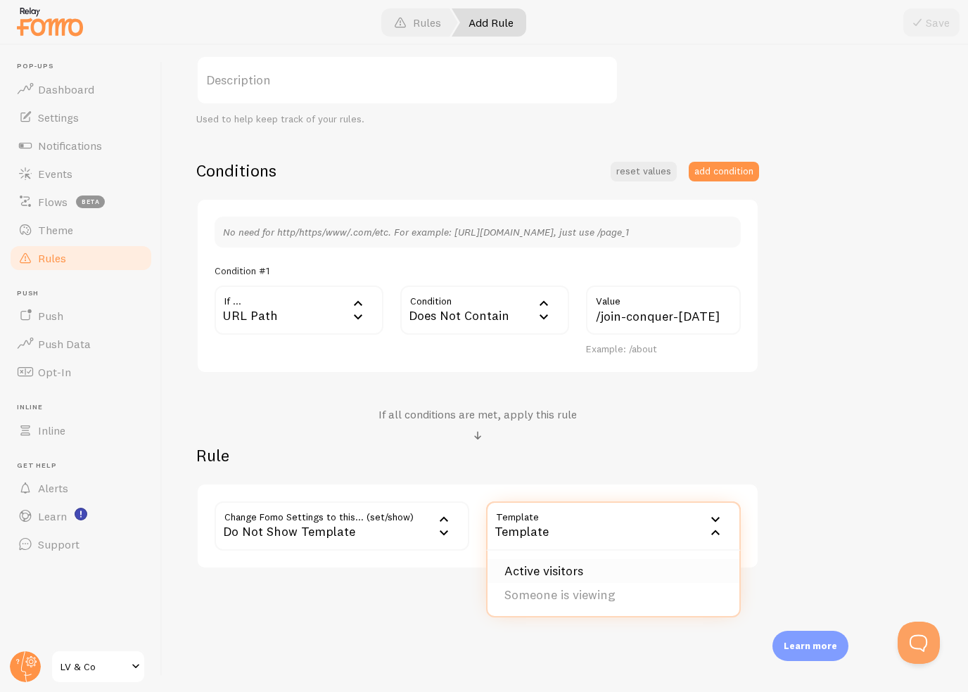
click at [564, 575] on li "Active visitors" at bounding box center [614, 571] width 252 height 25
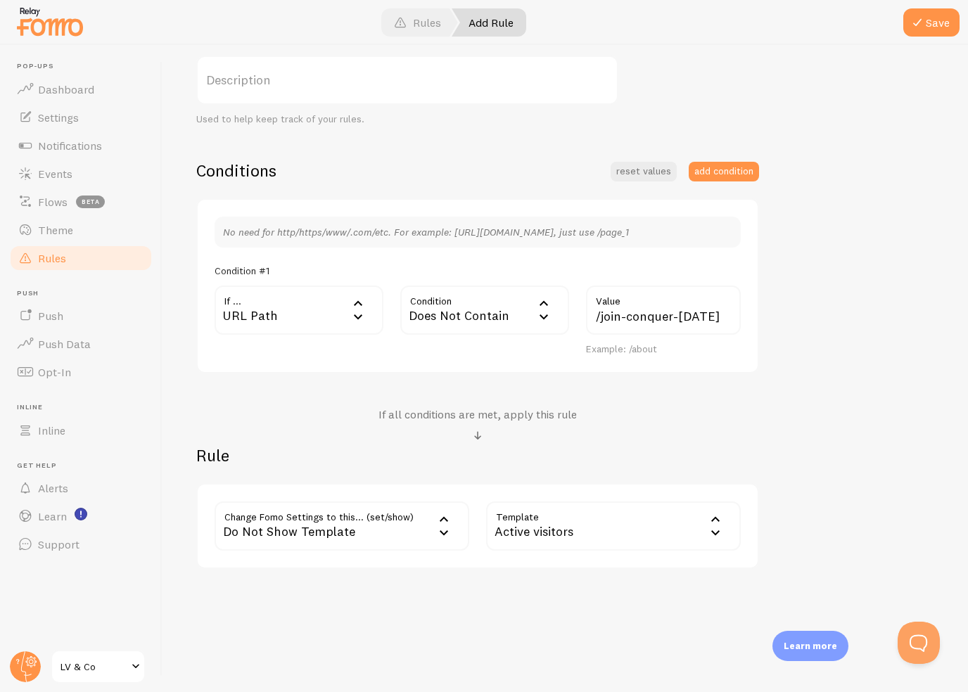
click at [580, 519] on div "Active visitors" at bounding box center [613, 526] width 255 height 49
click at [320, 517] on div "Do Not Show Template" at bounding box center [342, 526] width 255 height 49
drag, startPoint x: 319, startPoint y: 557, endPoint x: 435, endPoint y: 530, distance: 119.1
click at [319, 557] on li "Notifications" at bounding box center [342, 565] width 252 height 25
click at [592, 533] on label "Options" at bounding box center [613, 526] width 255 height 49
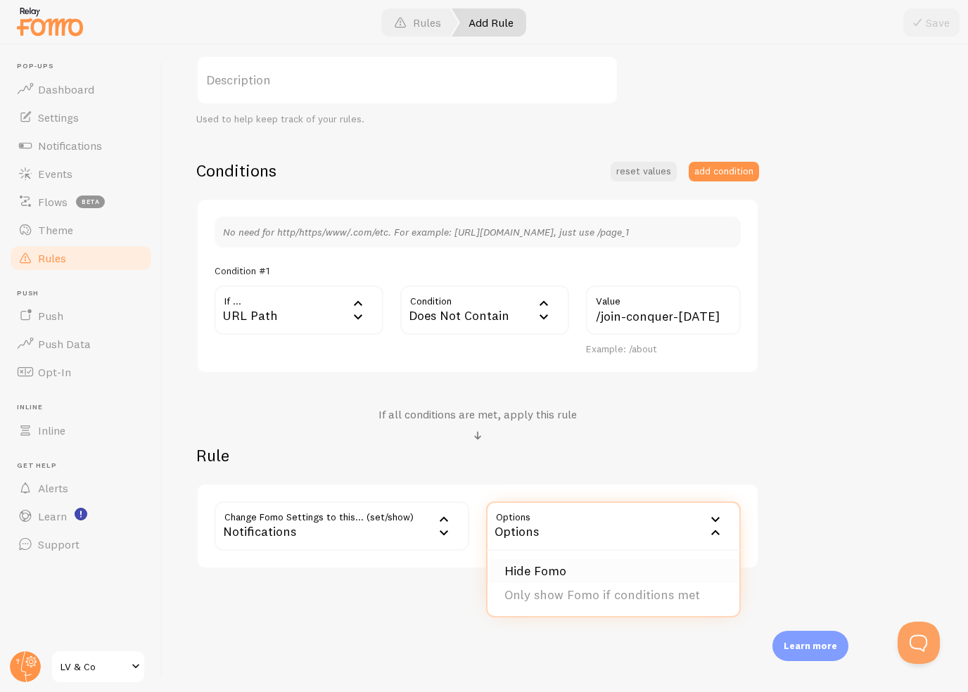
click at [569, 568] on li "Hide Fomo" at bounding box center [614, 571] width 252 height 25
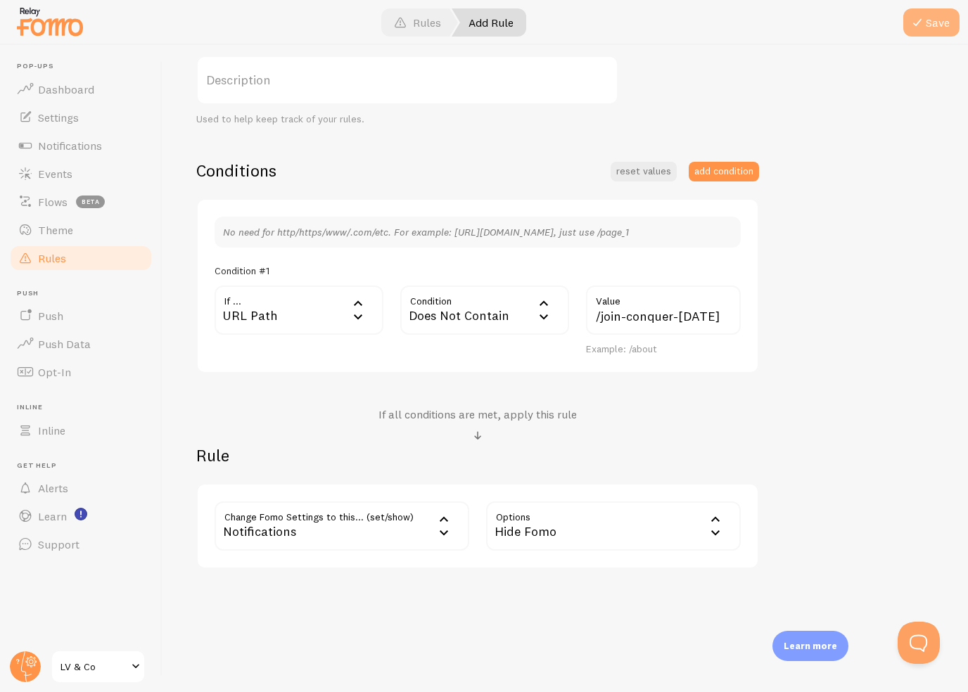
click at [941, 25] on button "Save" at bounding box center [931, 22] width 56 height 28
